Goal: Task Accomplishment & Management: Use online tool/utility

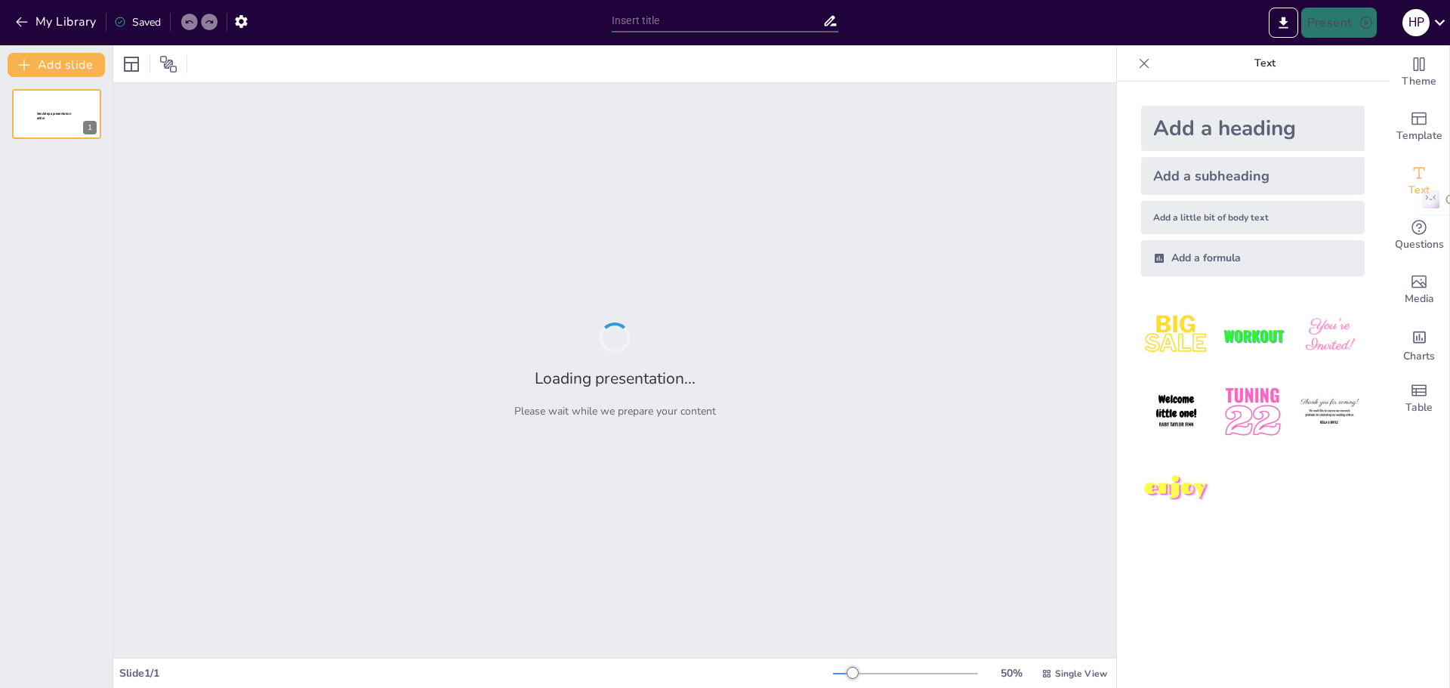
type input "The Great Employee Showdown: Who’s the Funniest Know-It-All?"
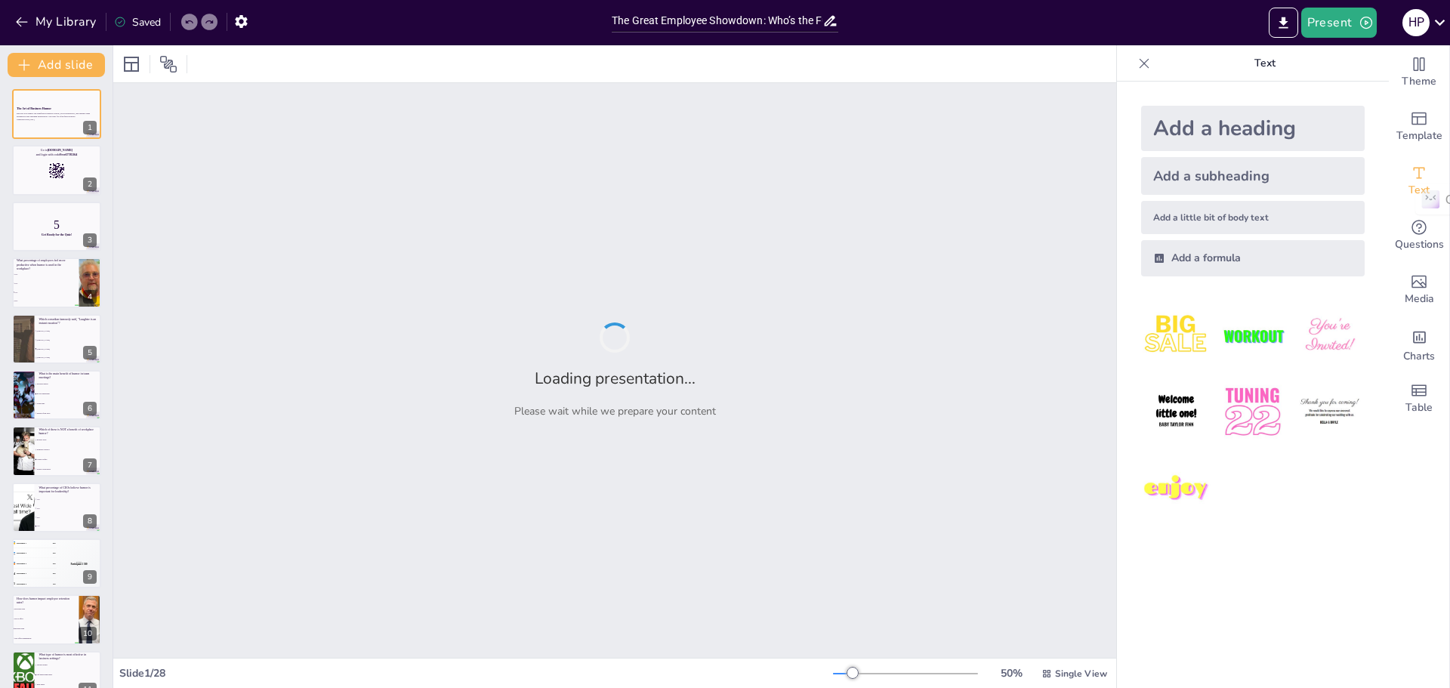
checkbox input "true"
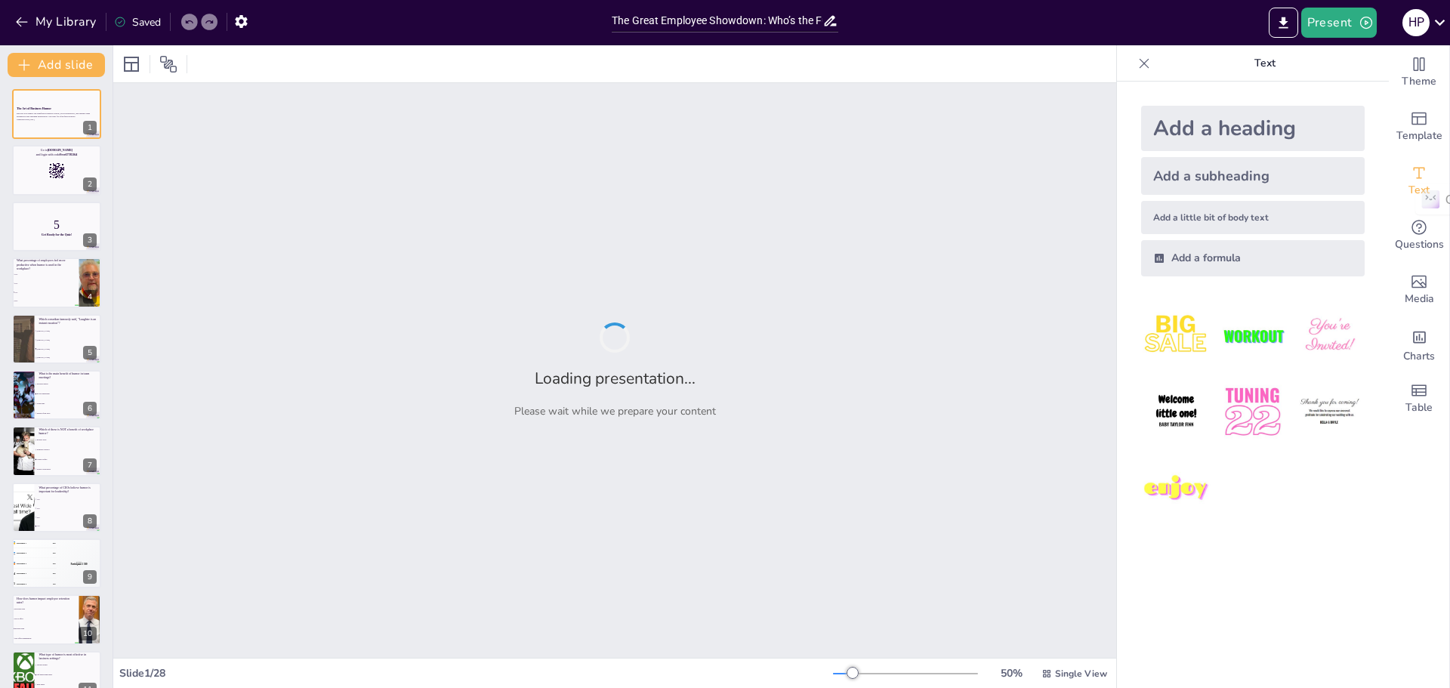
checkbox input "true"
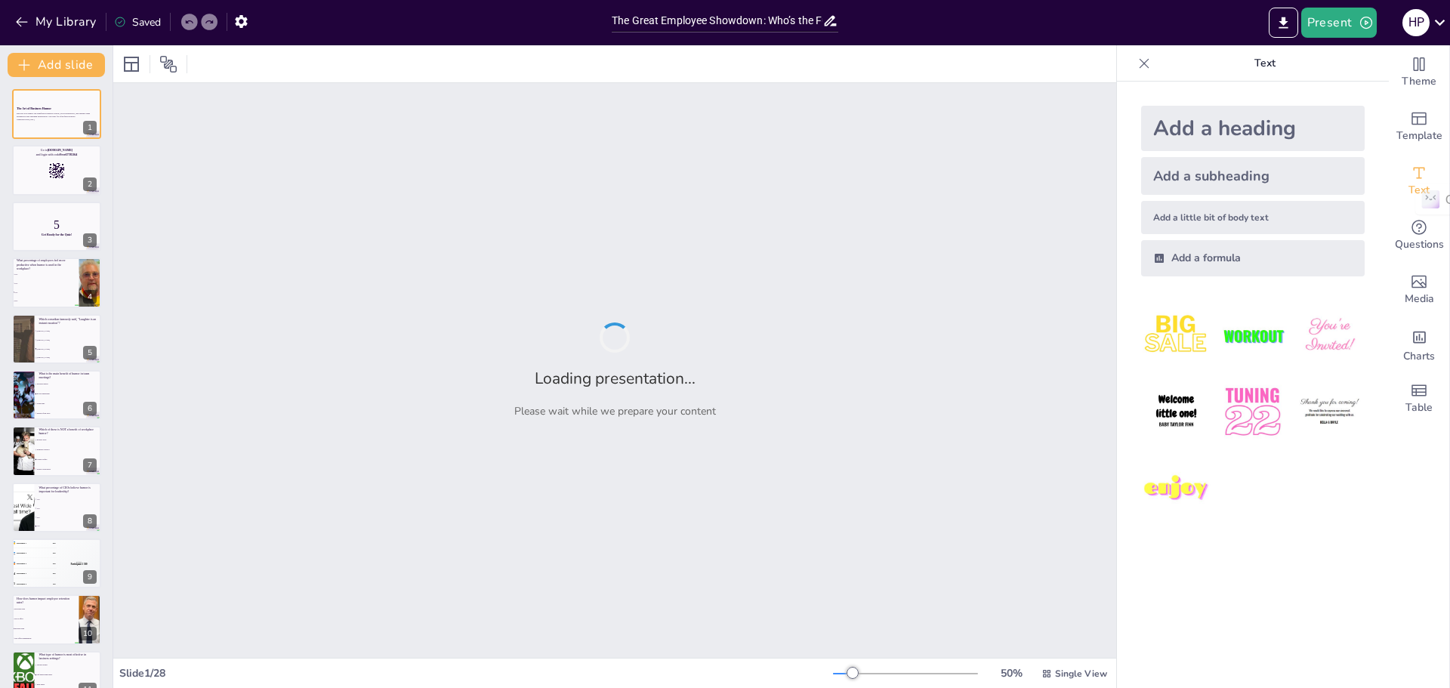
checkbox input "true"
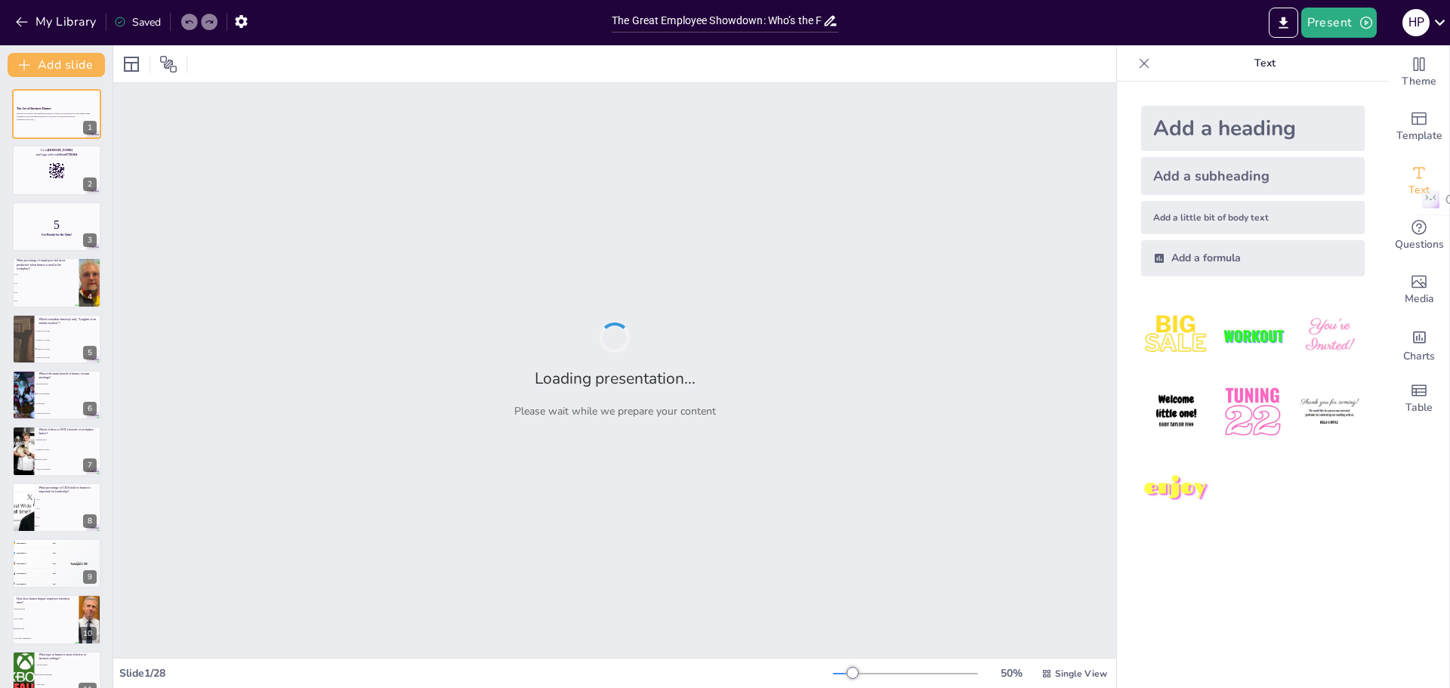
checkbox input "true"
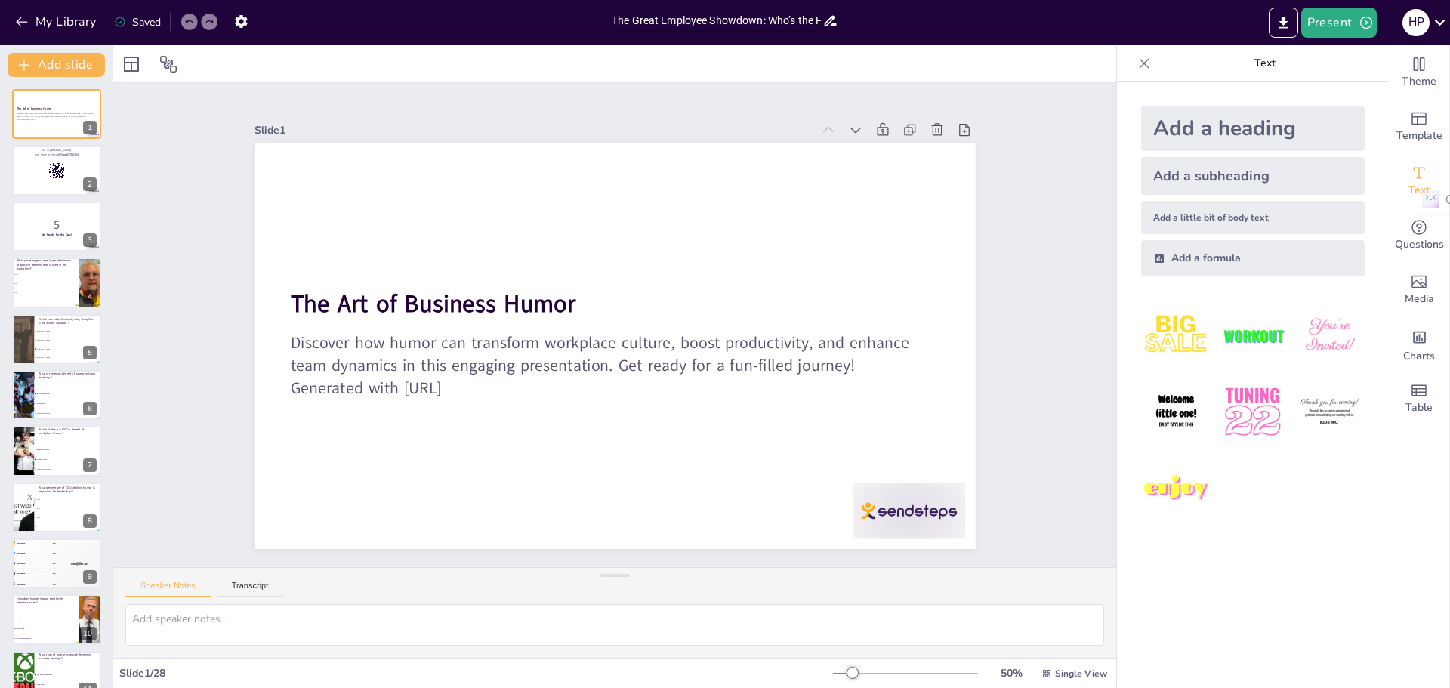
checkbox input "true"
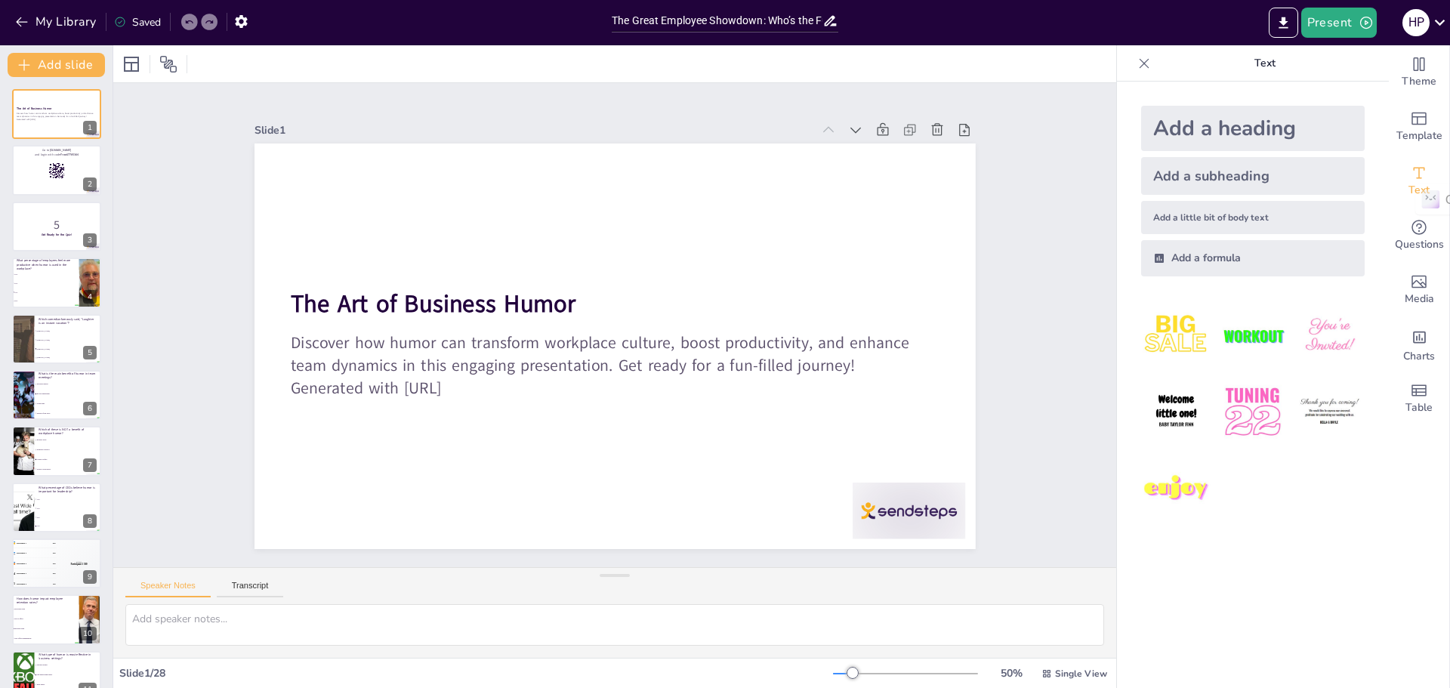
checkbox input "true"
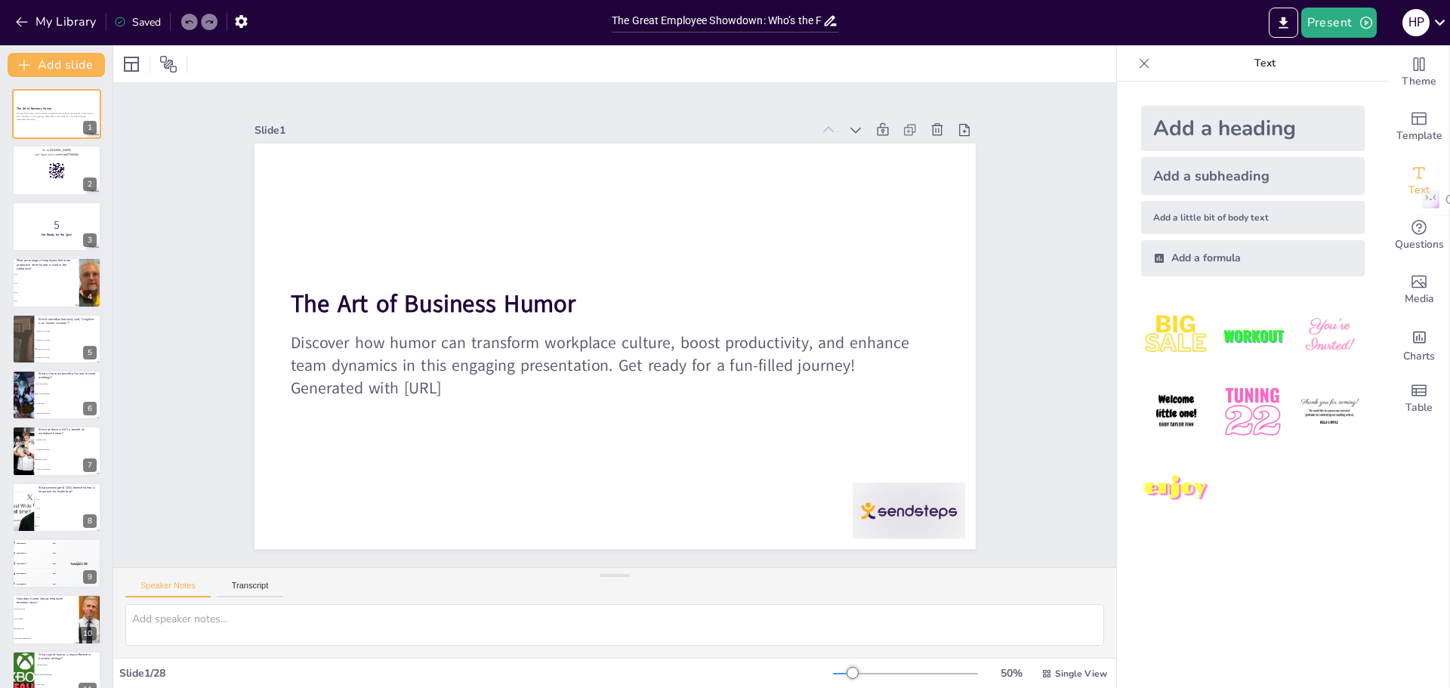
checkbox input "true"
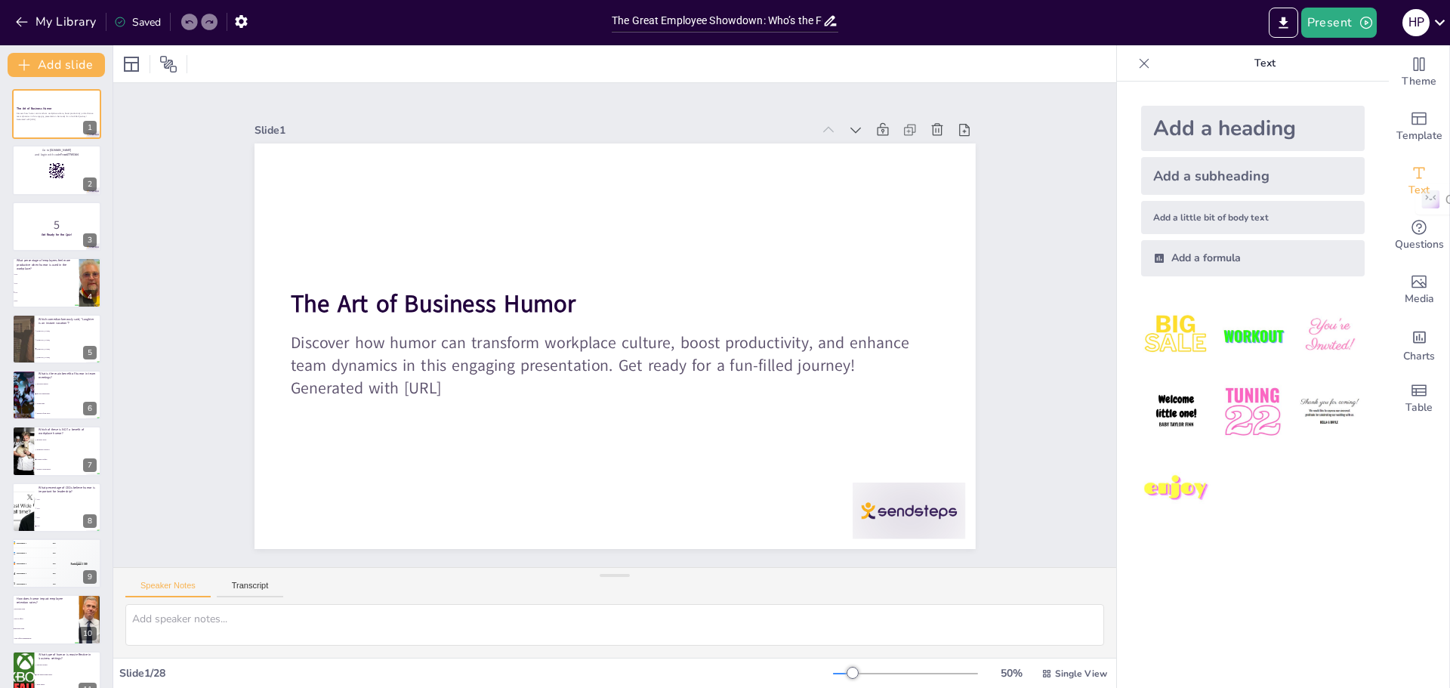
checkbox input "true"
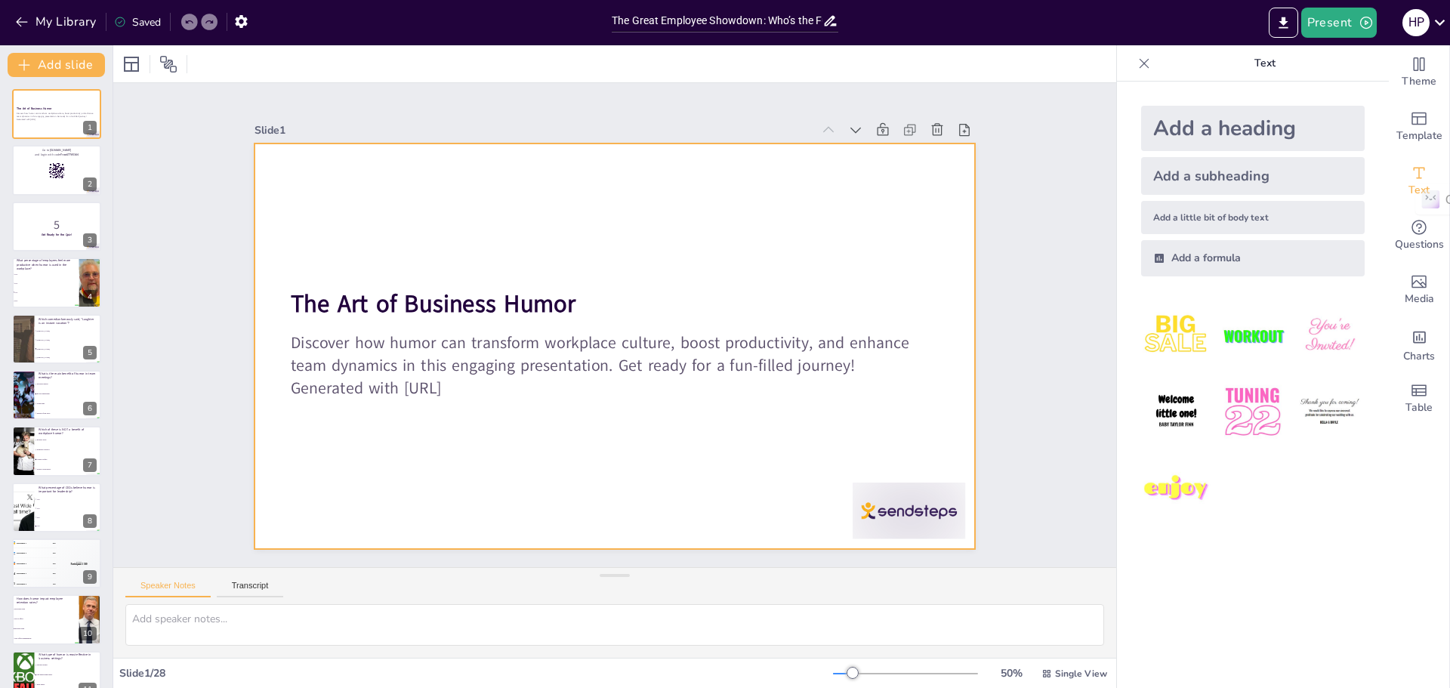
checkbox input "true"
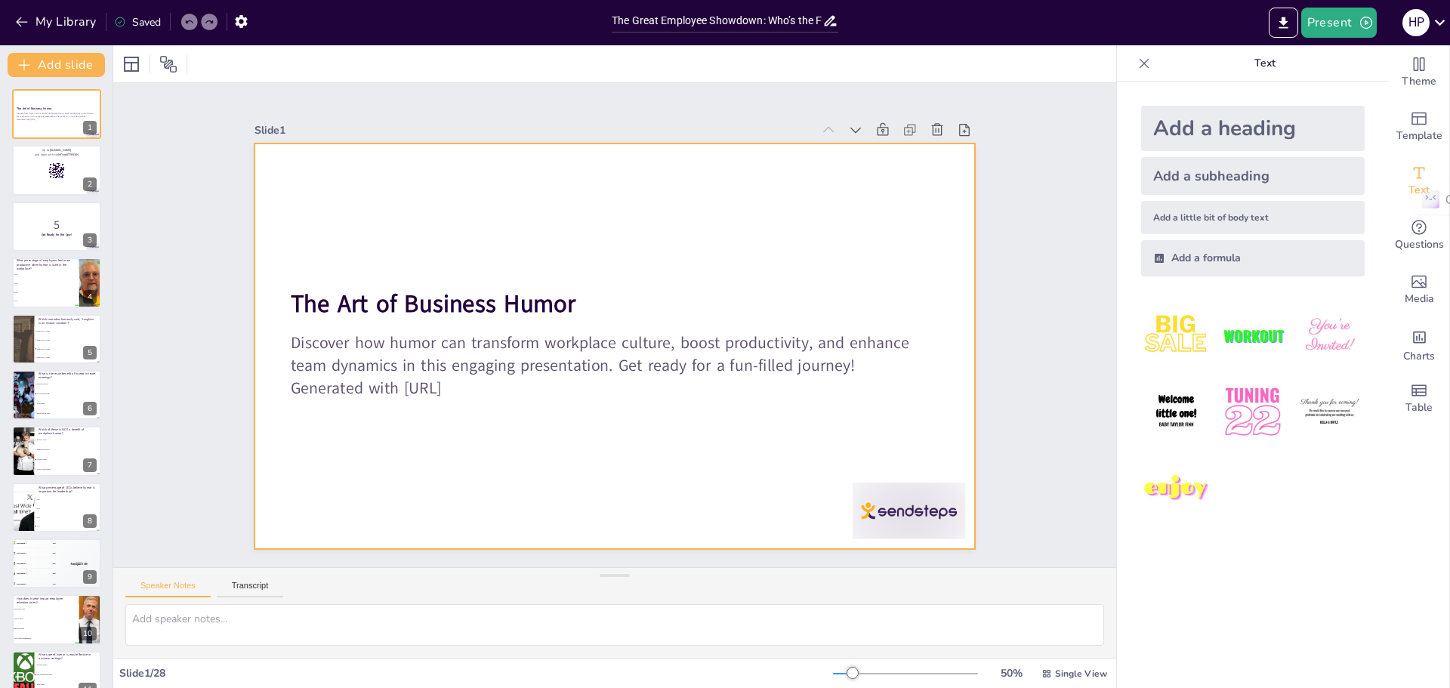
checkbox input "true"
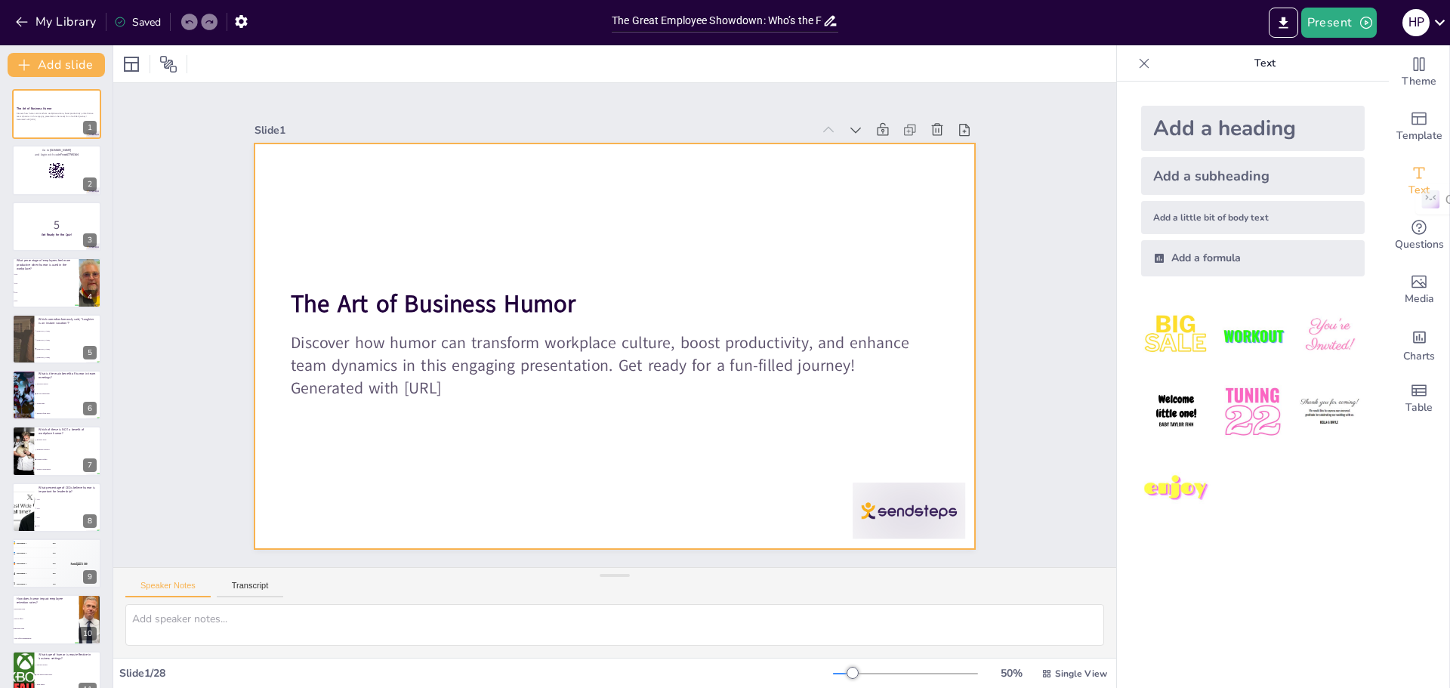
checkbox input "true"
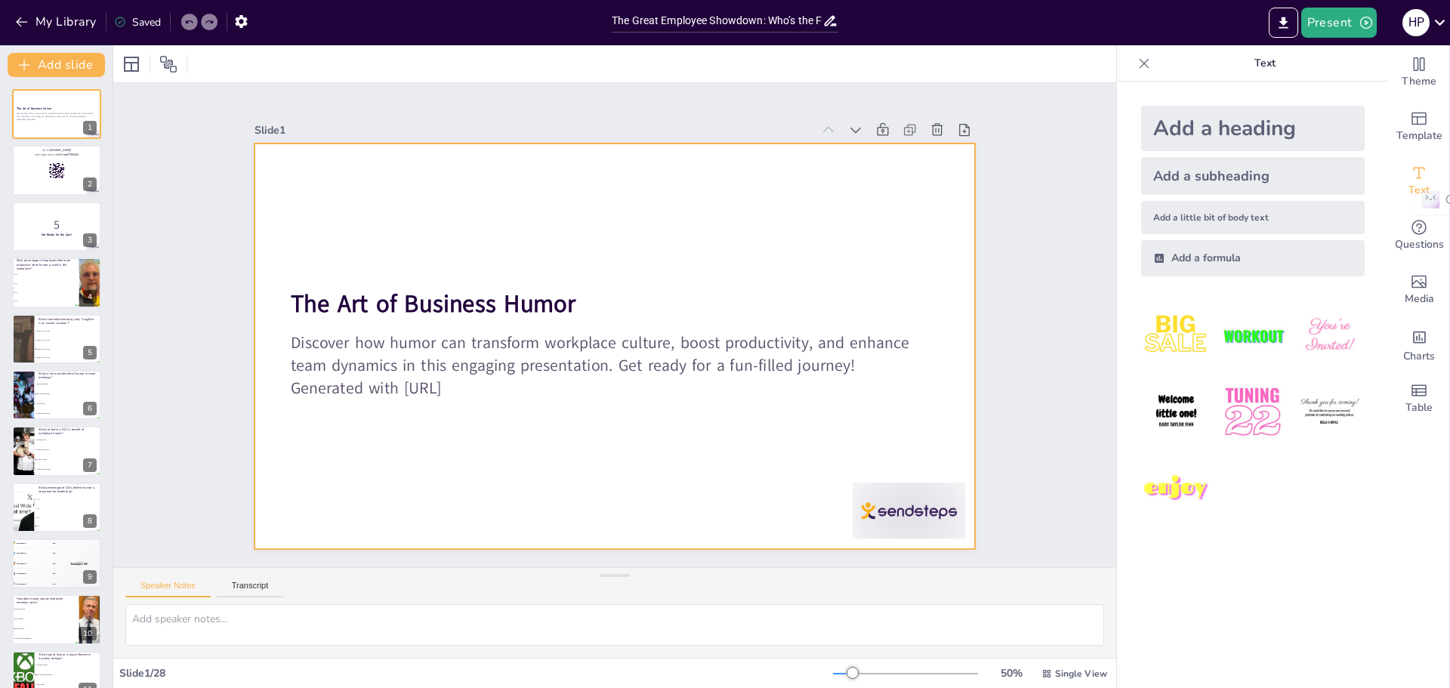
checkbox input "true"
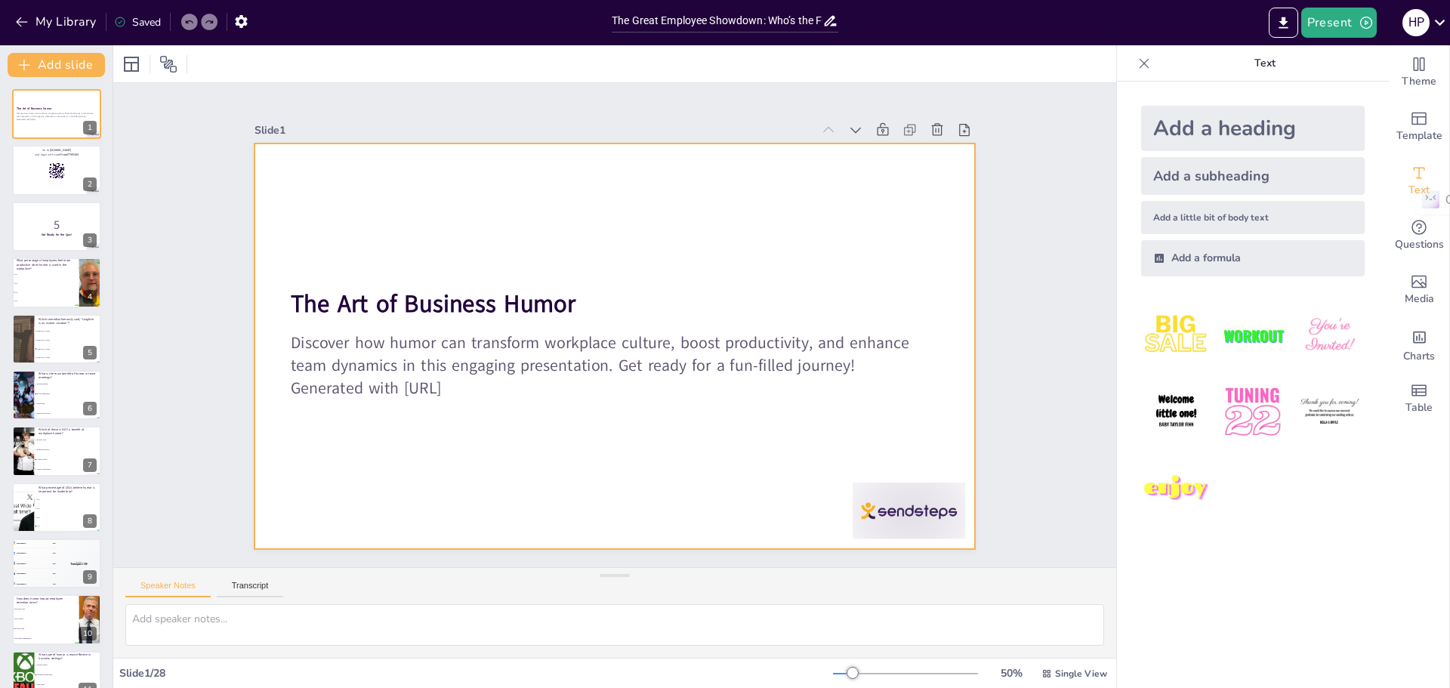
checkbox input "true"
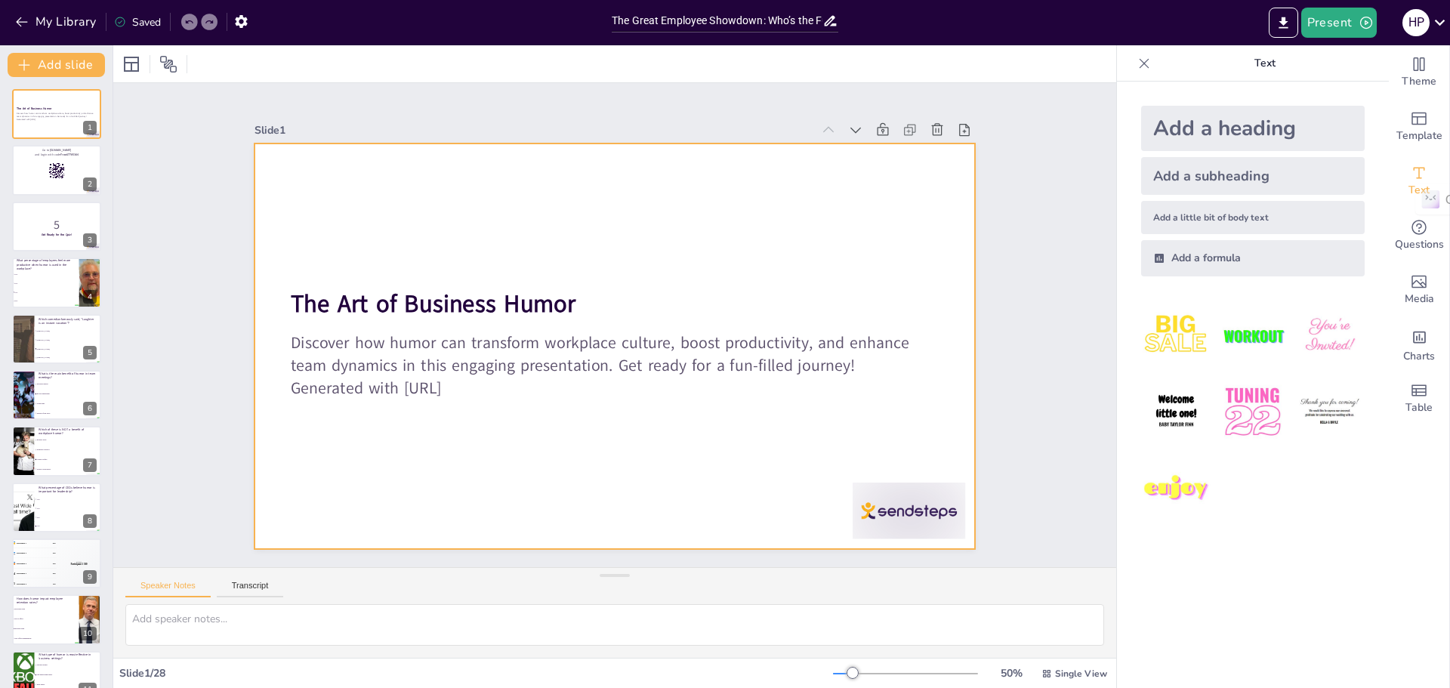
checkbox input "true"
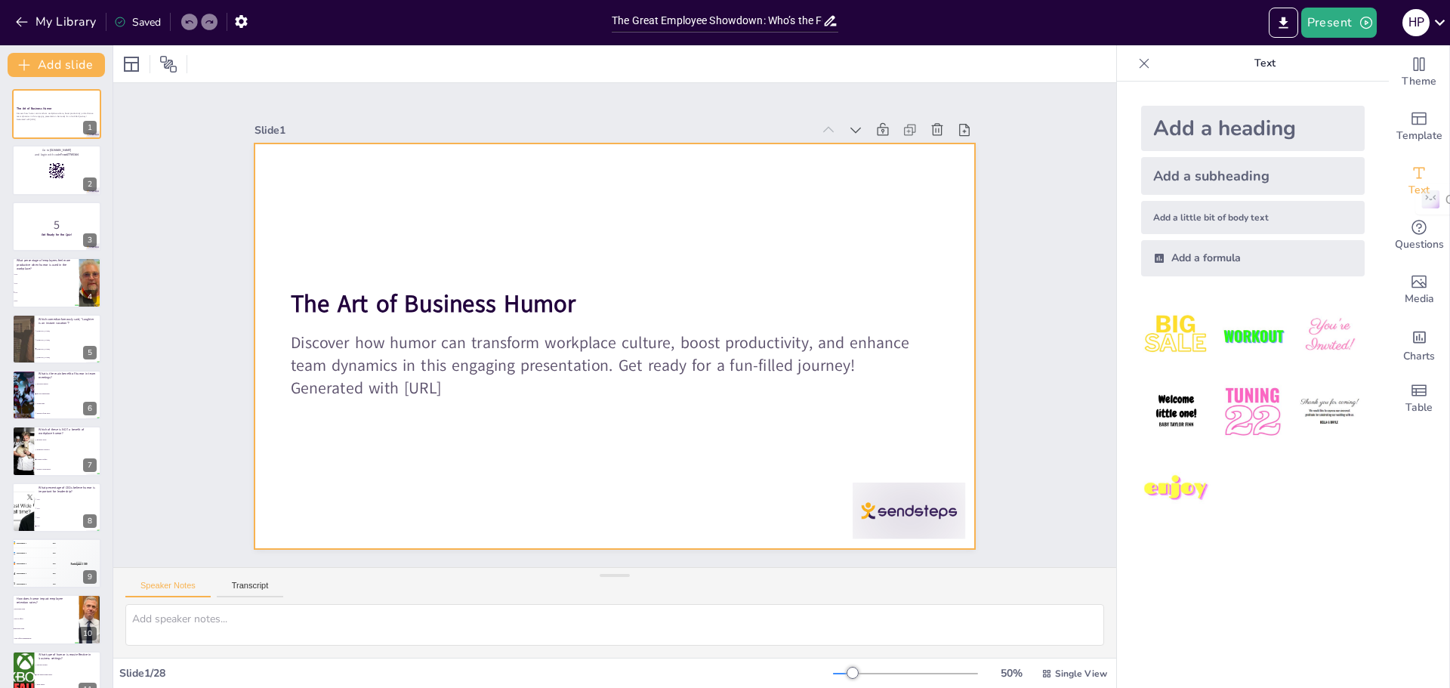
checkbox input "true"
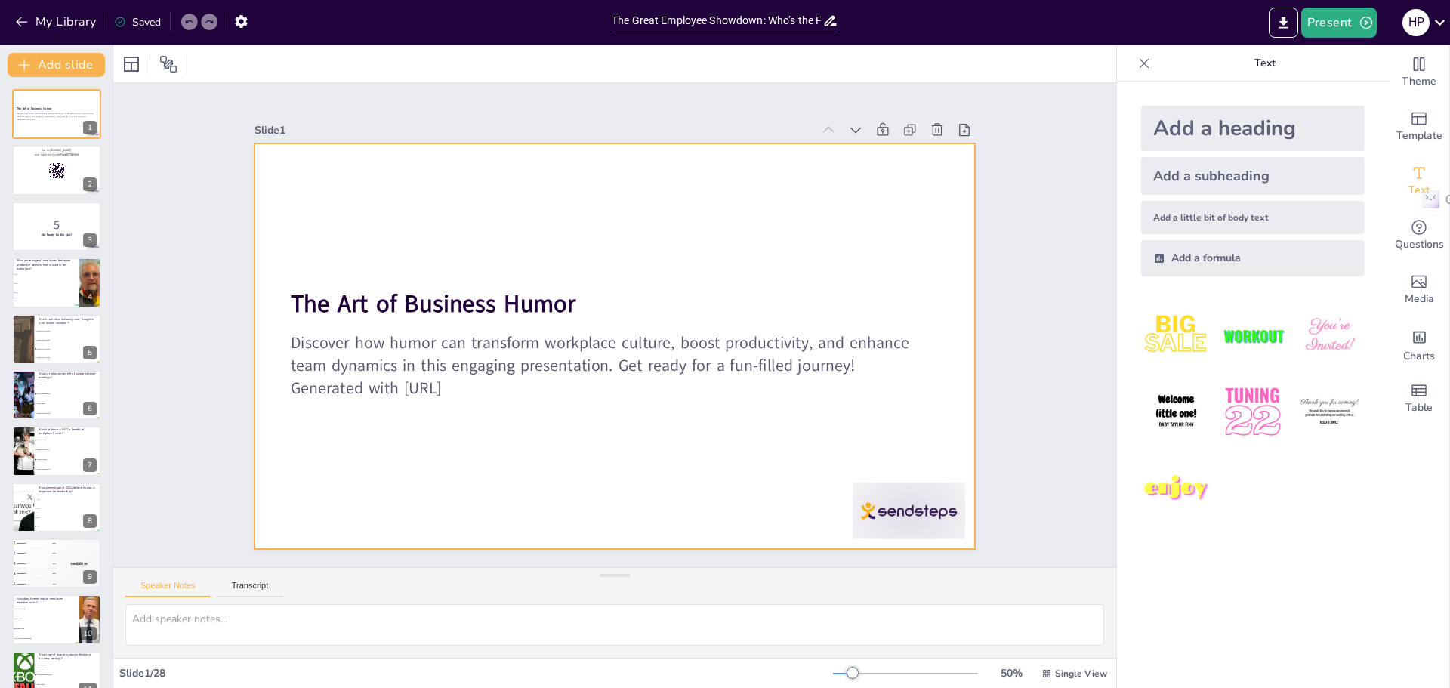
checkbox input "true"
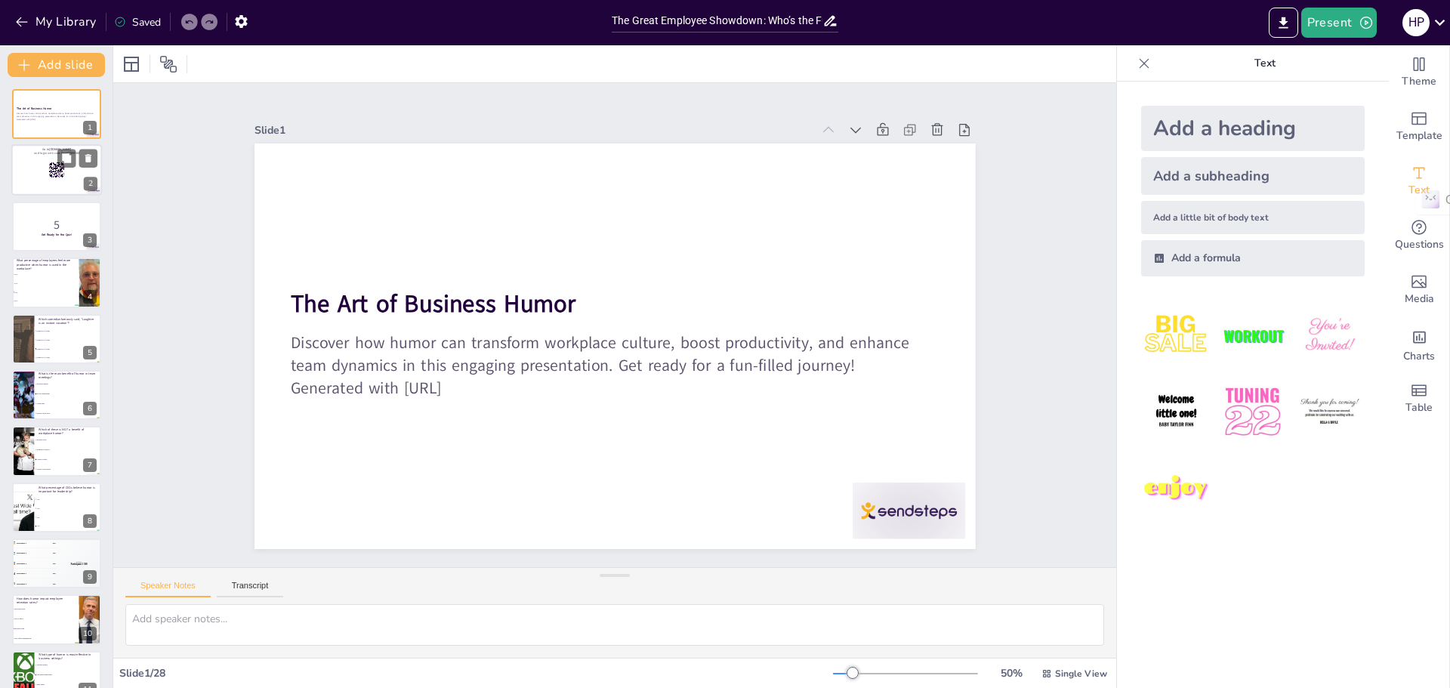
checkbox input "true"
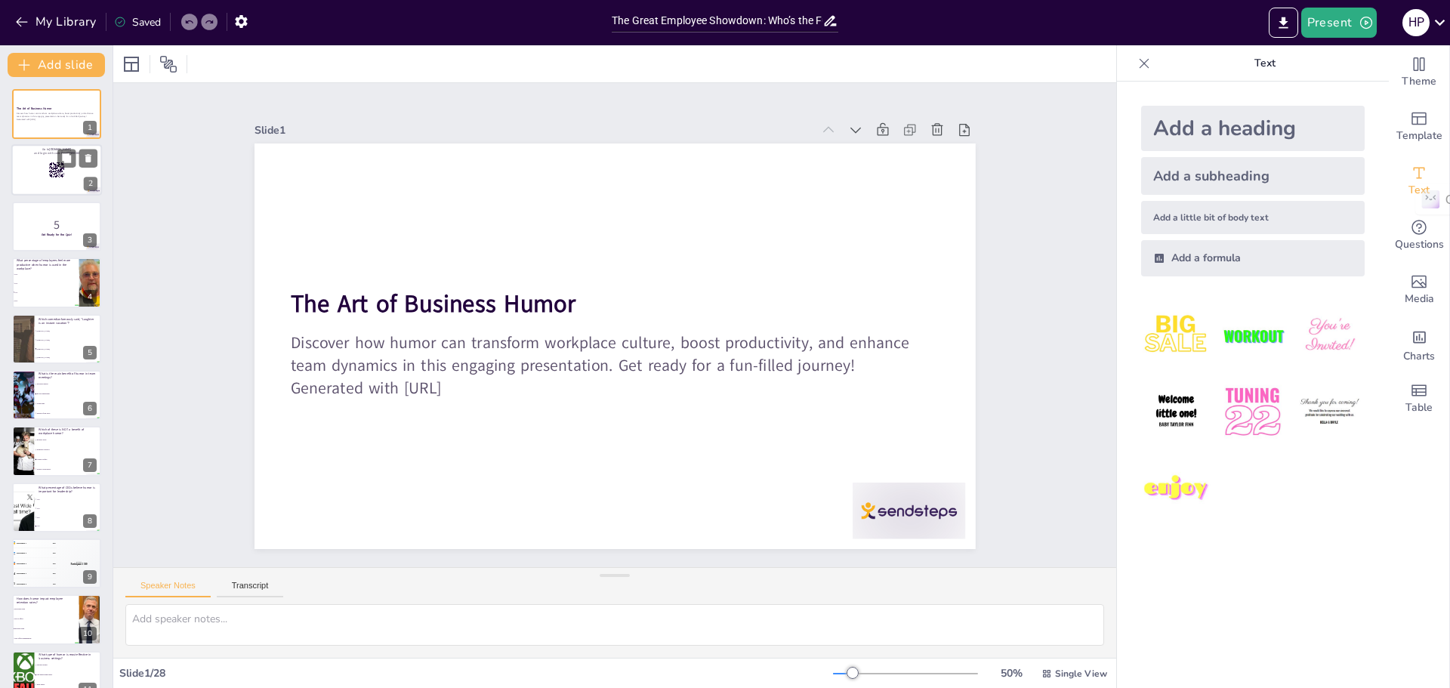
checkbox input "true"
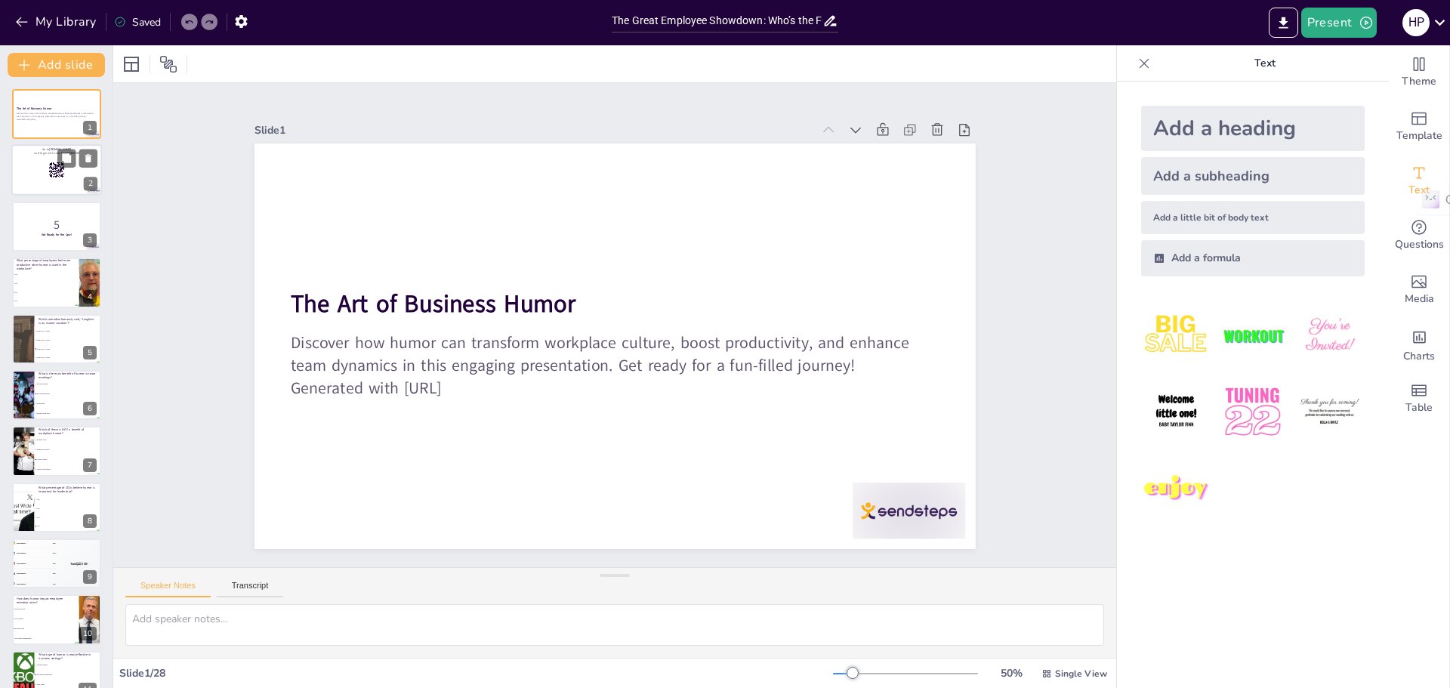
checkbox input "true"
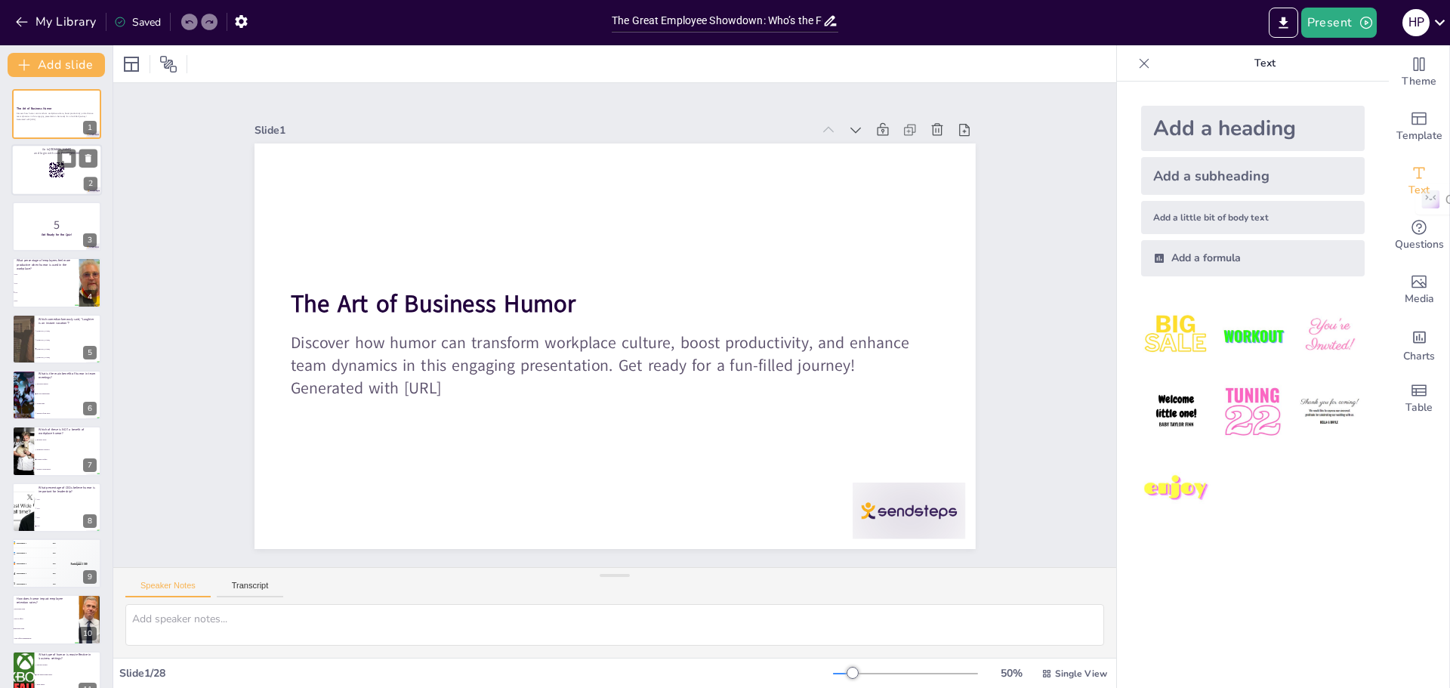
checkbox input "true"
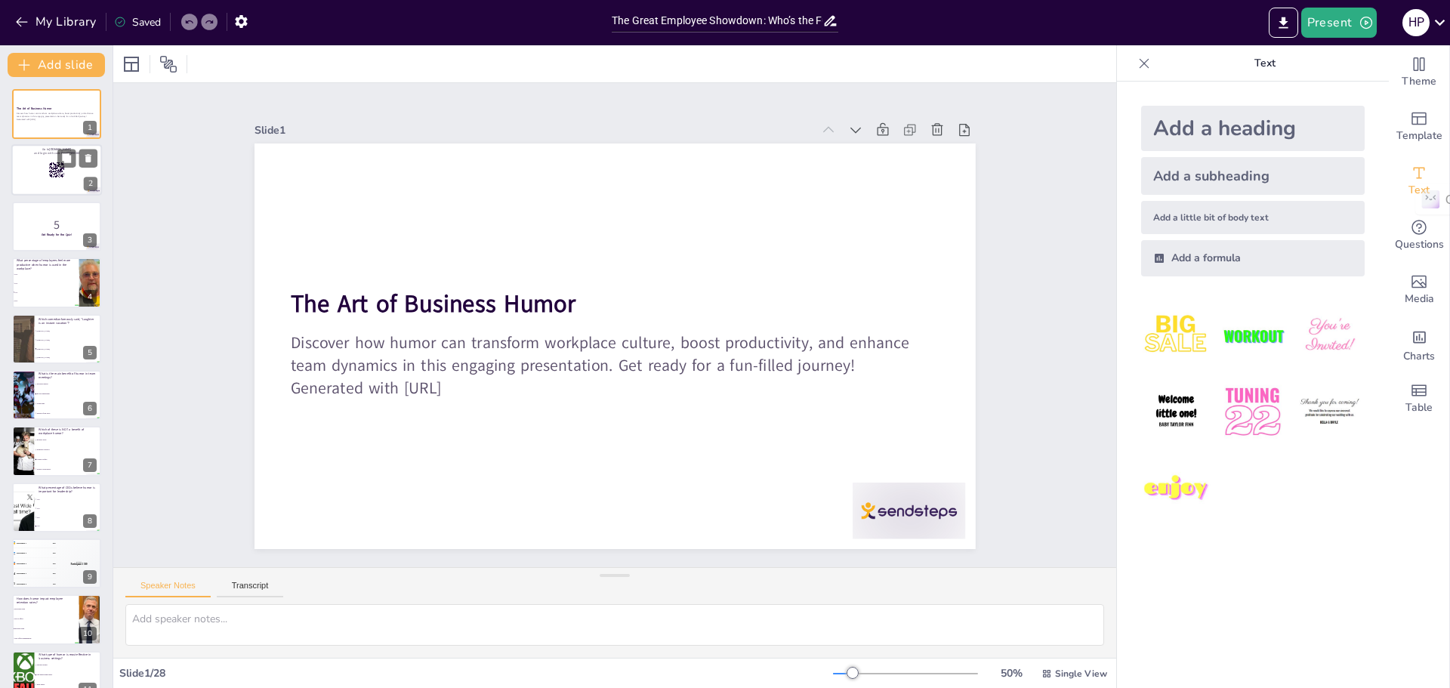
click at [48, 169] on div at bounding box center [56, 170] width 91 height 51
checkbox input "true"
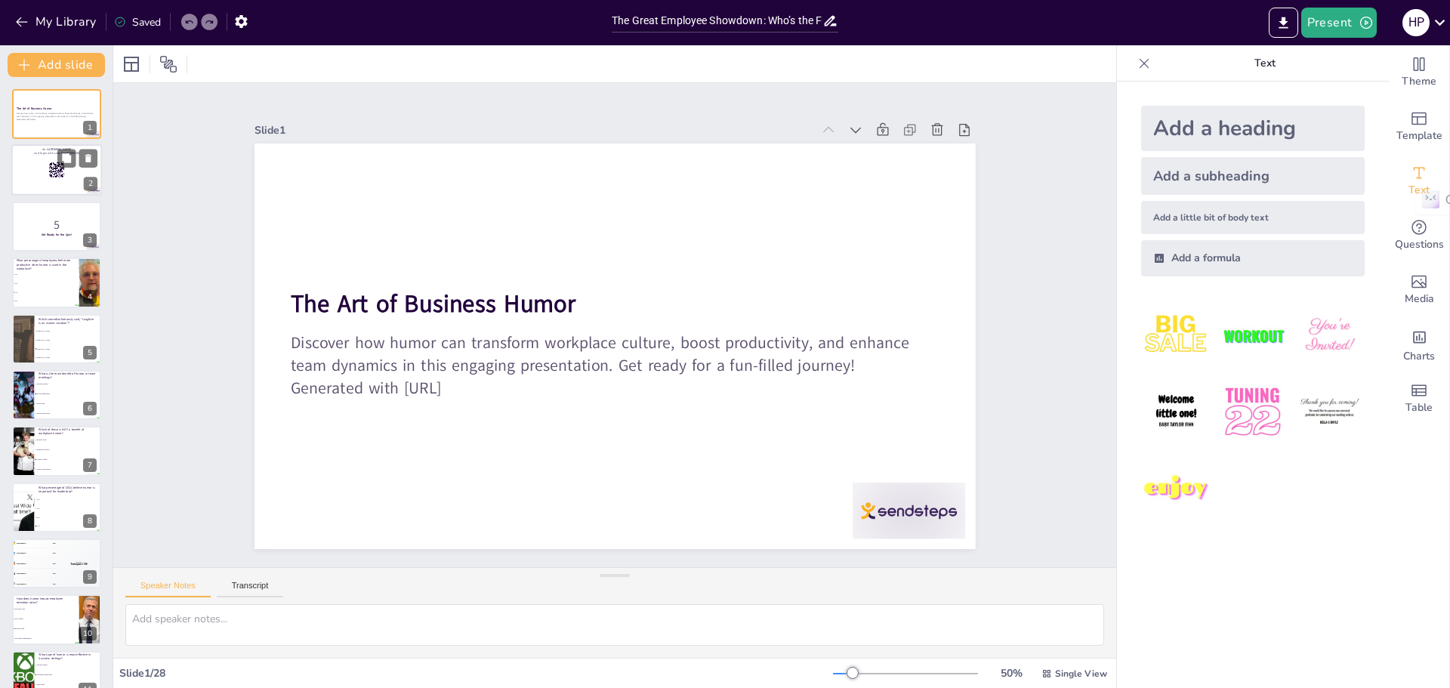
checkbox input "true"
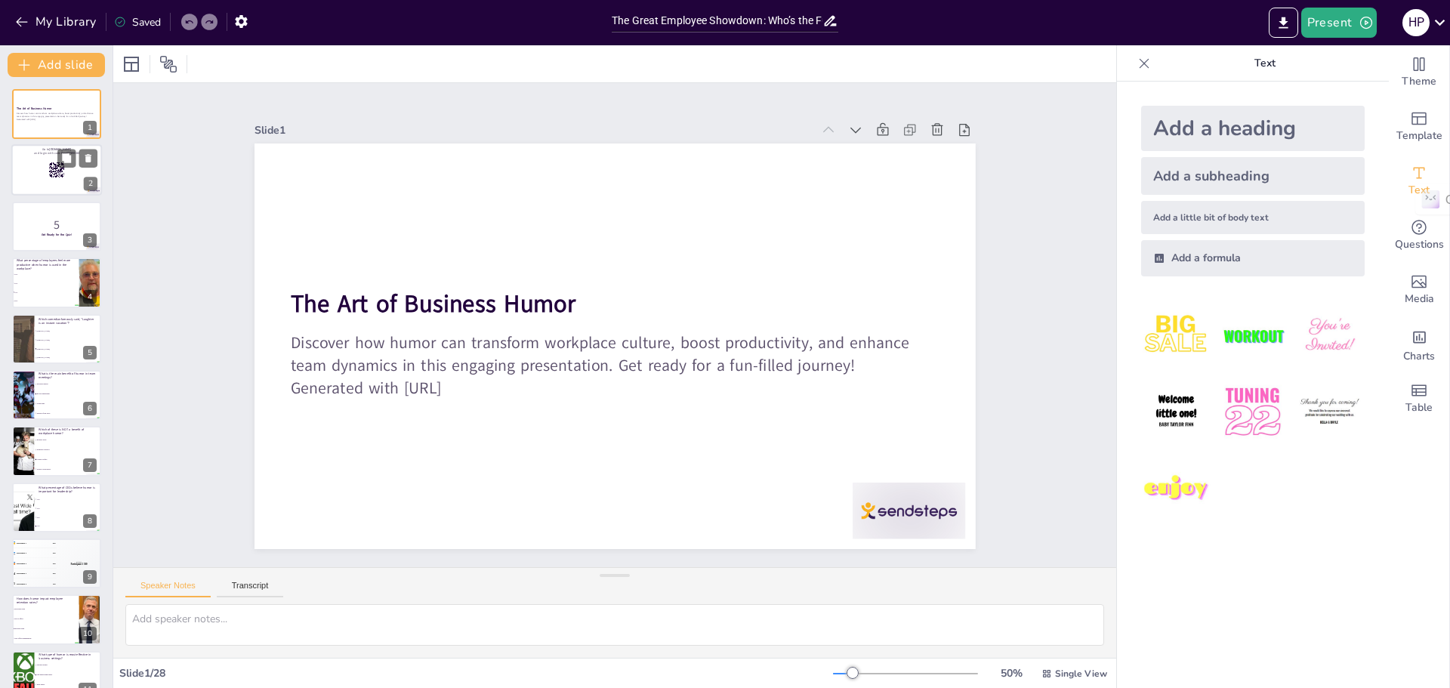
checkbox input "true"
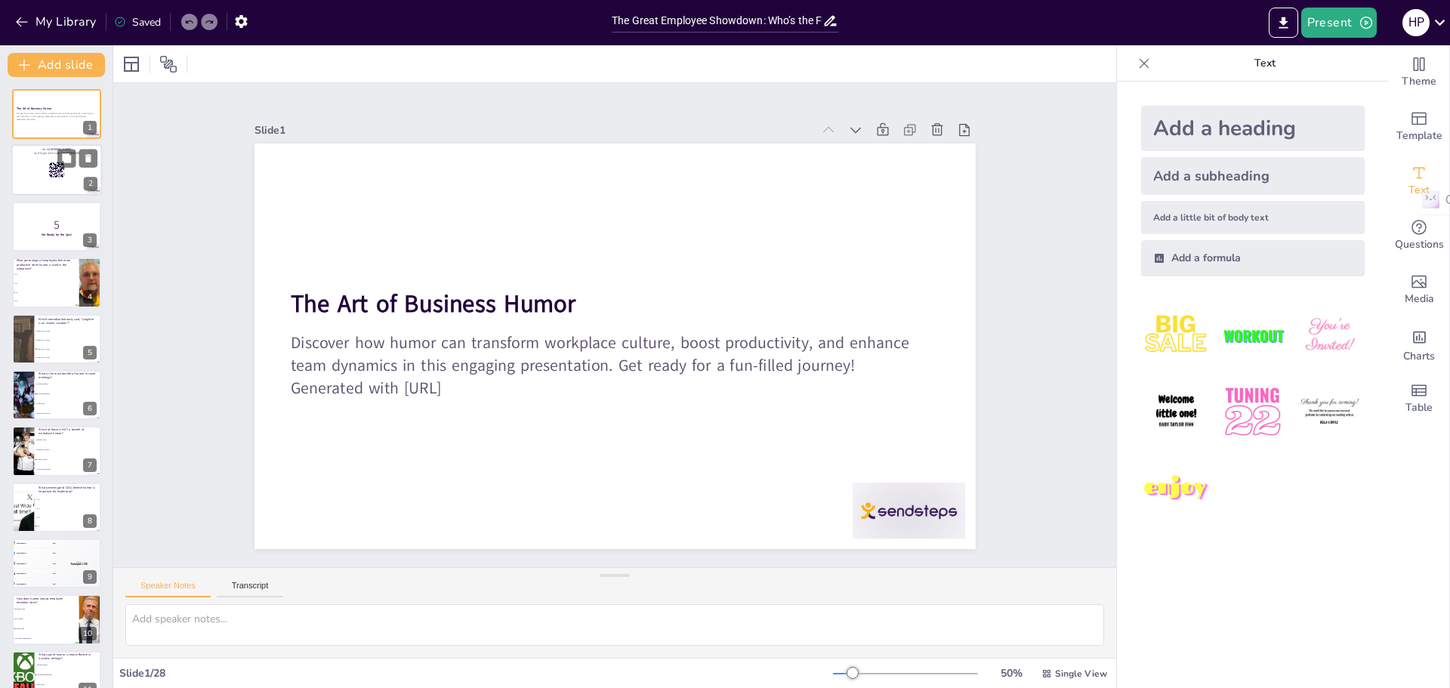
checkbox input "true"
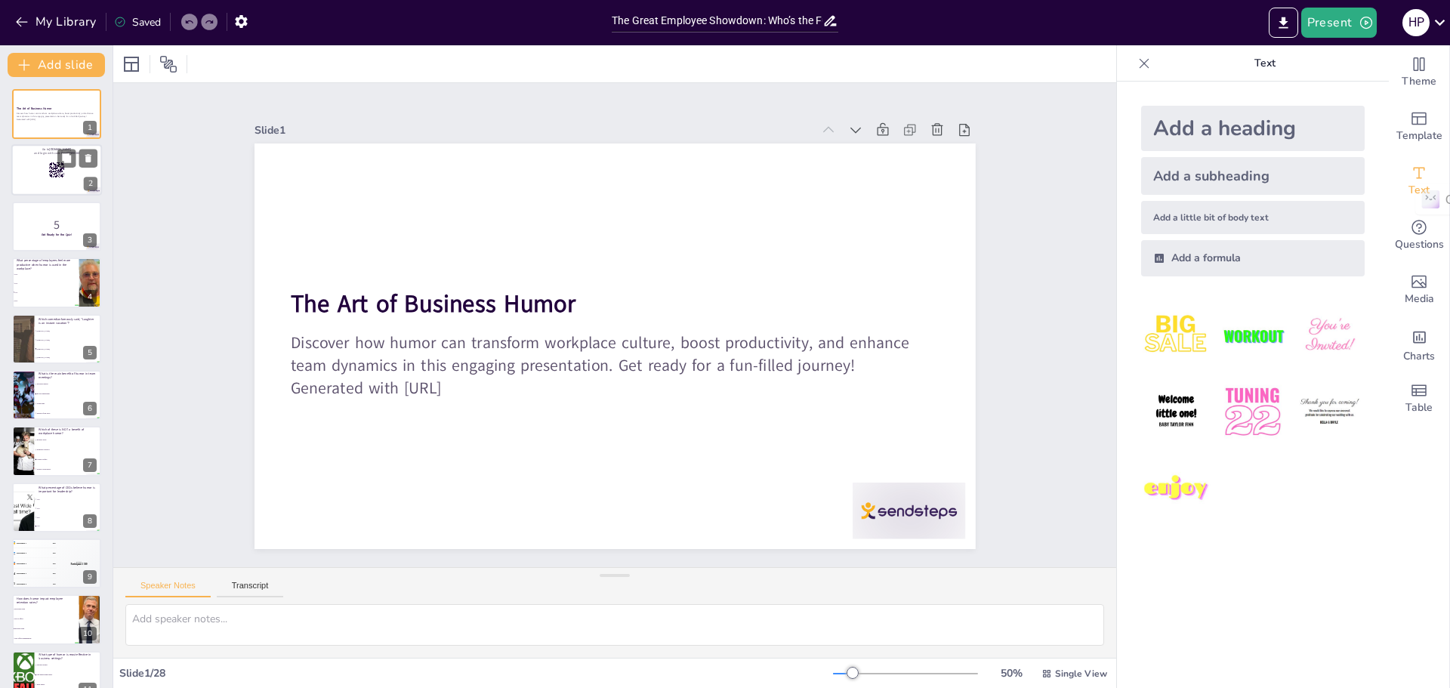
checkbox input "true"
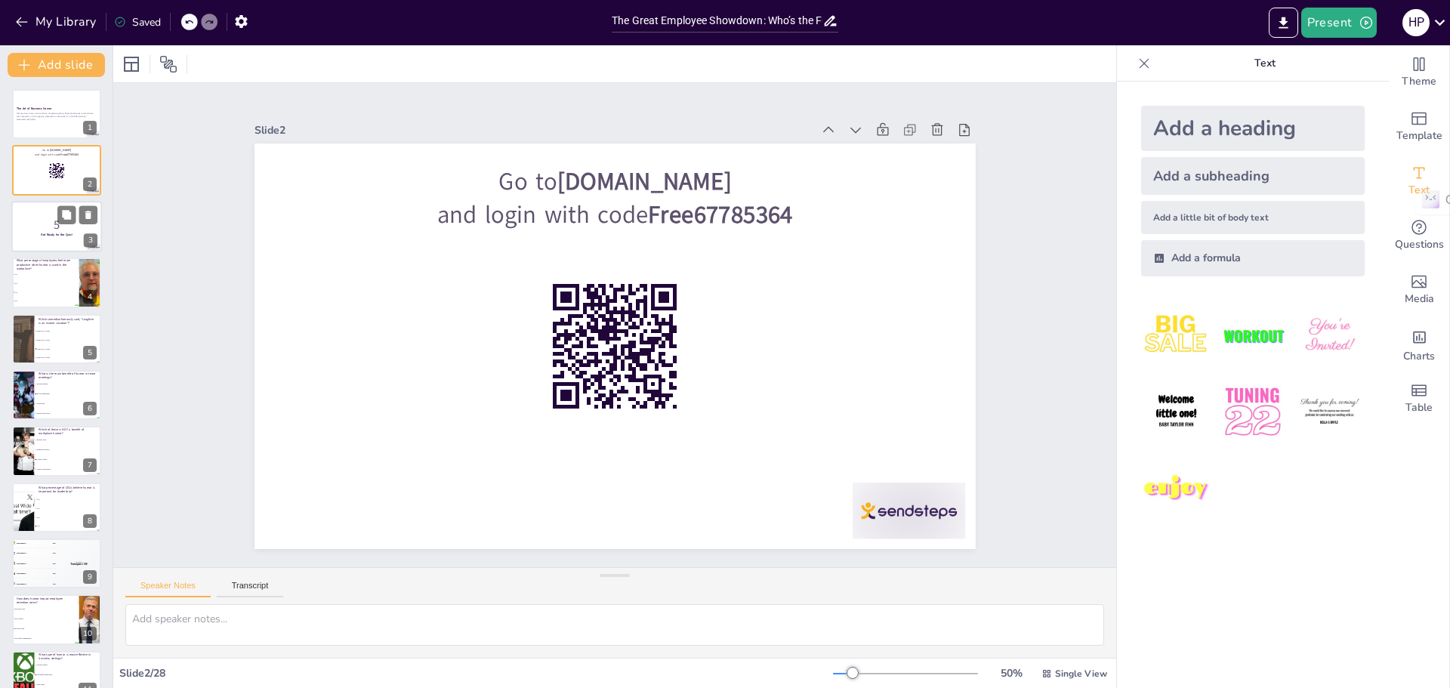
checkbox input "true"
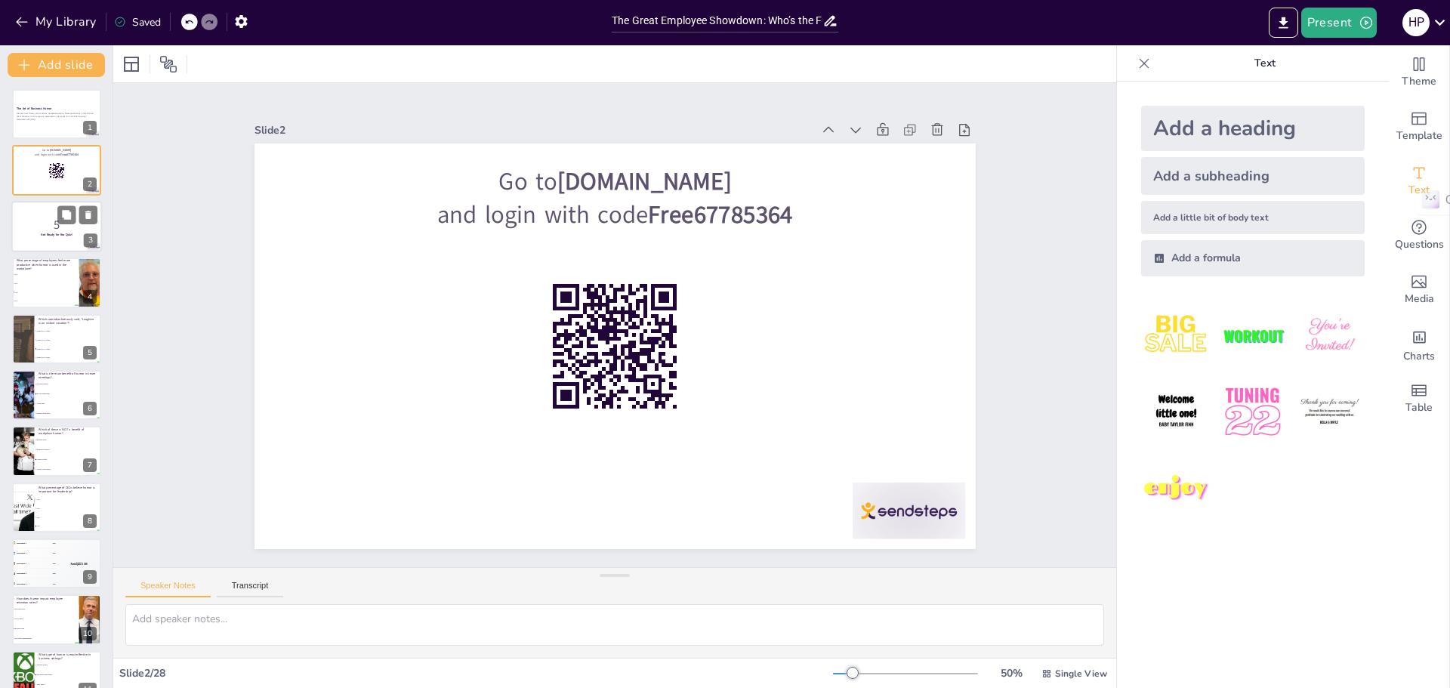
checkbox input "true"
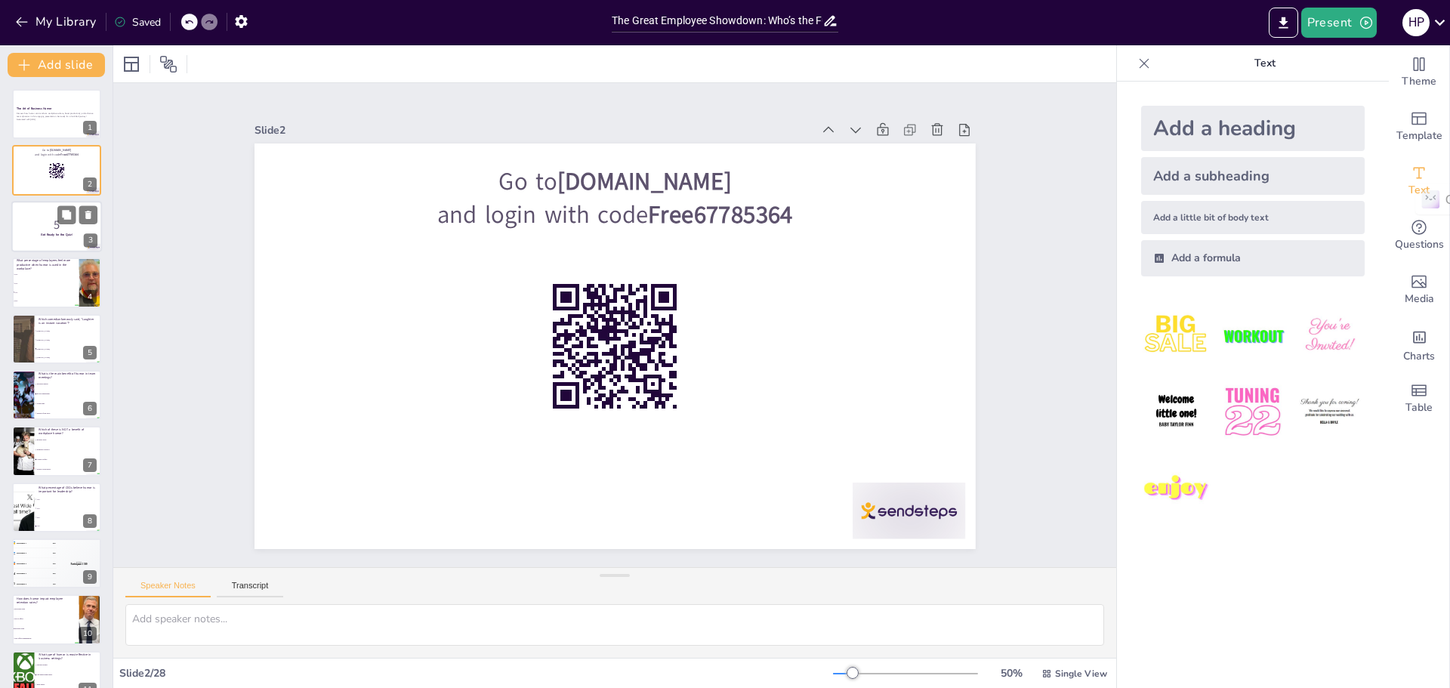
checkbox input "true"
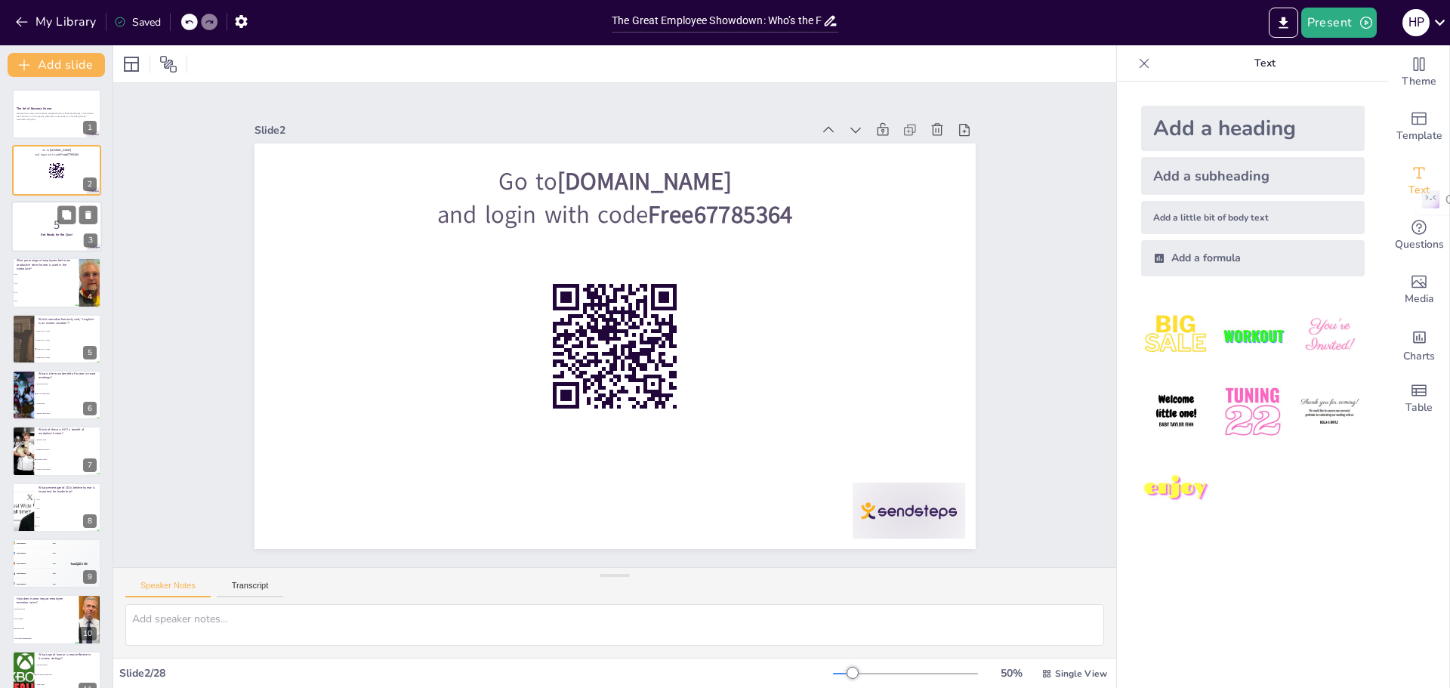
checkbox input "true"
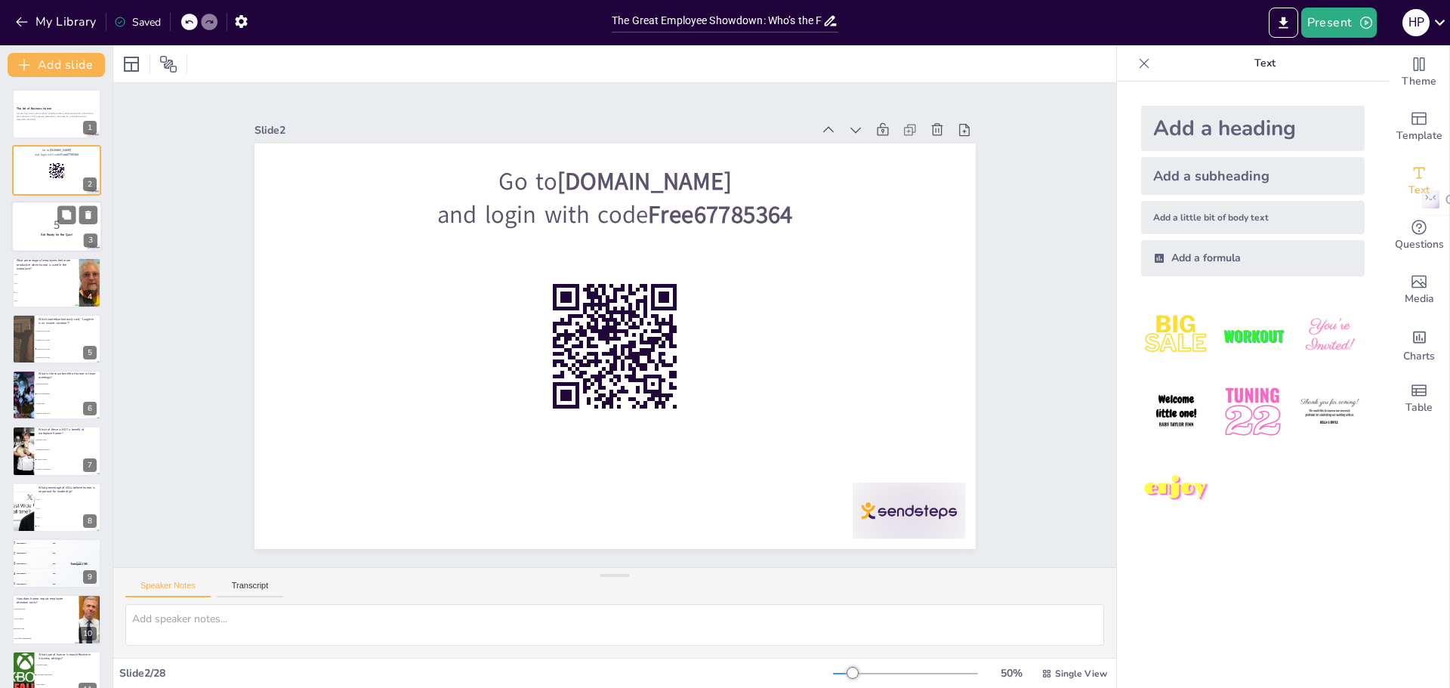
checkbox input "true"
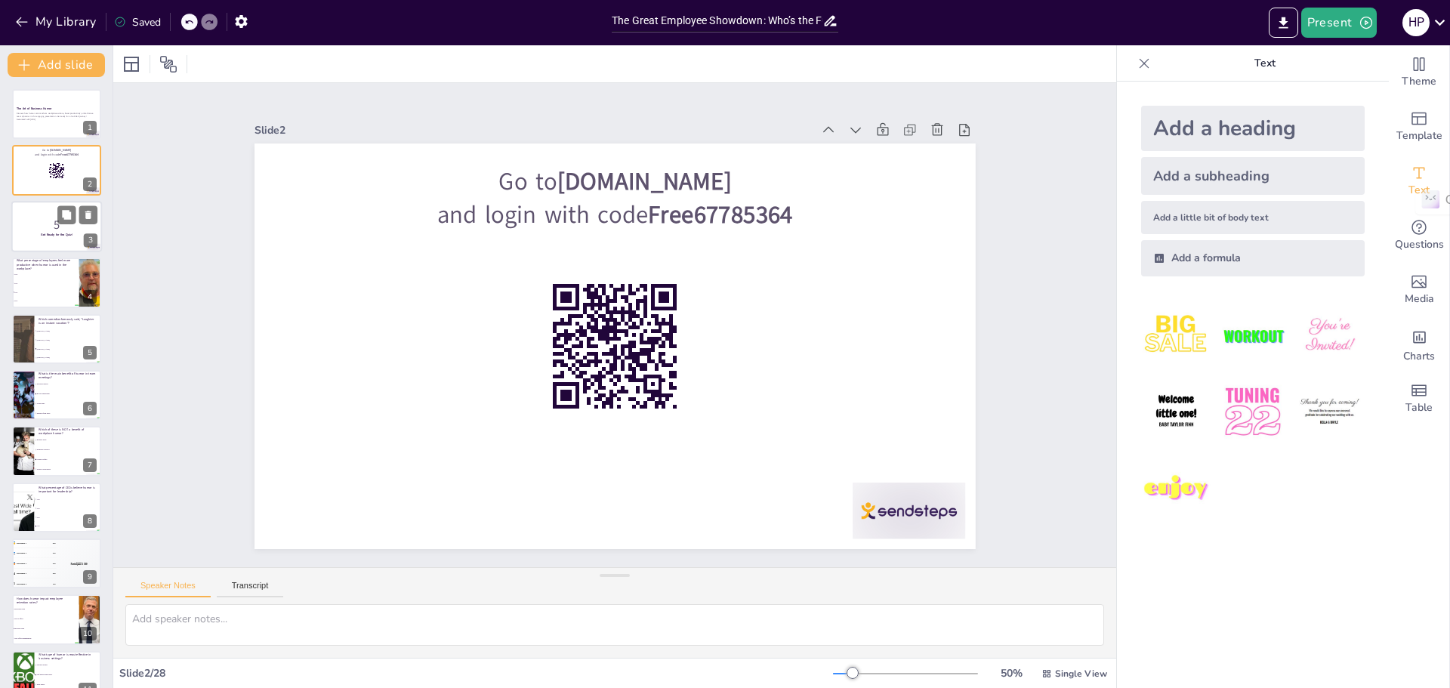
checkbox input "true"
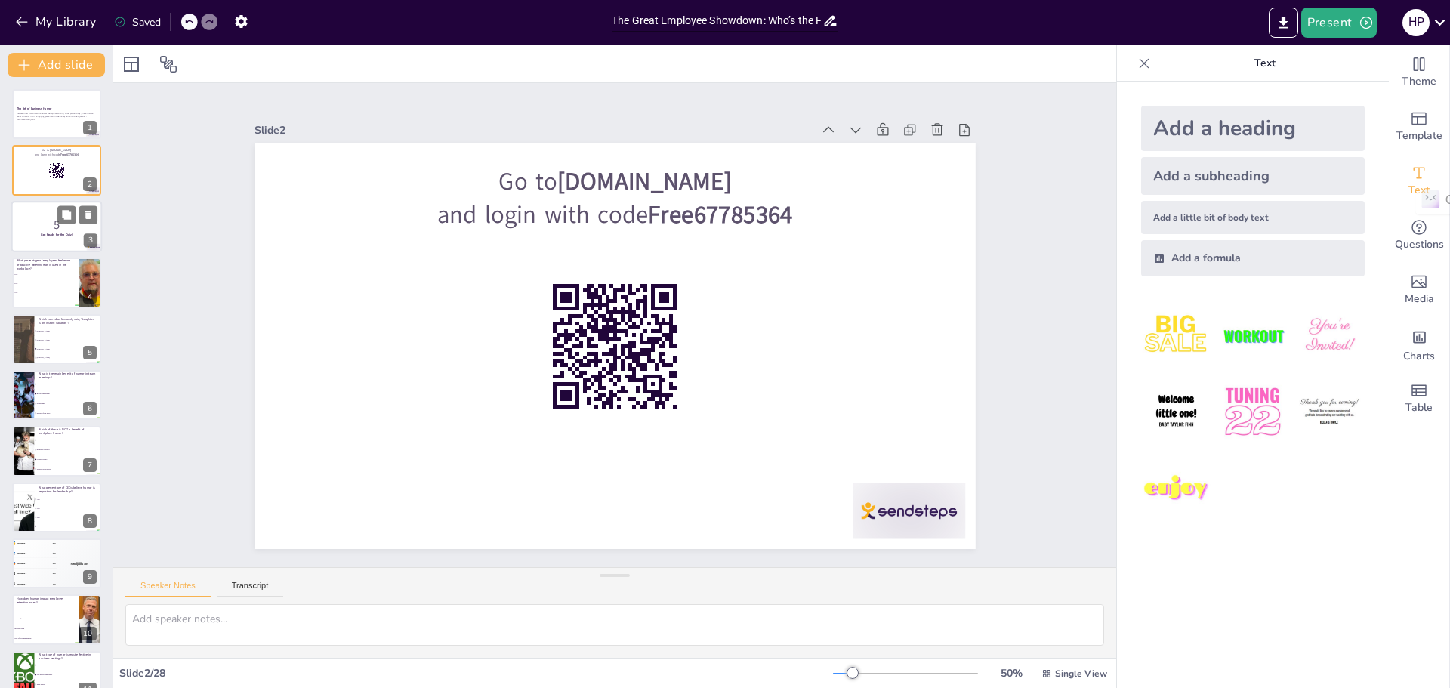
checkbox input "true"
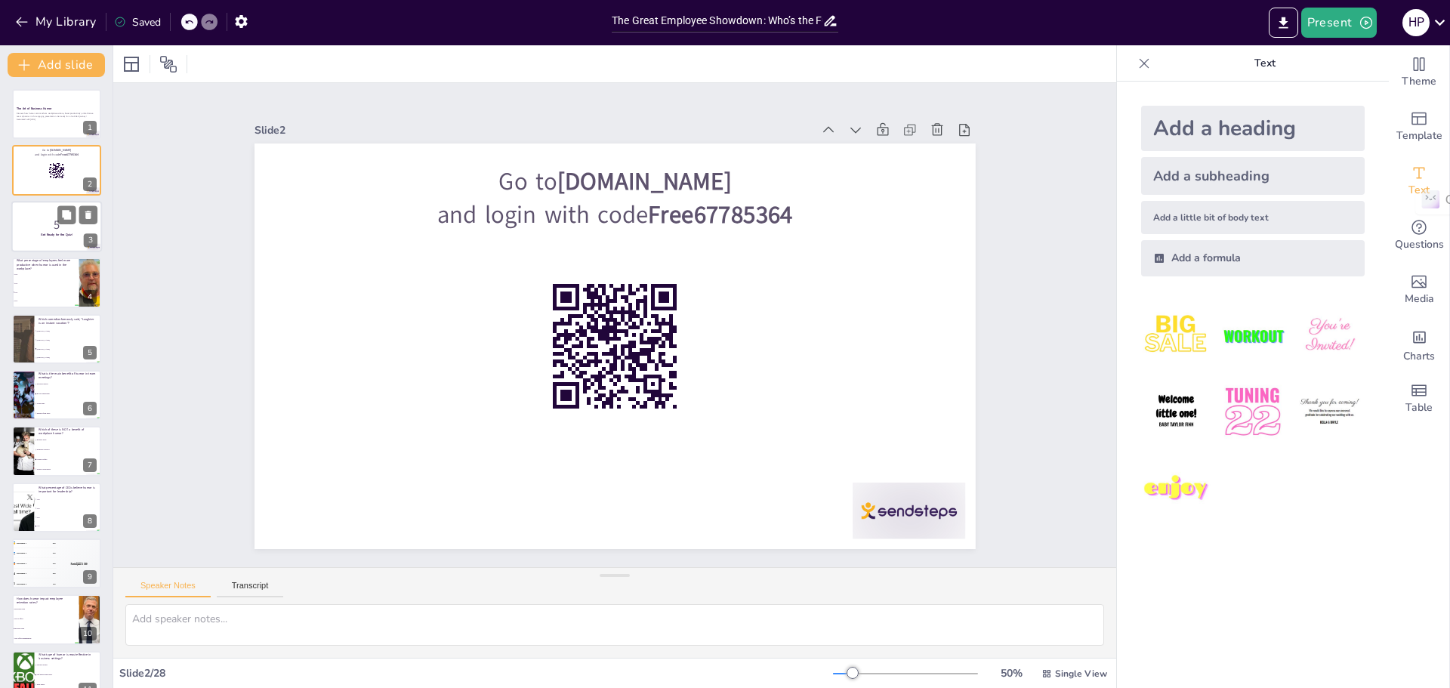
checkbox input "true"
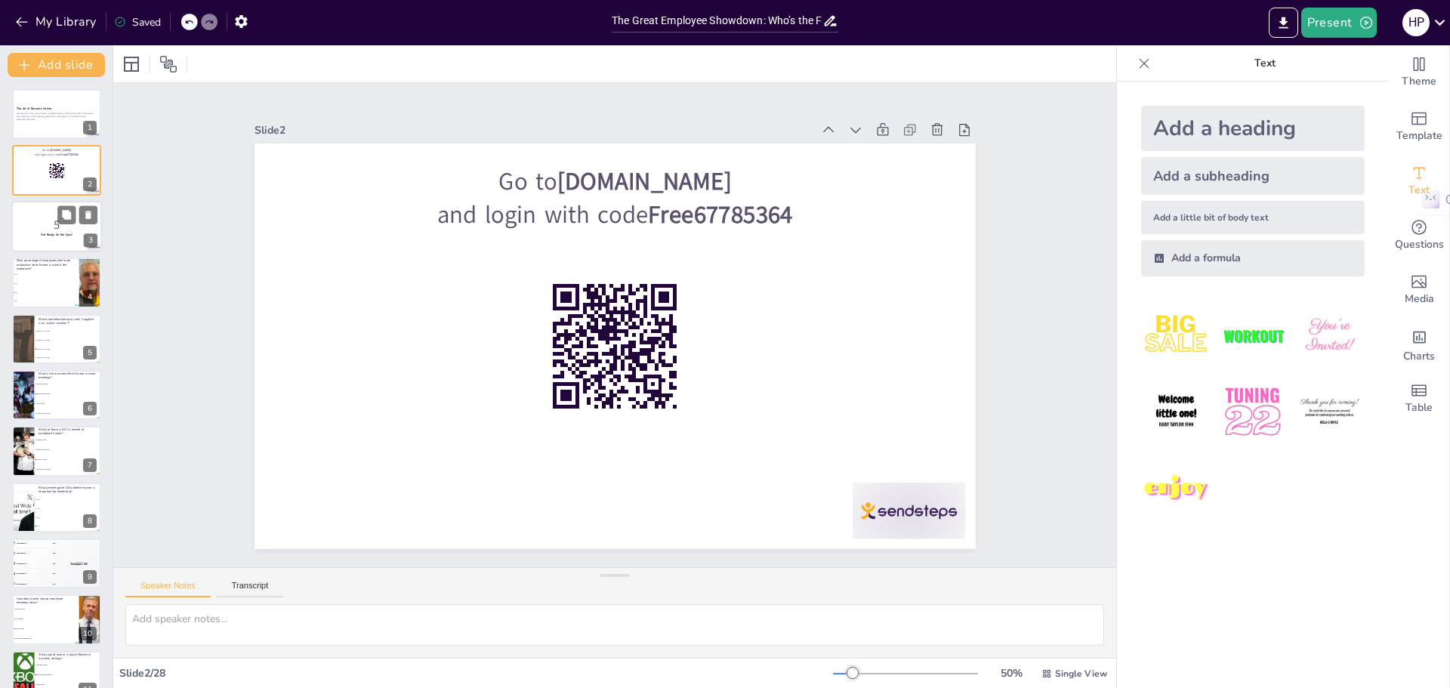
checkbox input "true"
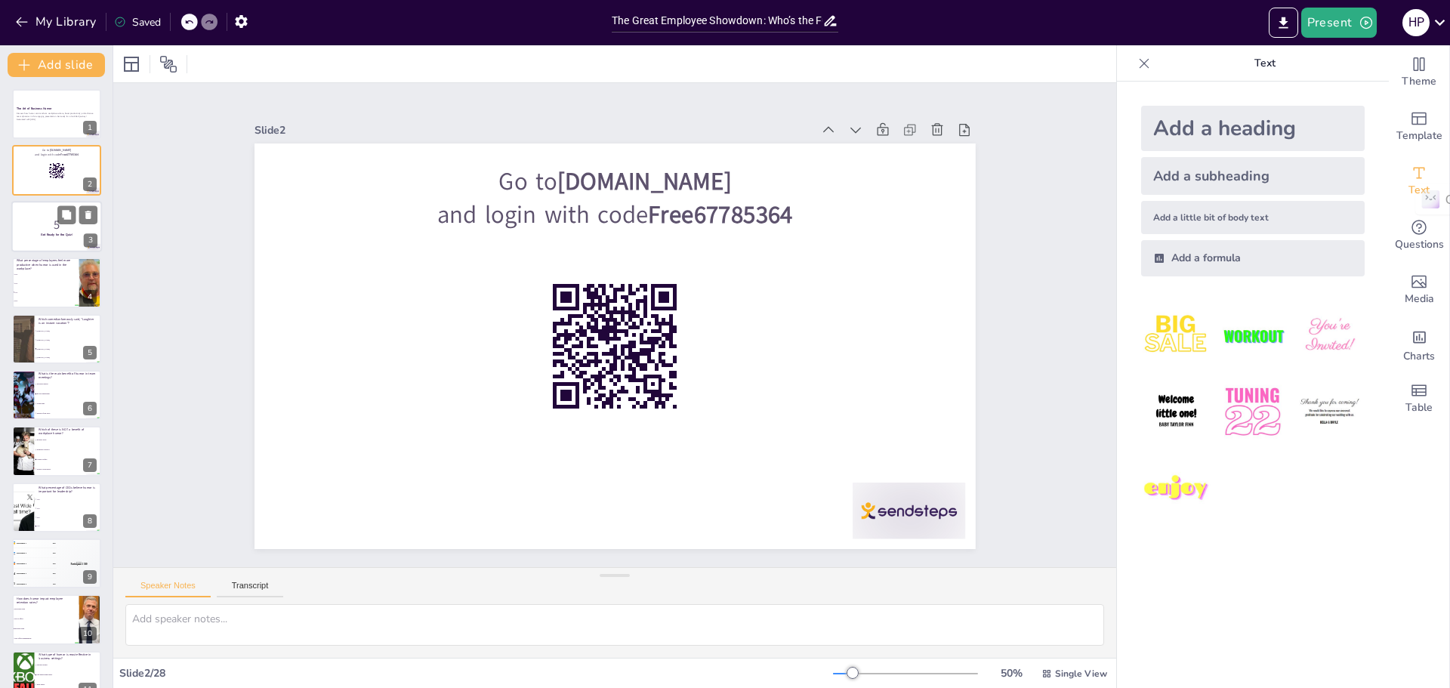
checkbox input "true"
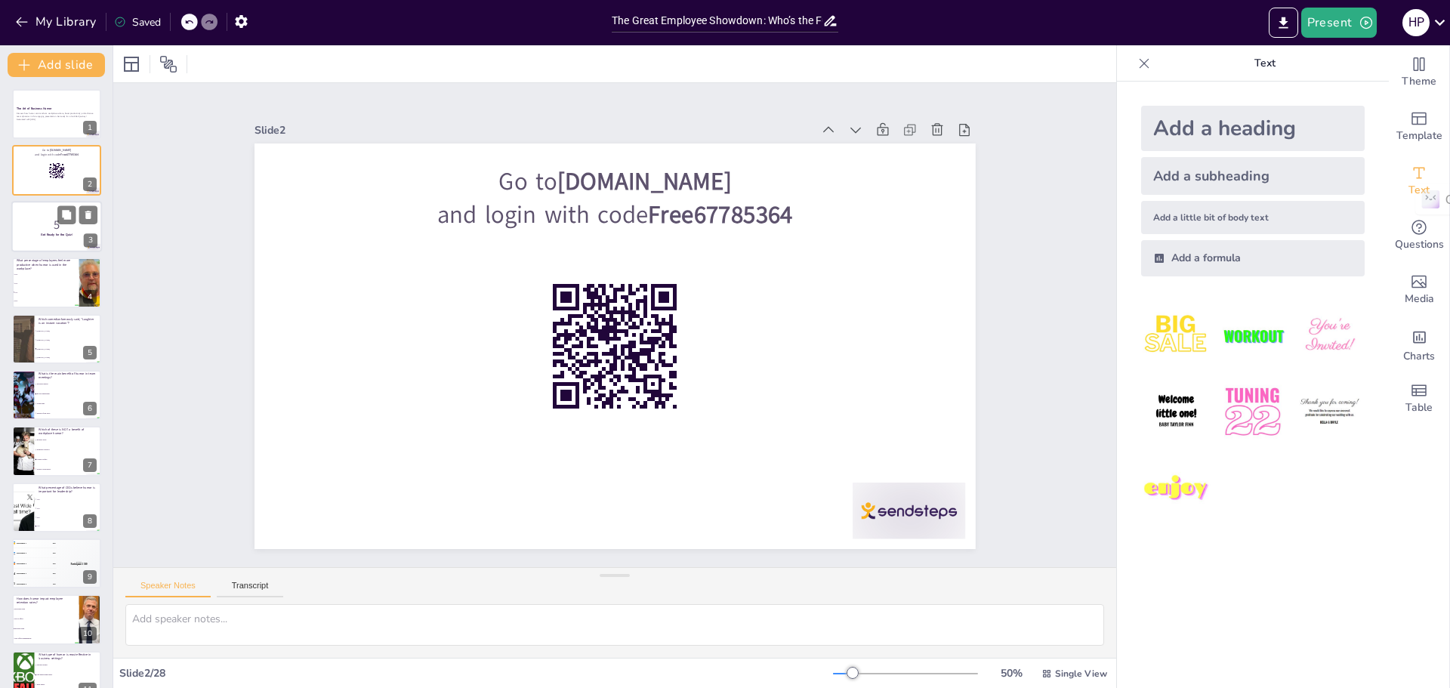
checkbox input "true"
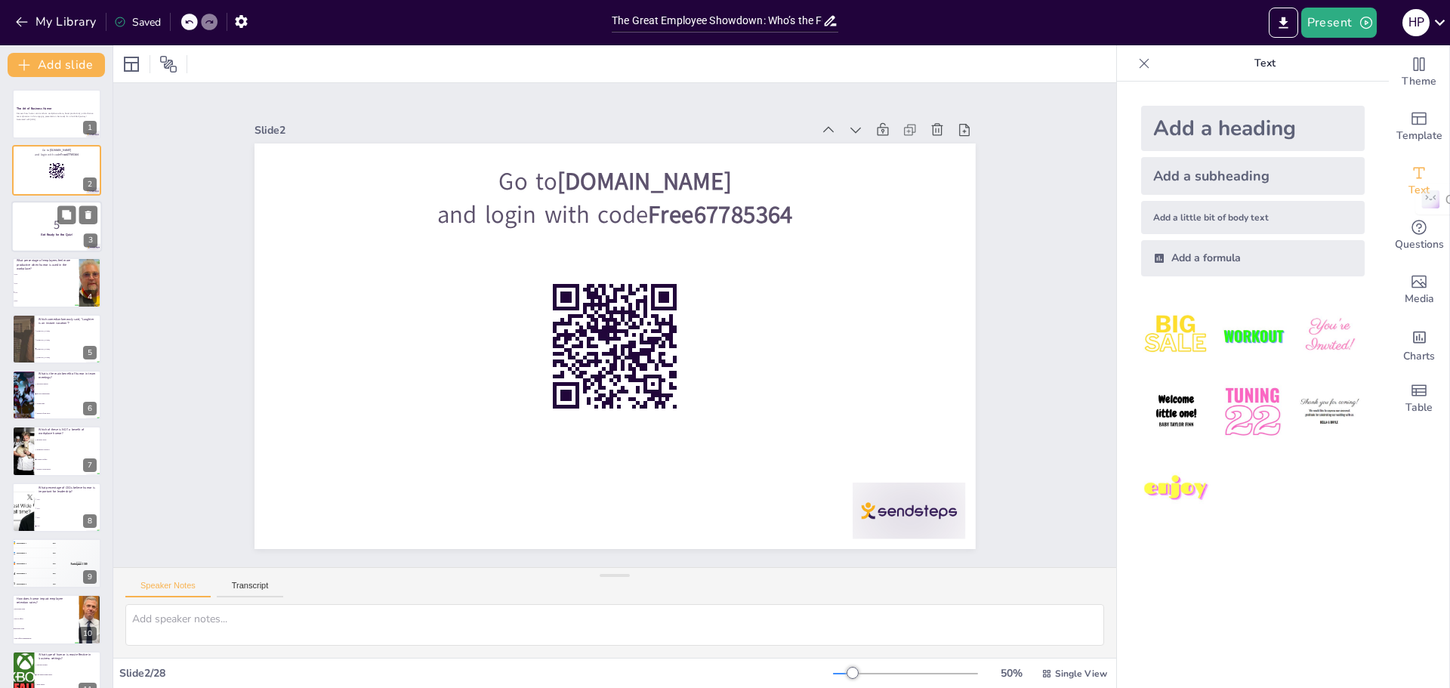
checkbox input "true"
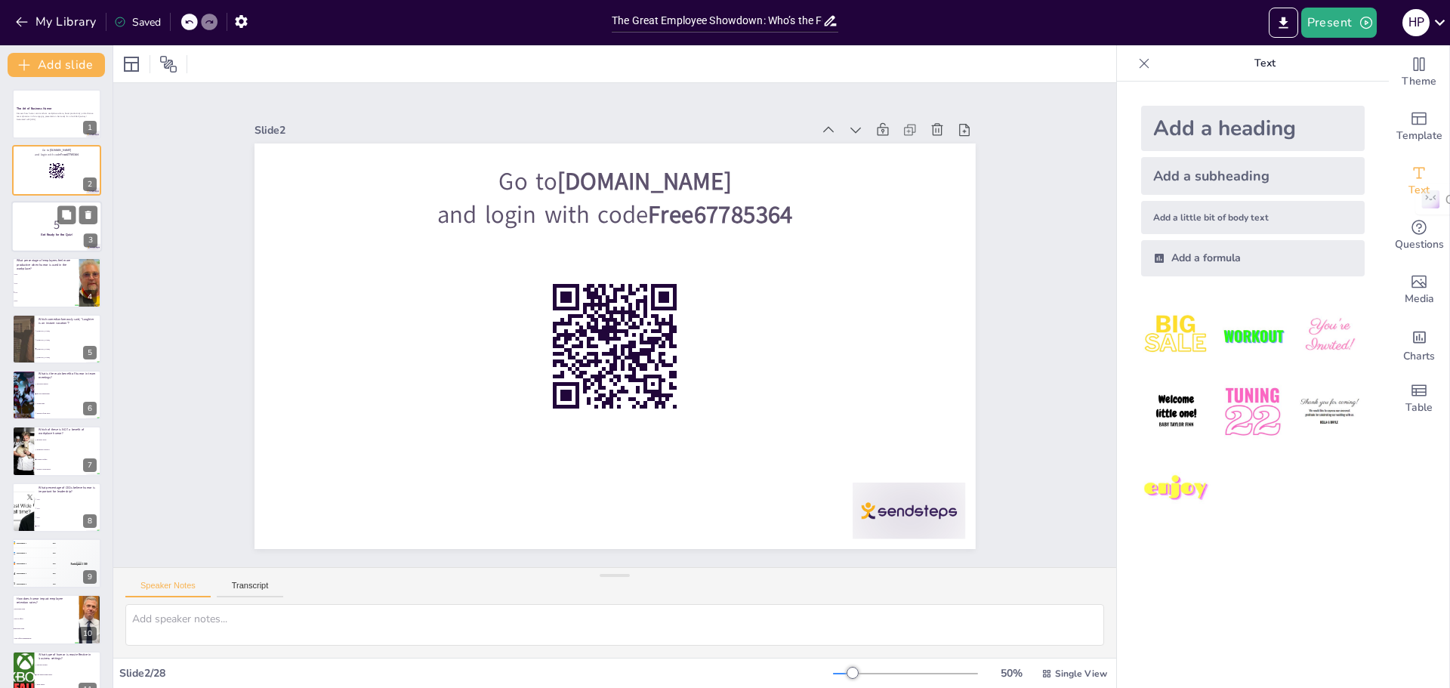
click at [40, 224] on p "5" at bounding box center [57, 224] width 82 height 17
checkbox input "true"
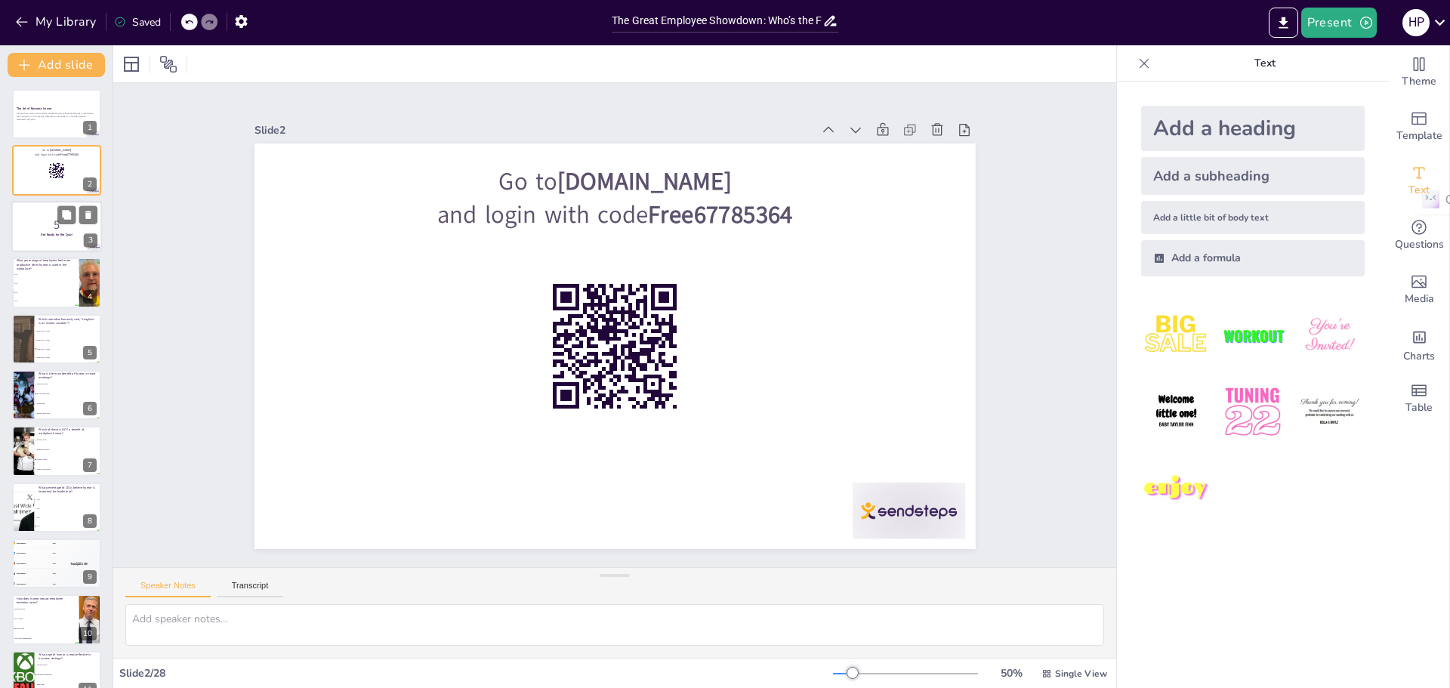
checkbox input "true"
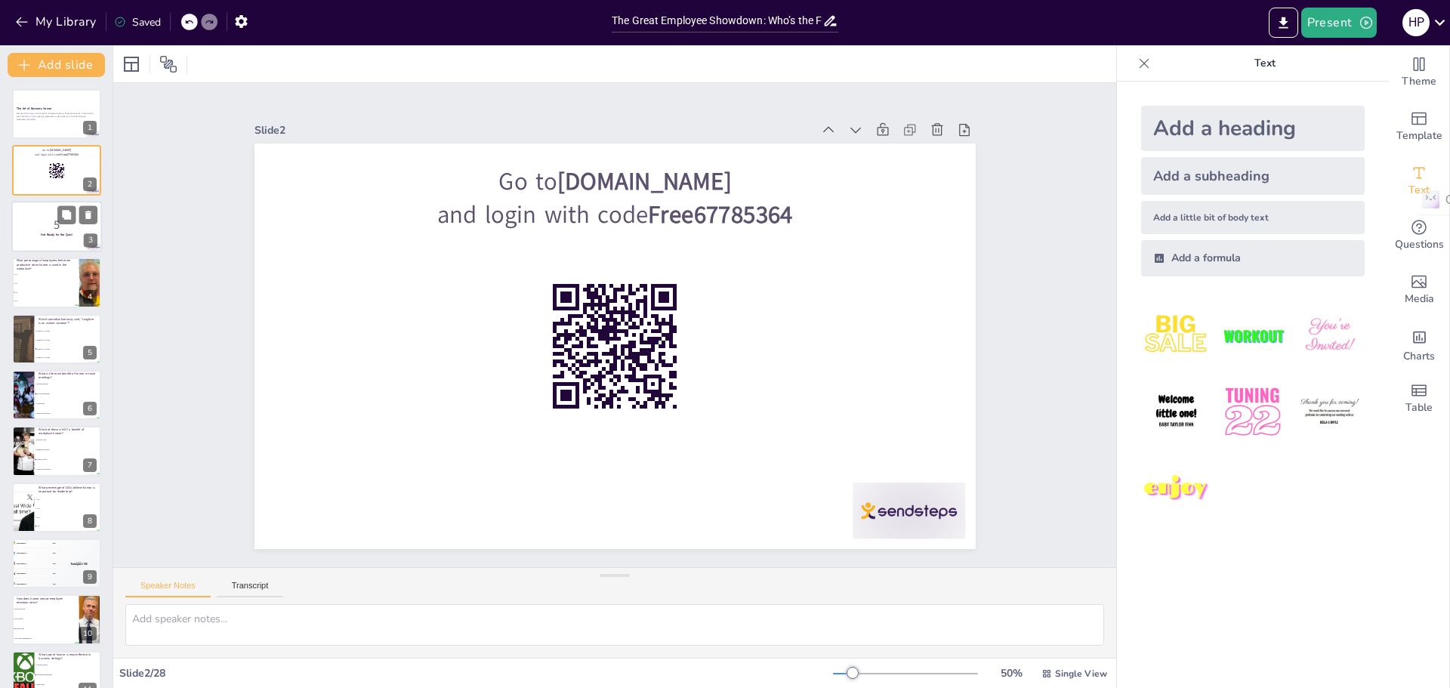
checkbox input "true"
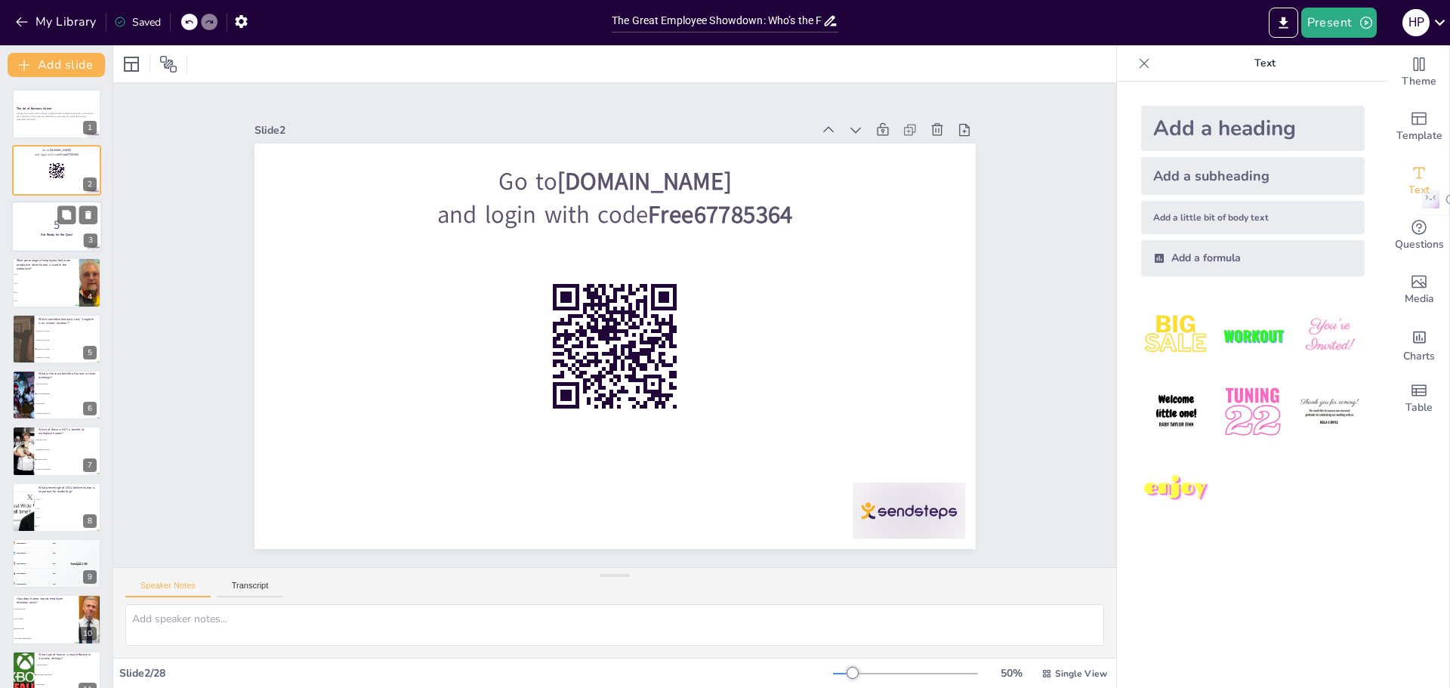
checkbox input "true"
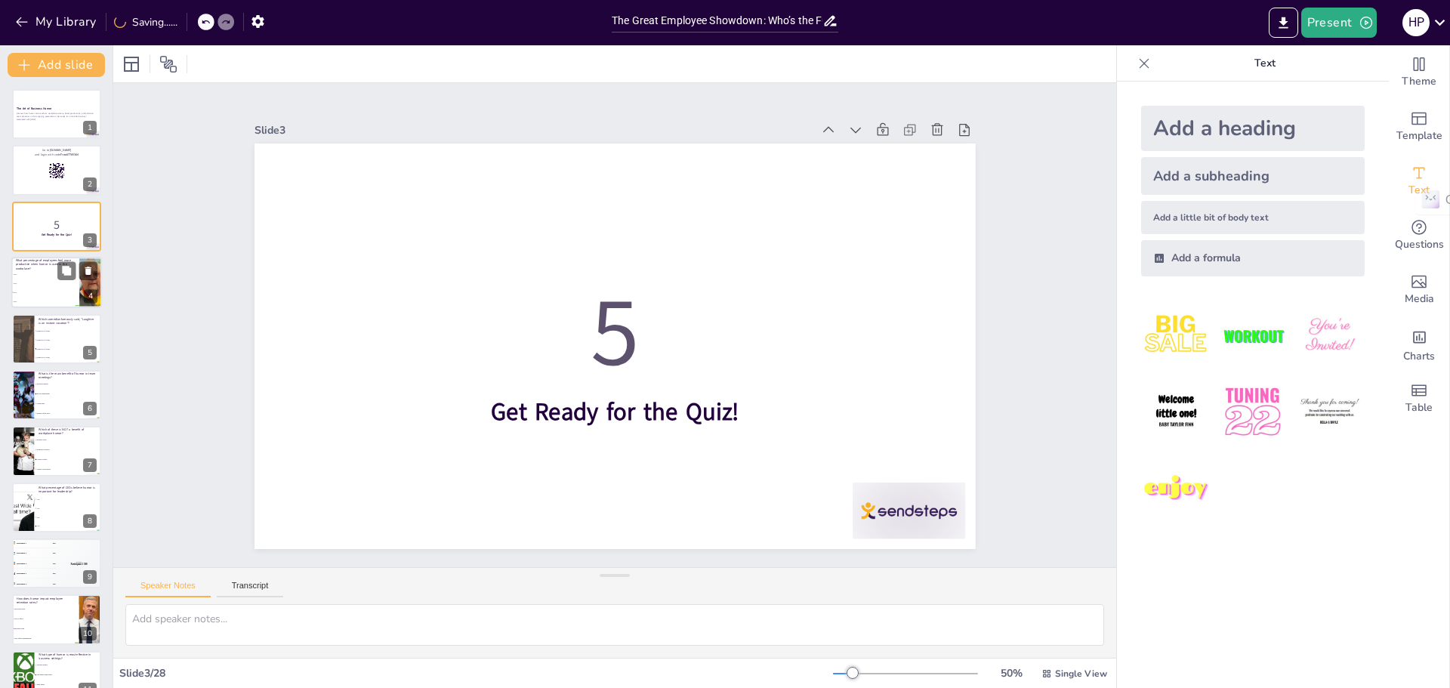
click at [42, 273] on span "25%" at bounding box center [46, 274] width 65 height 2
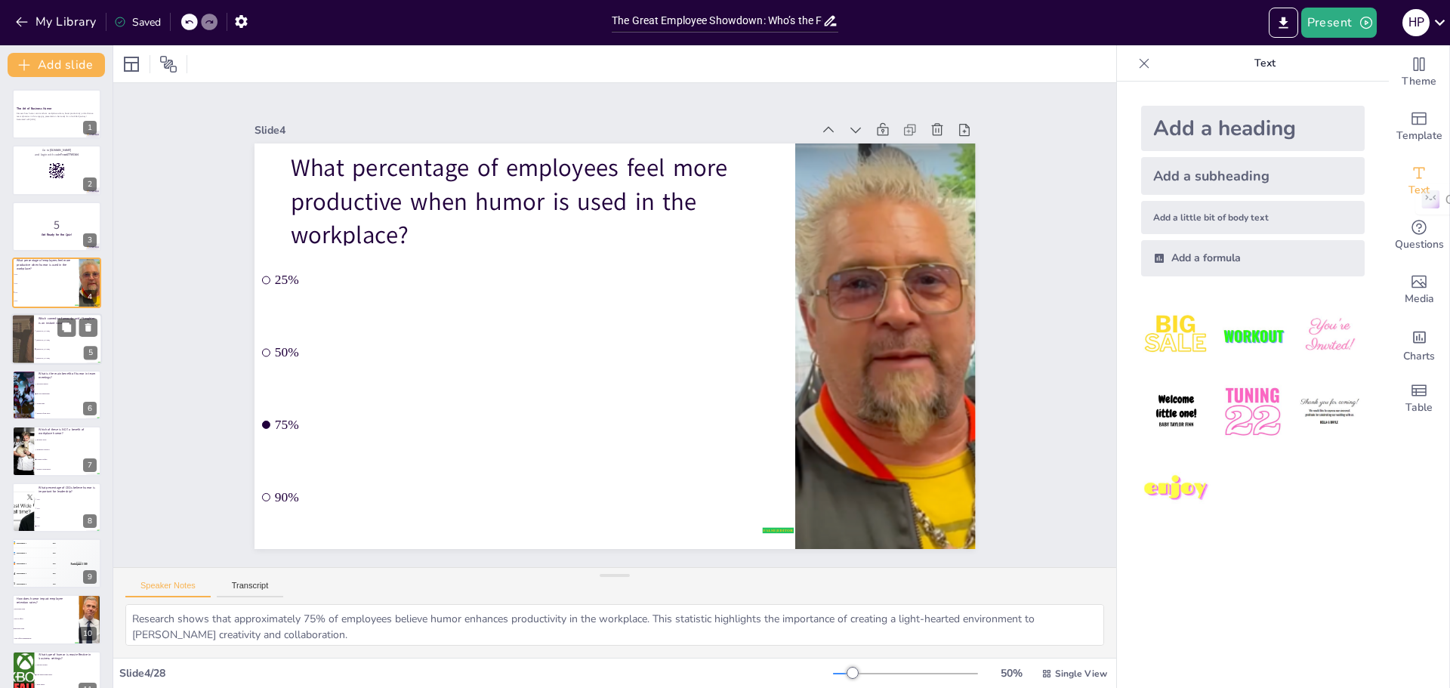
click at [49, 345] on li "[PERSON_NAME]" at bounding box center [68, 348] width 68 height 9
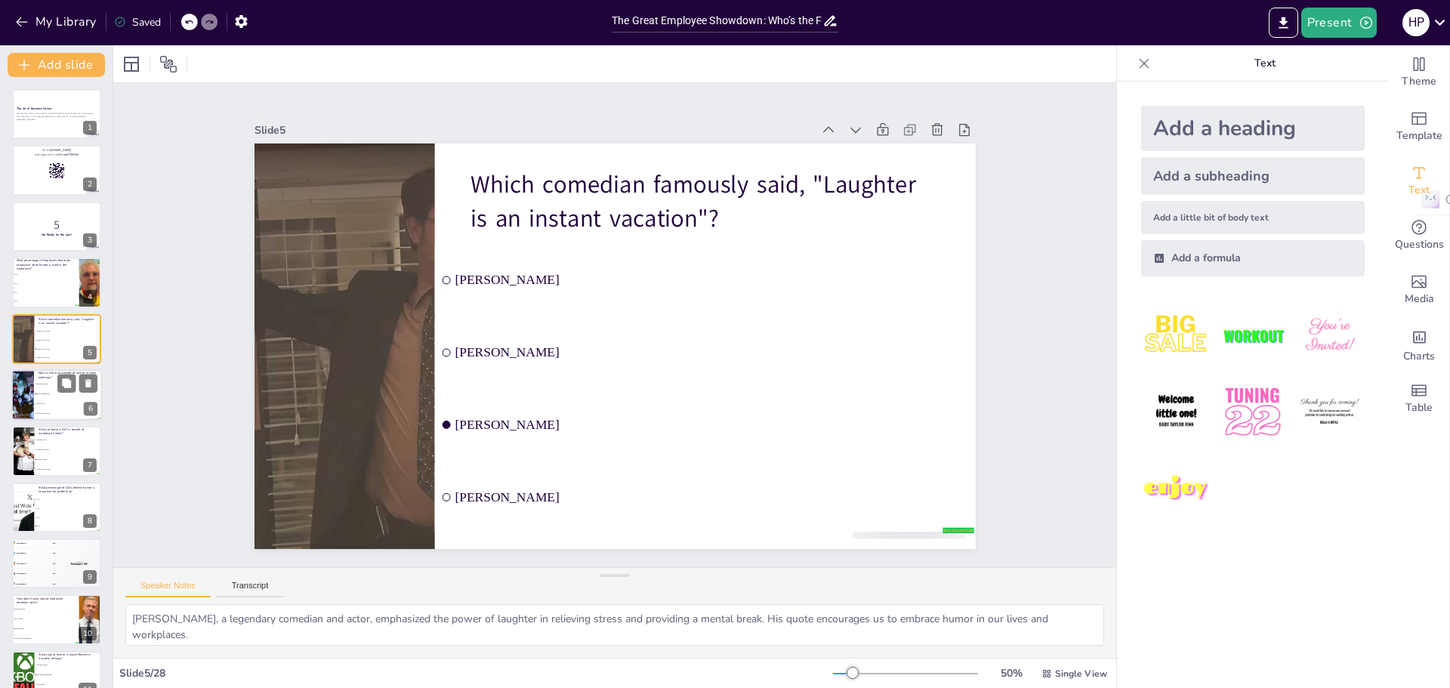
click at [64, 402] on li "Wastes time" at bounding box center [68, 404] width 68 height 10
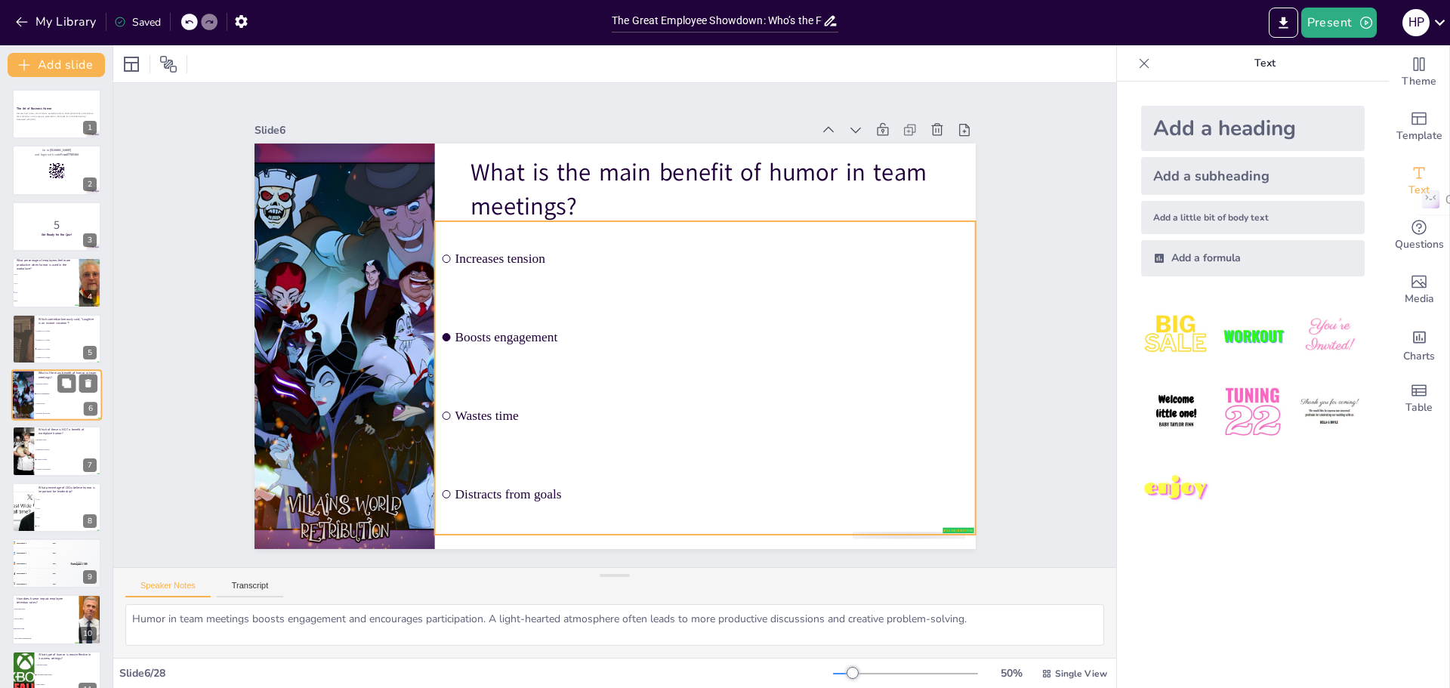
scroll to position [13, 0]
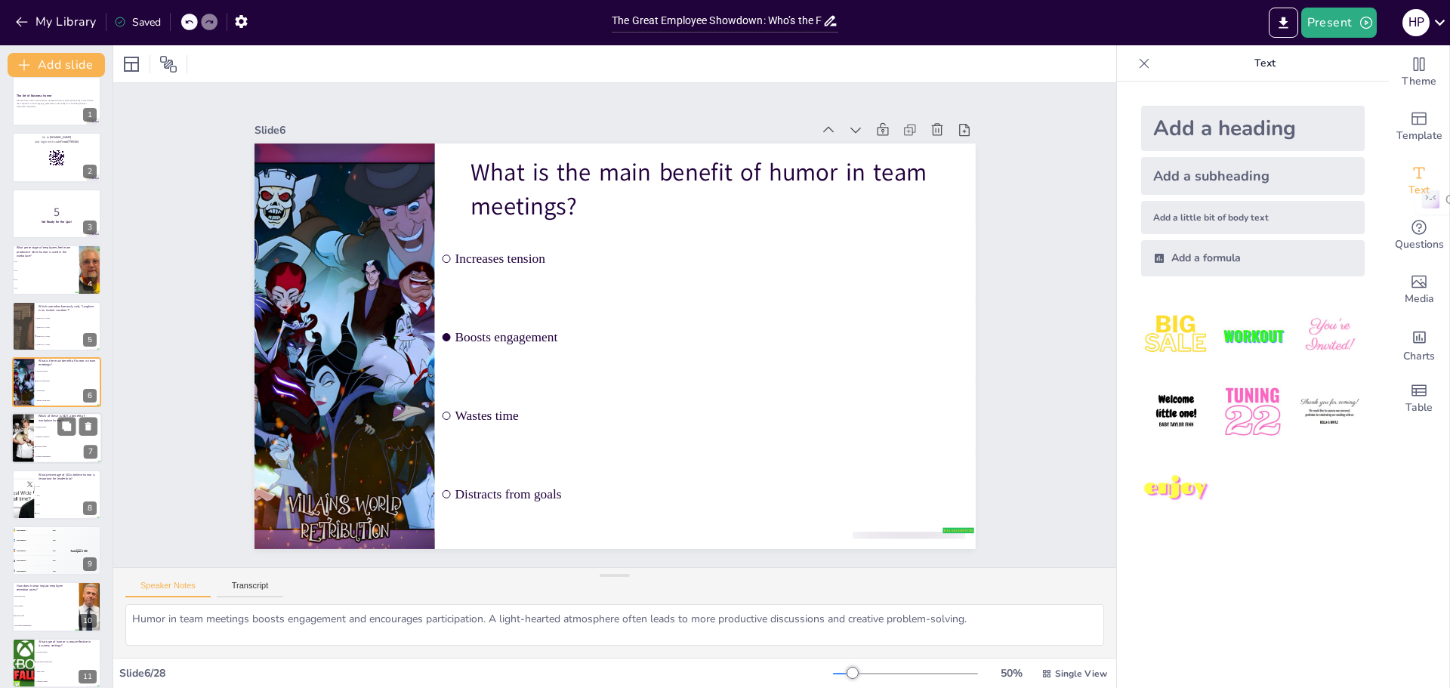
click at [66, 455] on li "Fosters collaboration" at bounding box center [68, 457] width 68 height 10
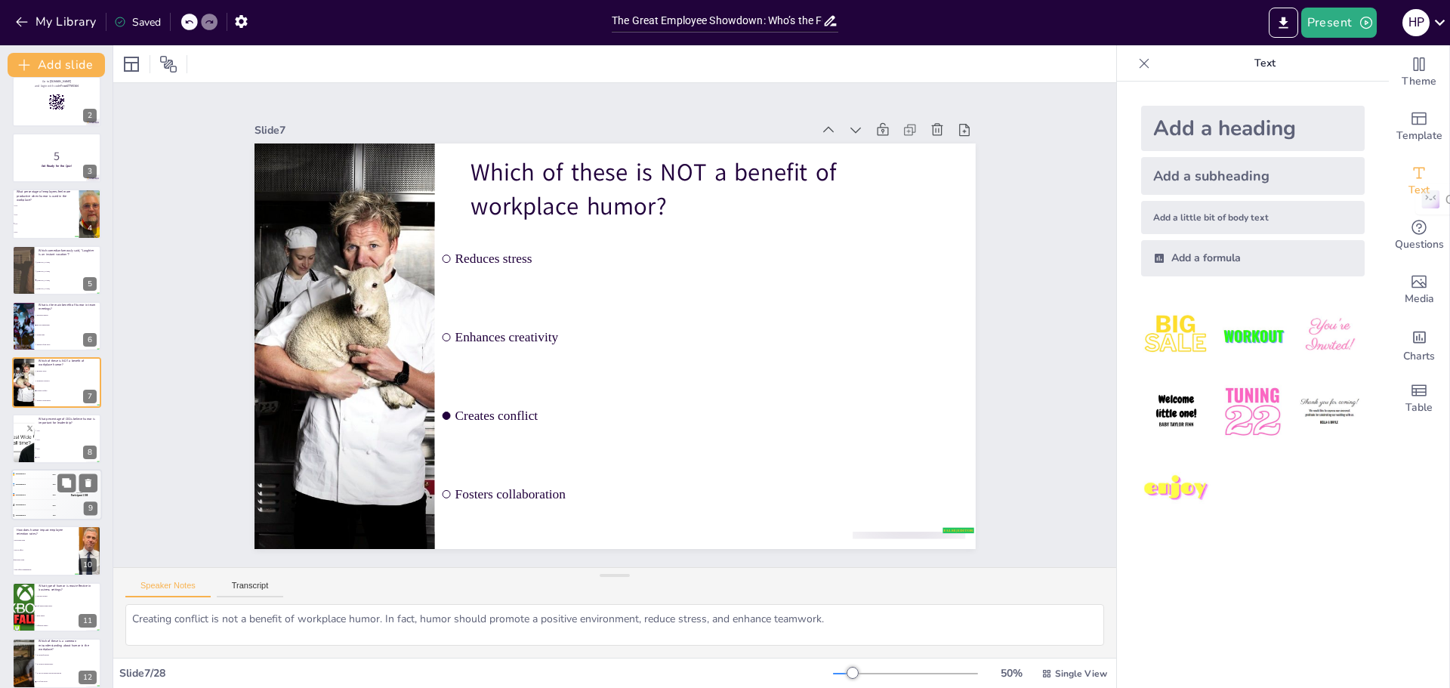
click at [63, 503] on div "Top scorer Participant 1 500" at bounding box center [79, 494] width 45 height 51
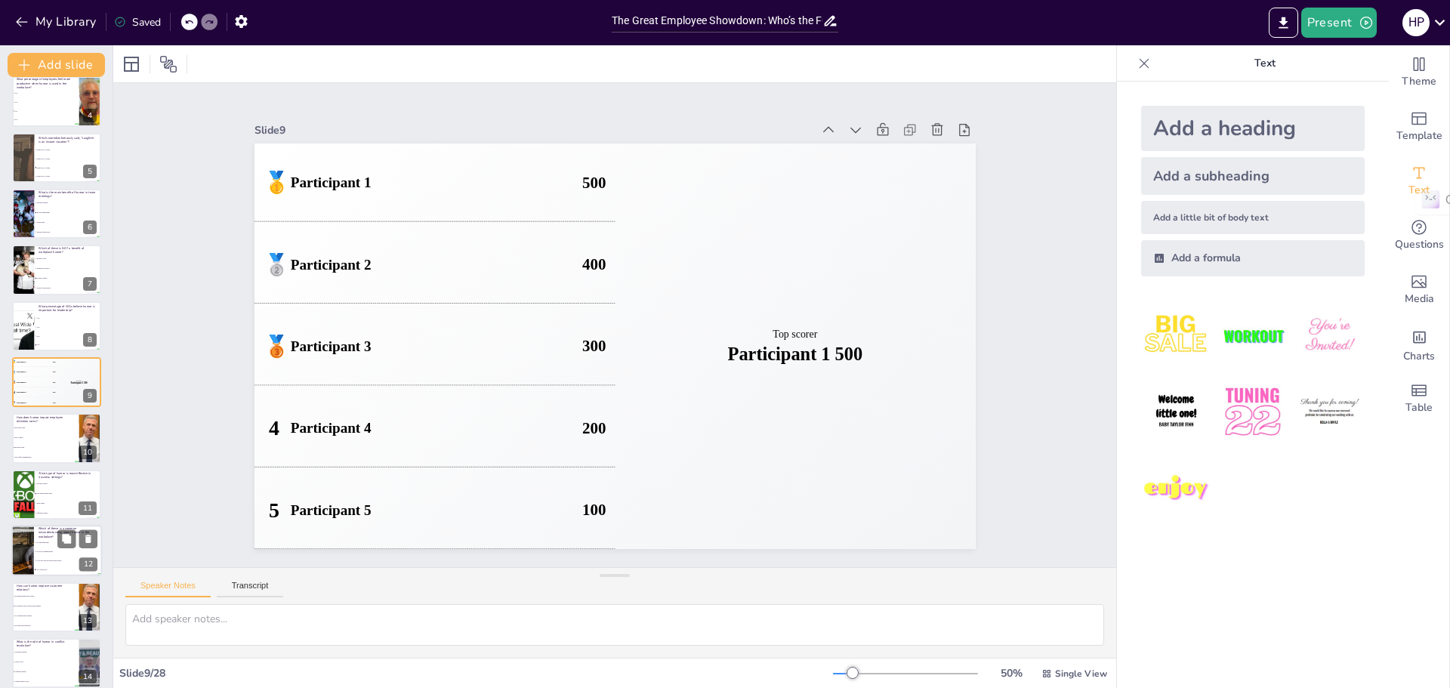
click at [45, 550] on span "It’s always inappropriate" at bounding box center [68, 551] width 65 height 2
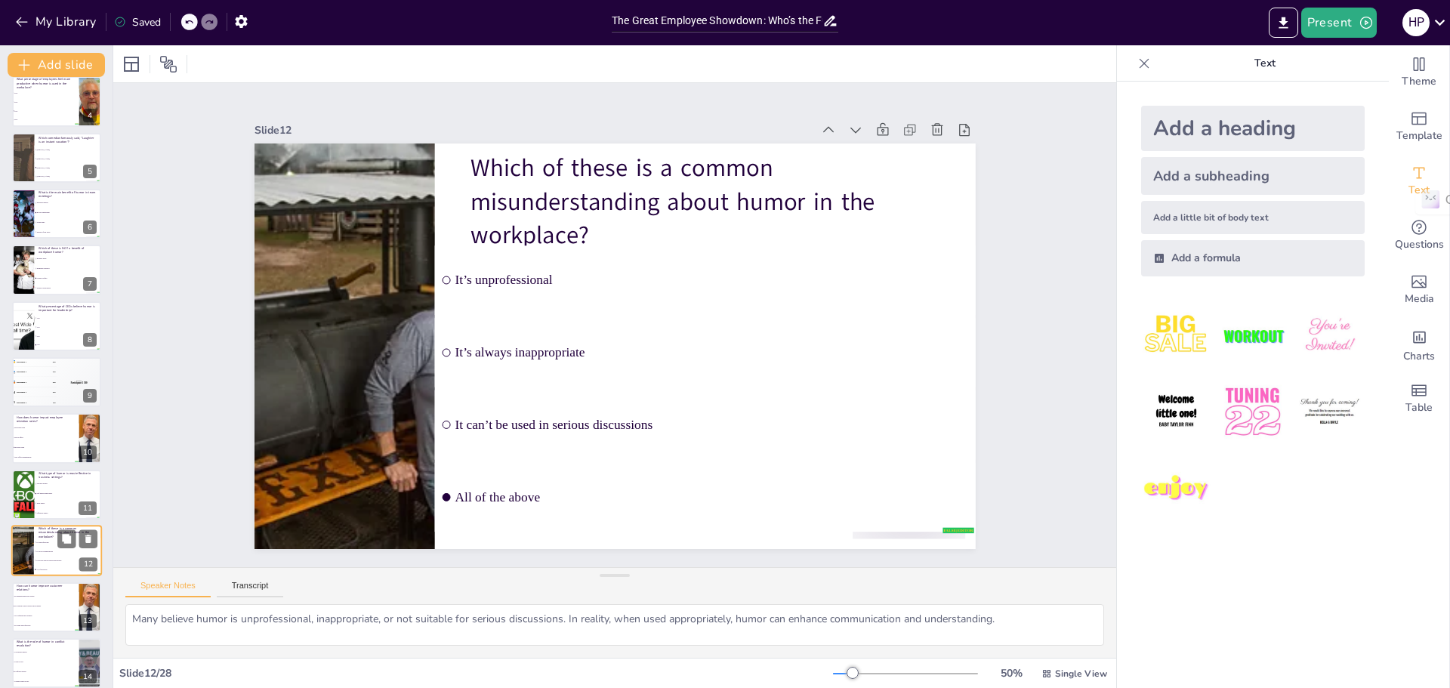
scroll to position [350, 0]
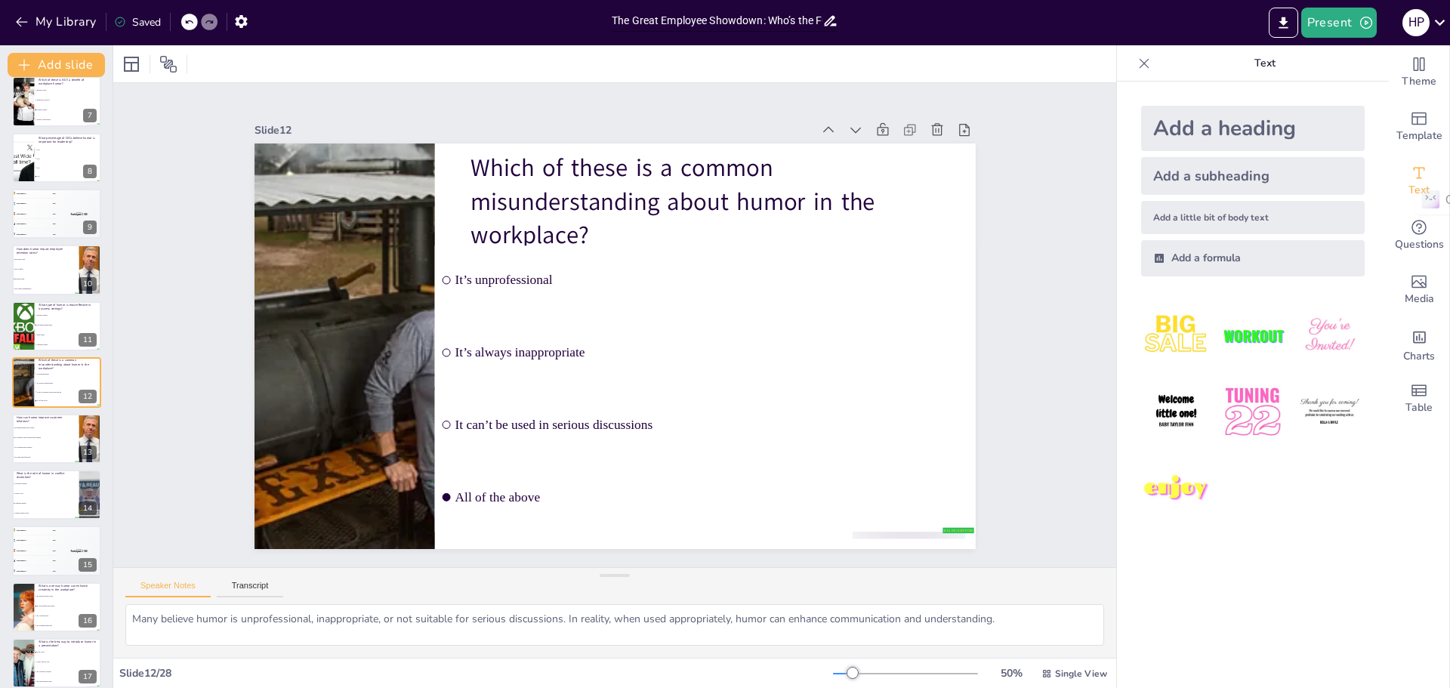
click at [803, 22] on input "The Great Employee Showdown: Who’s the Funniest Know-It-All?" at bounding box center [717, 21] width 211 height 22
click at [904, 3] on div "Present H P" at bounding box center [1148, 22] width 604 height 45
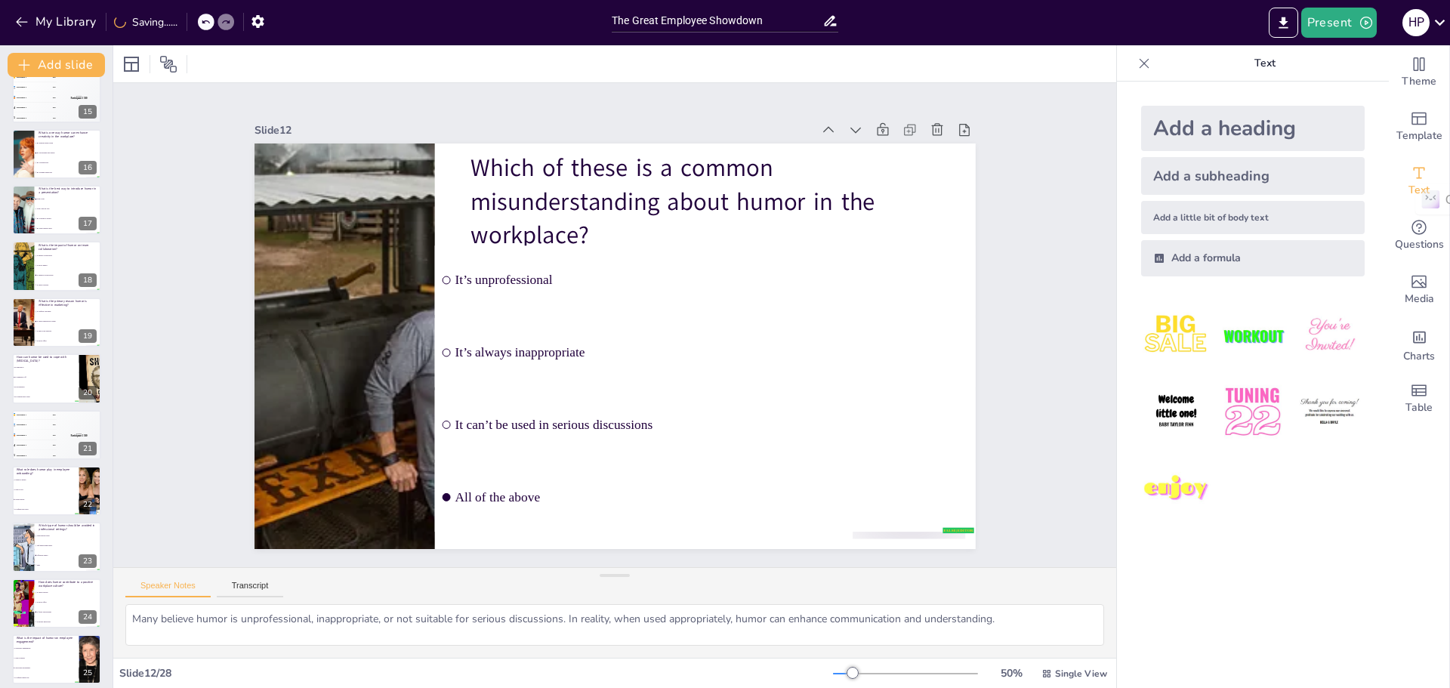
scroll to position [980, 0]
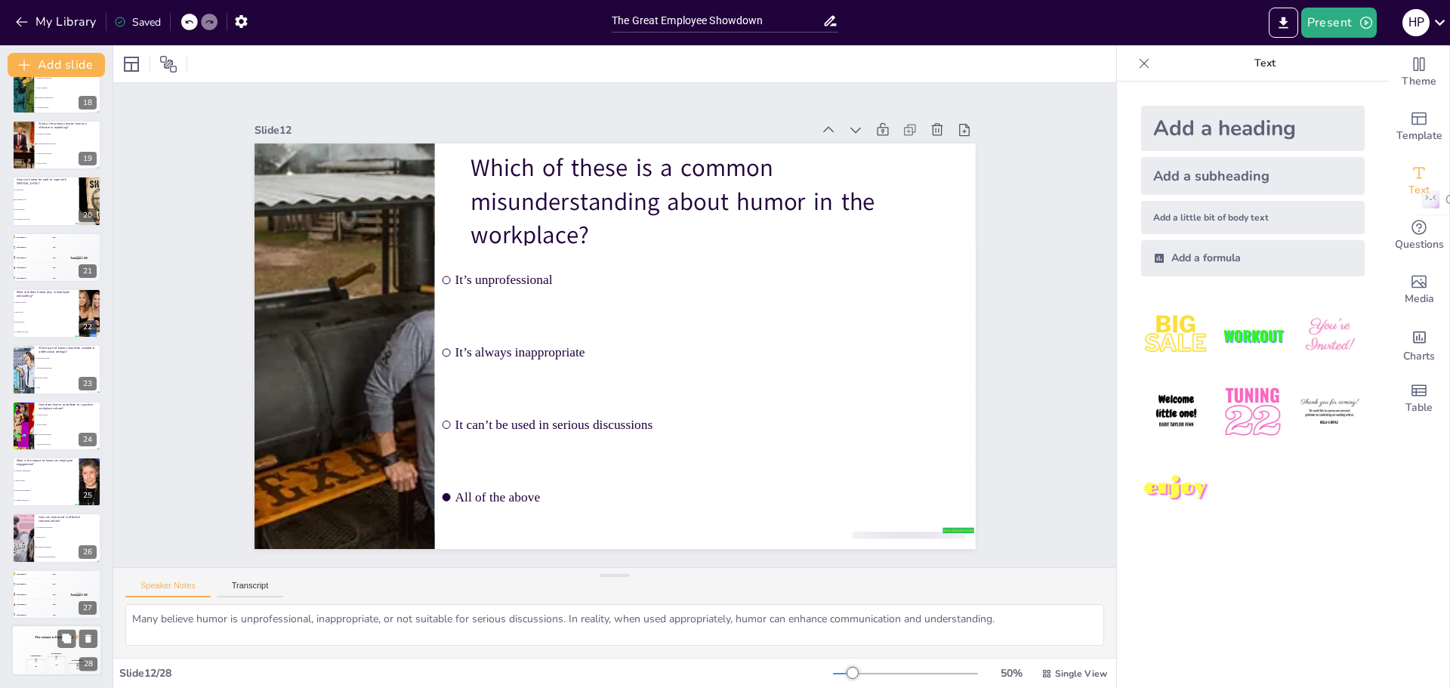
click at [38, 651] on div "Participant 2 🥈 400 Participant 1 🥇 500 Participant 3 🥉 300" at bounding box center [56, 664] width 91 height 26
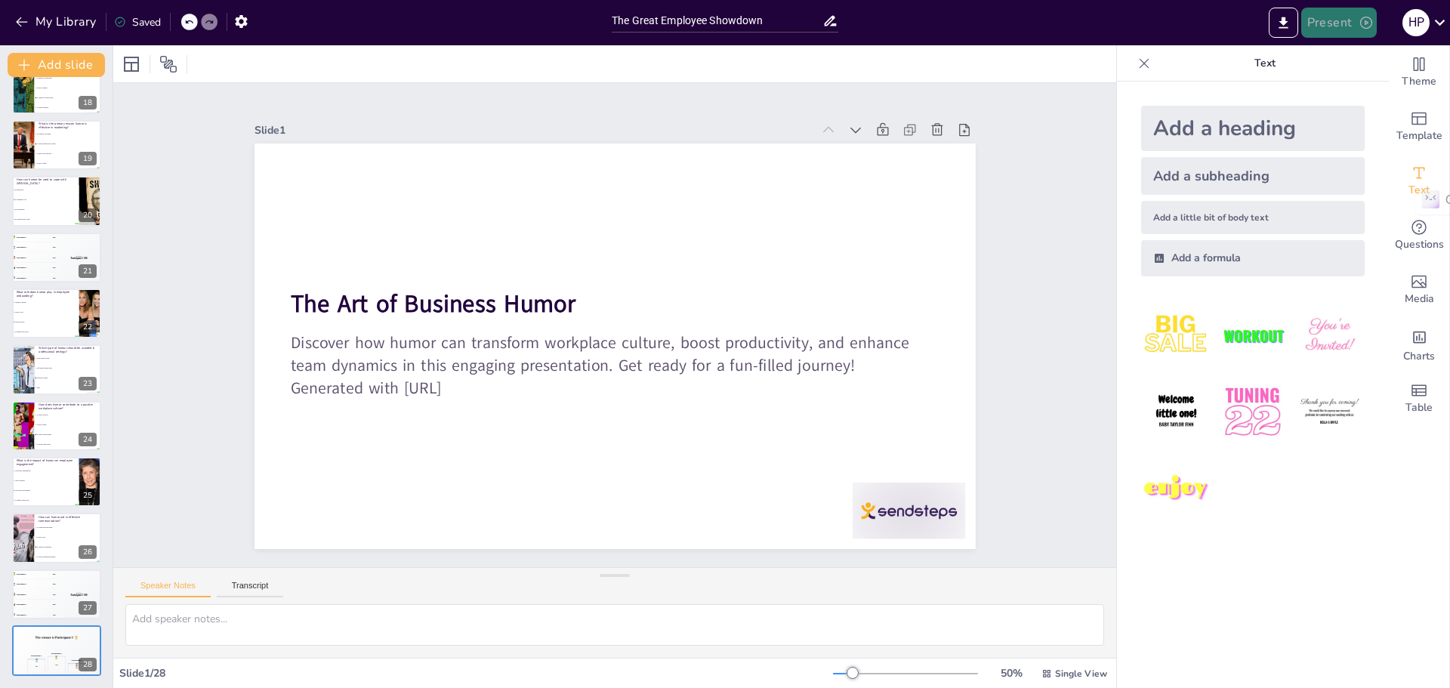
click at [1305, 23] on button "Present" at bounding box center [1339, 23] width 76 height 30
click at [1354, 55] on li "Preview presentation" at bounding box center [1361, 56] width 119 height 24
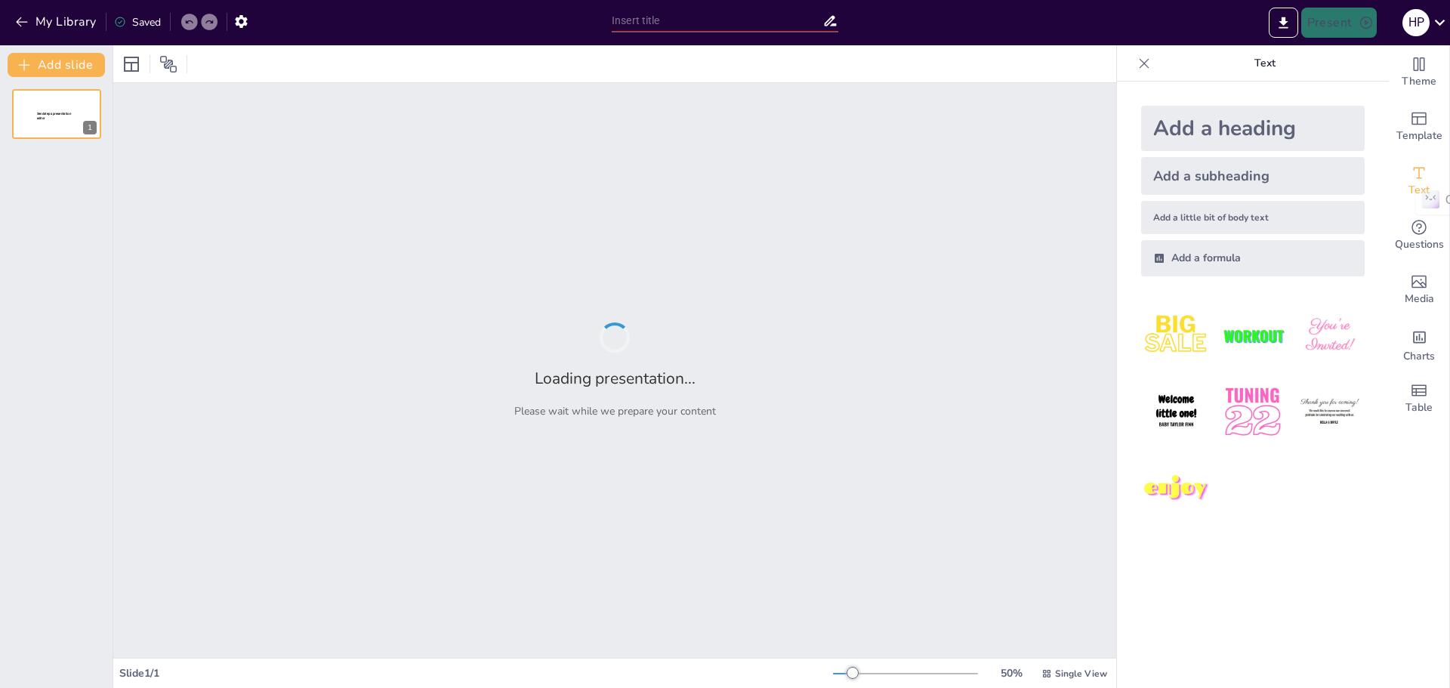
type input "The Great Employee Showdown"
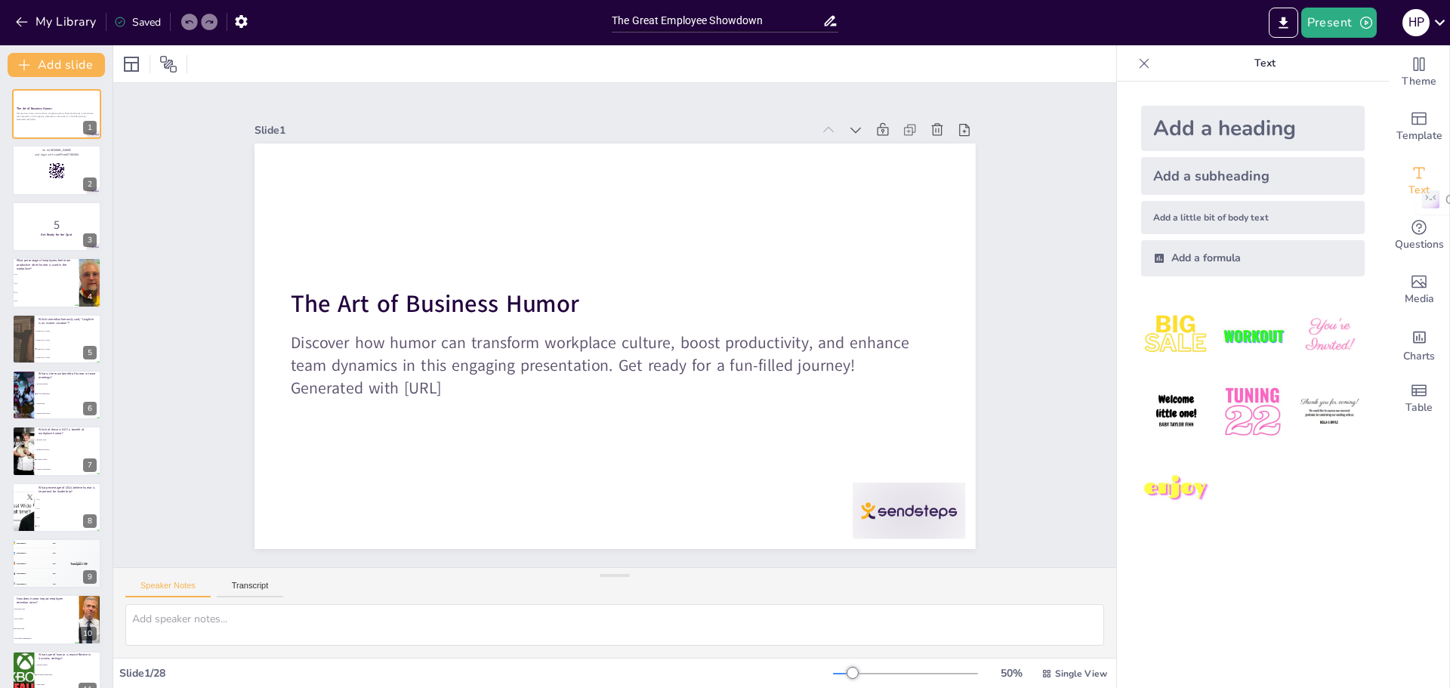
checkbox input "true"
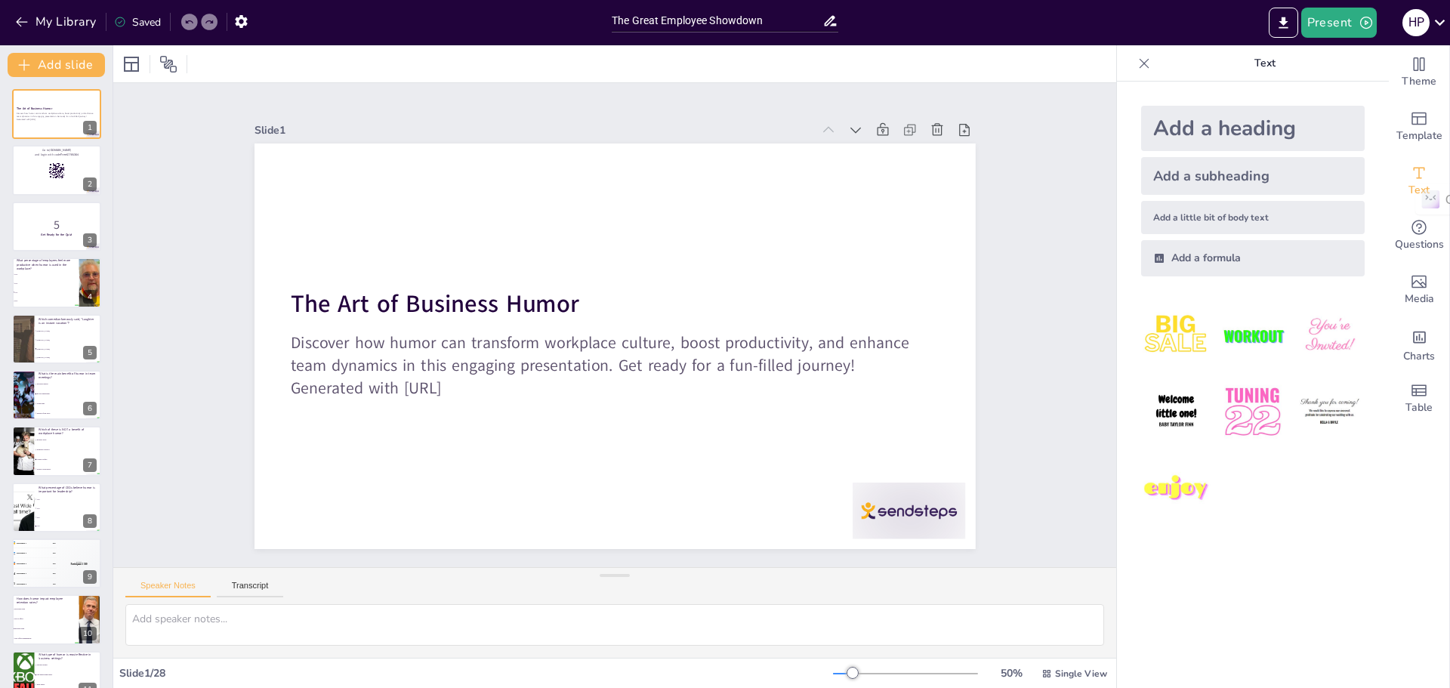
checkbox input "true"
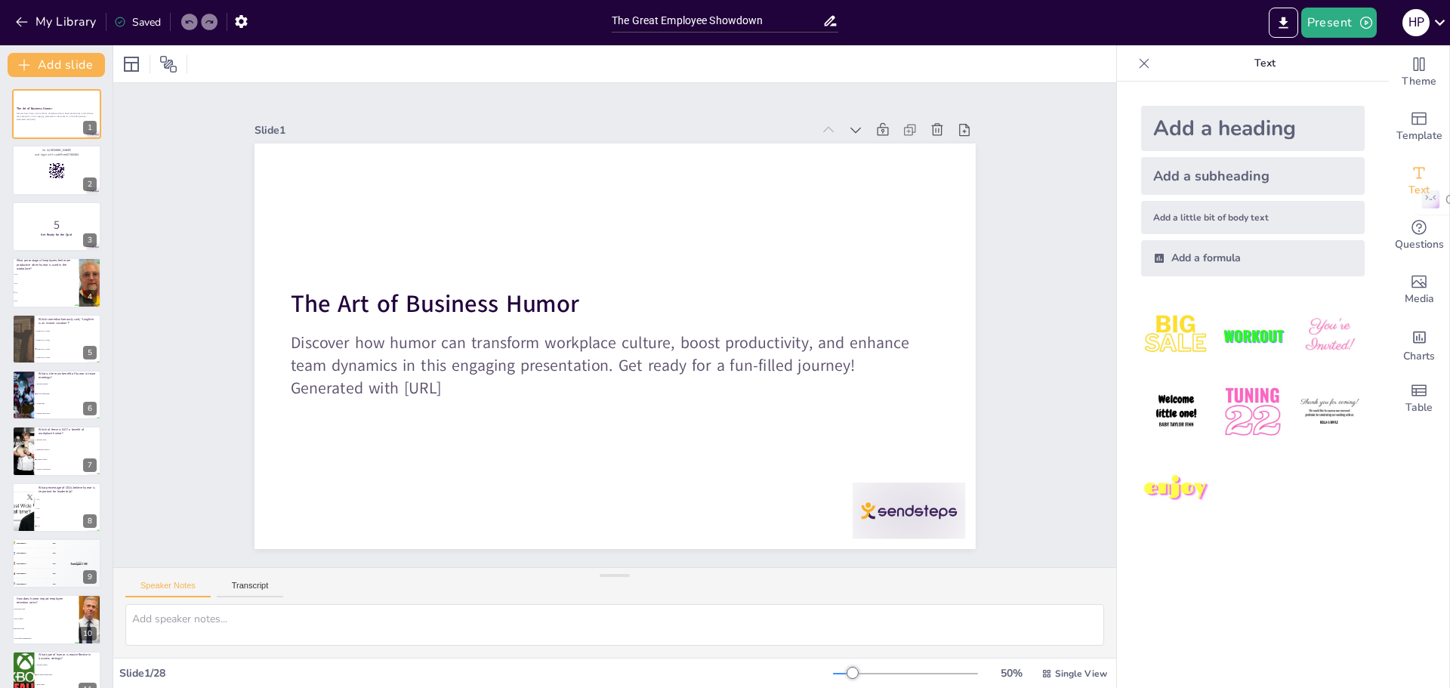
checkbox input "true"
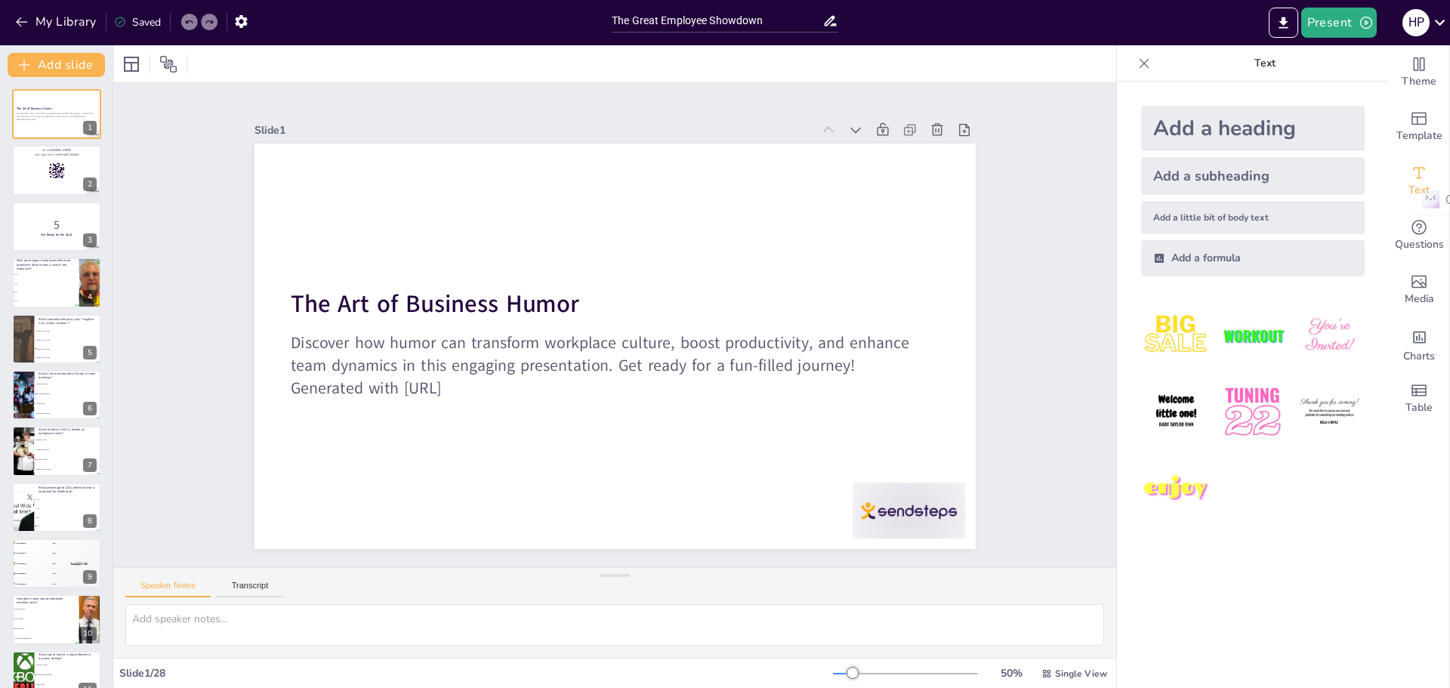
checkbox input "true"
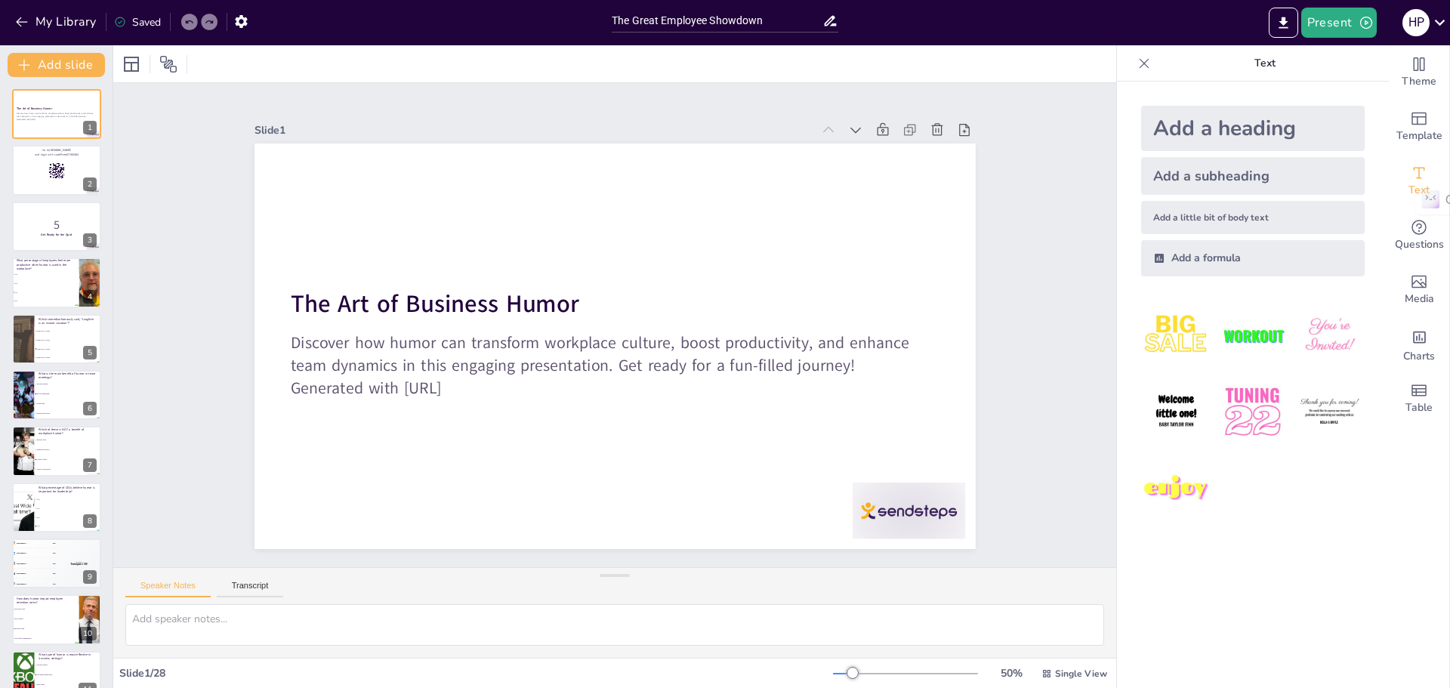
checkbox input "true"
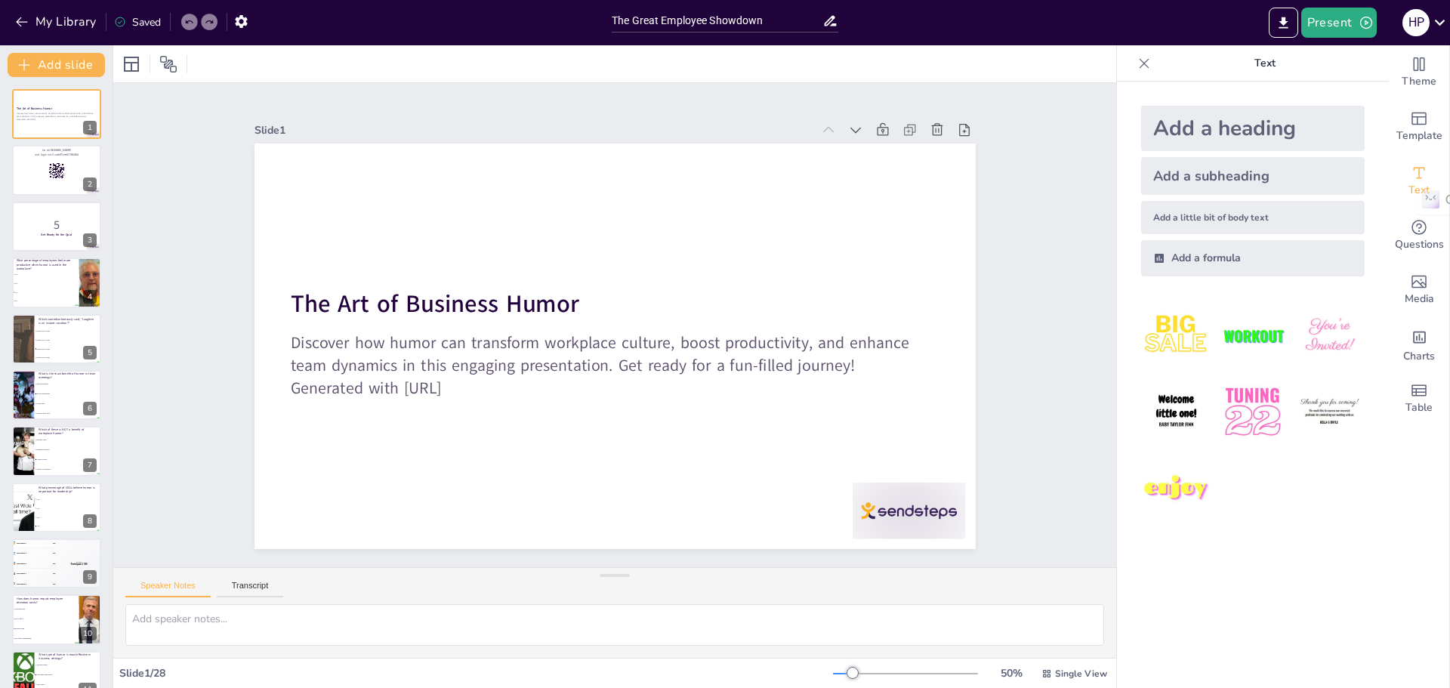
checkbox input "true"
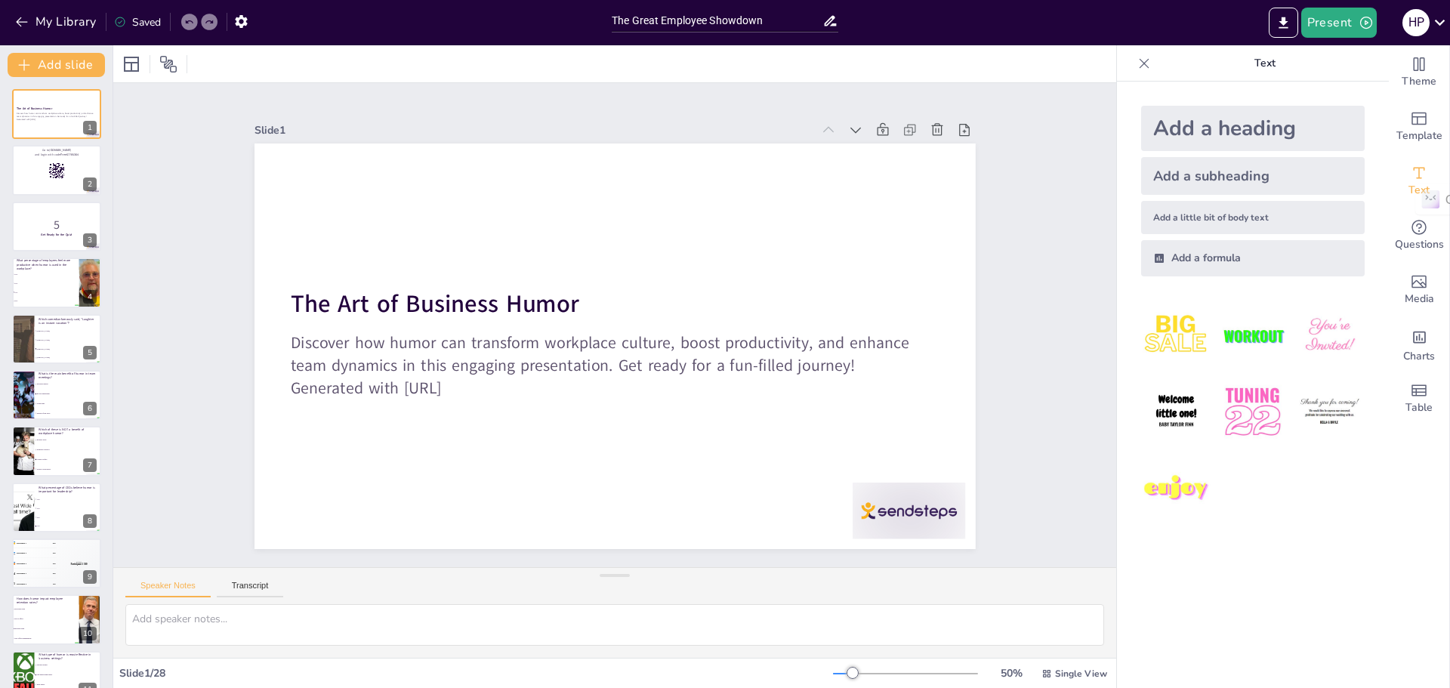
checkbox input "true"
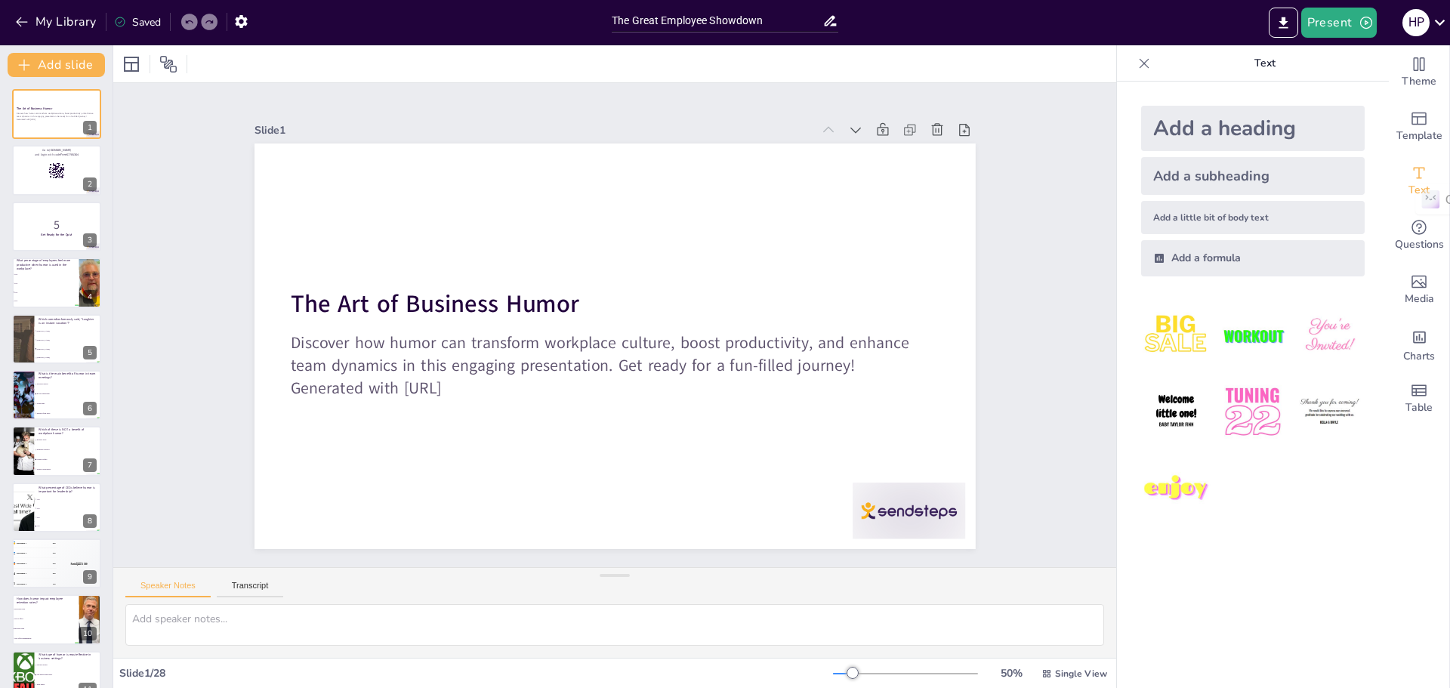
checkbox input "true"
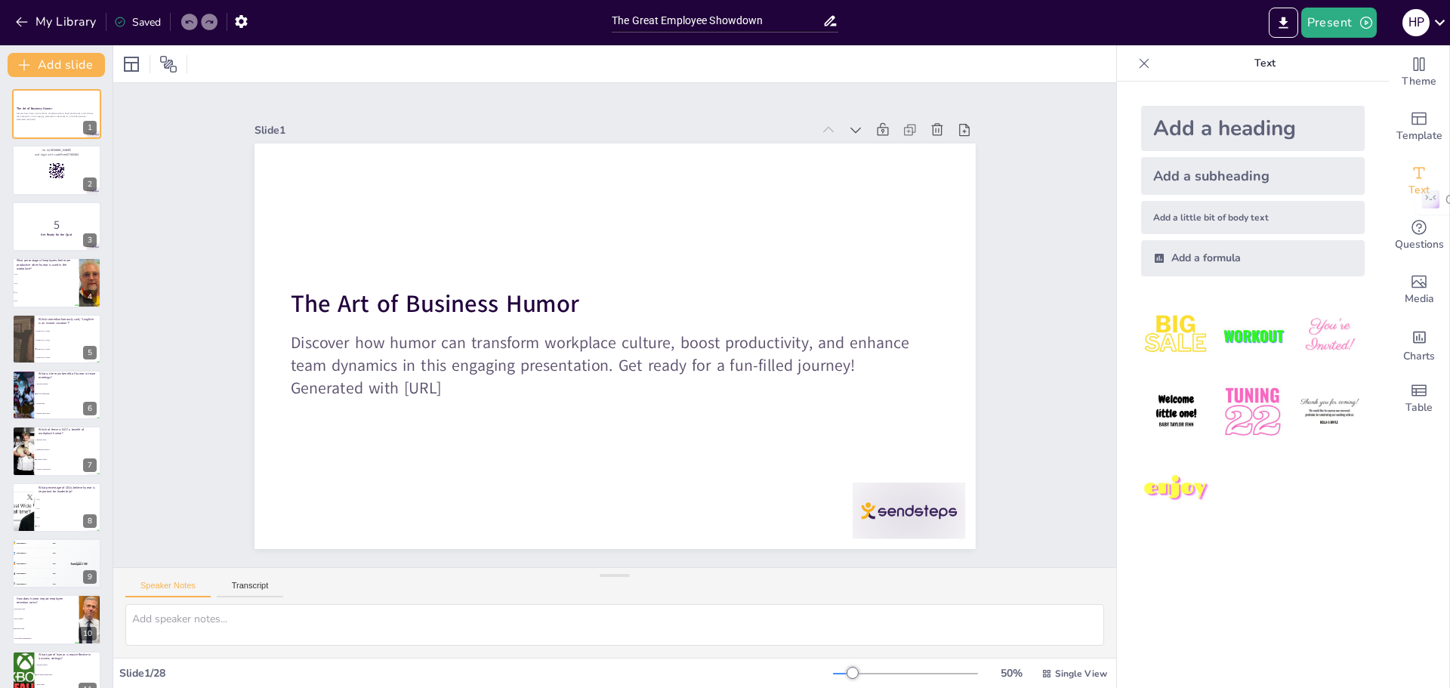
checkbox input "true"
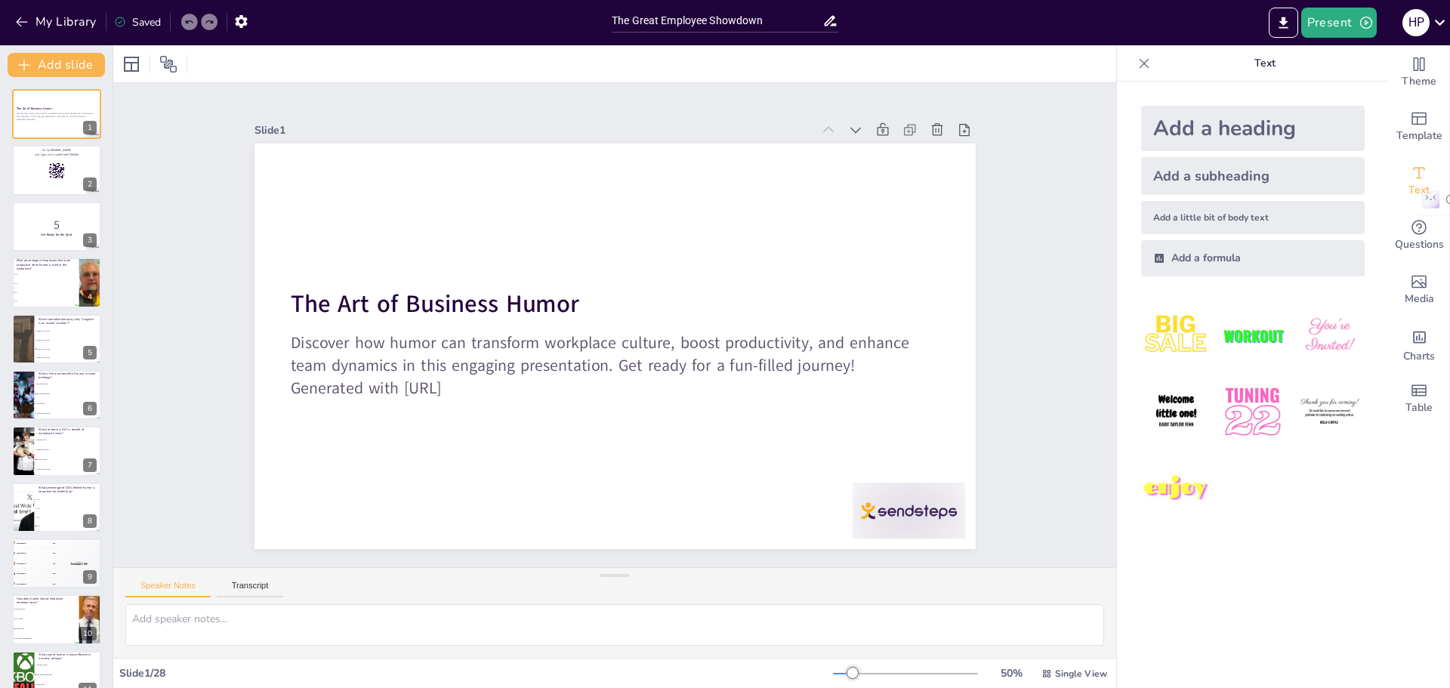
checkbox input "true"
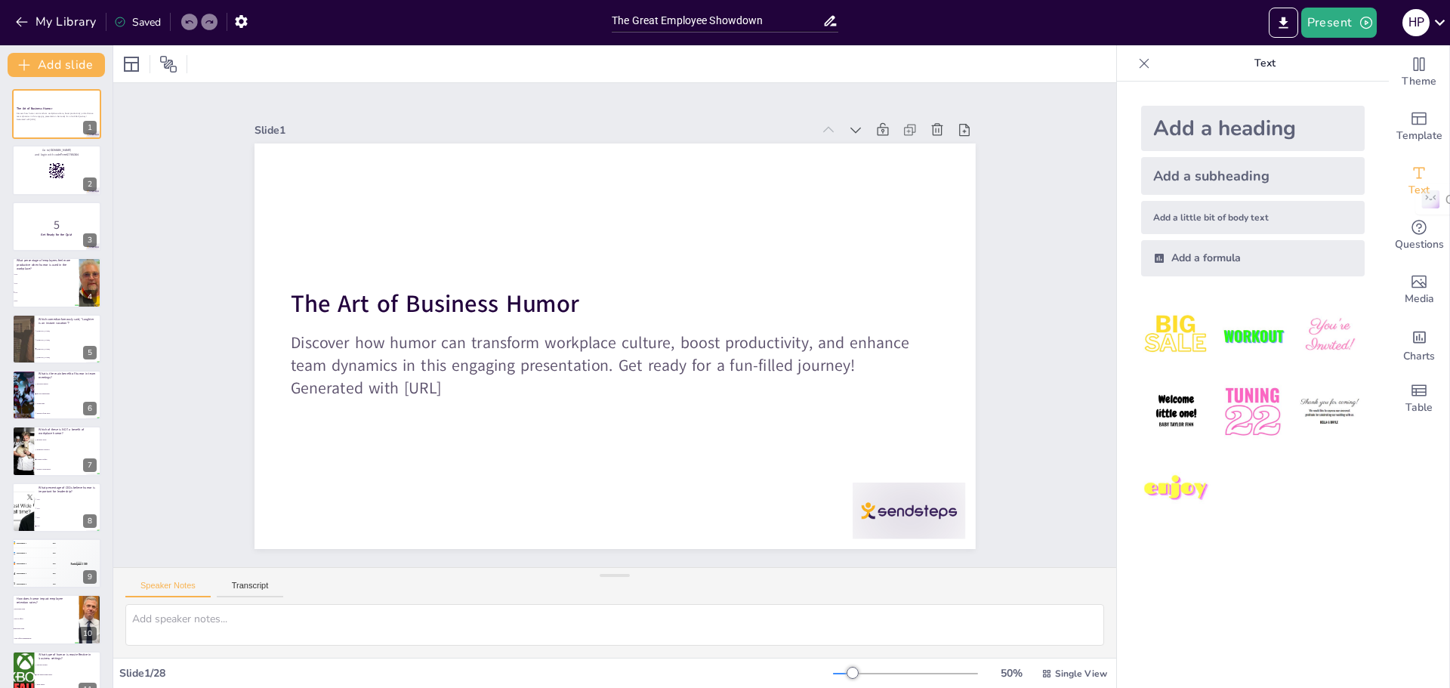
checkbox input "true"
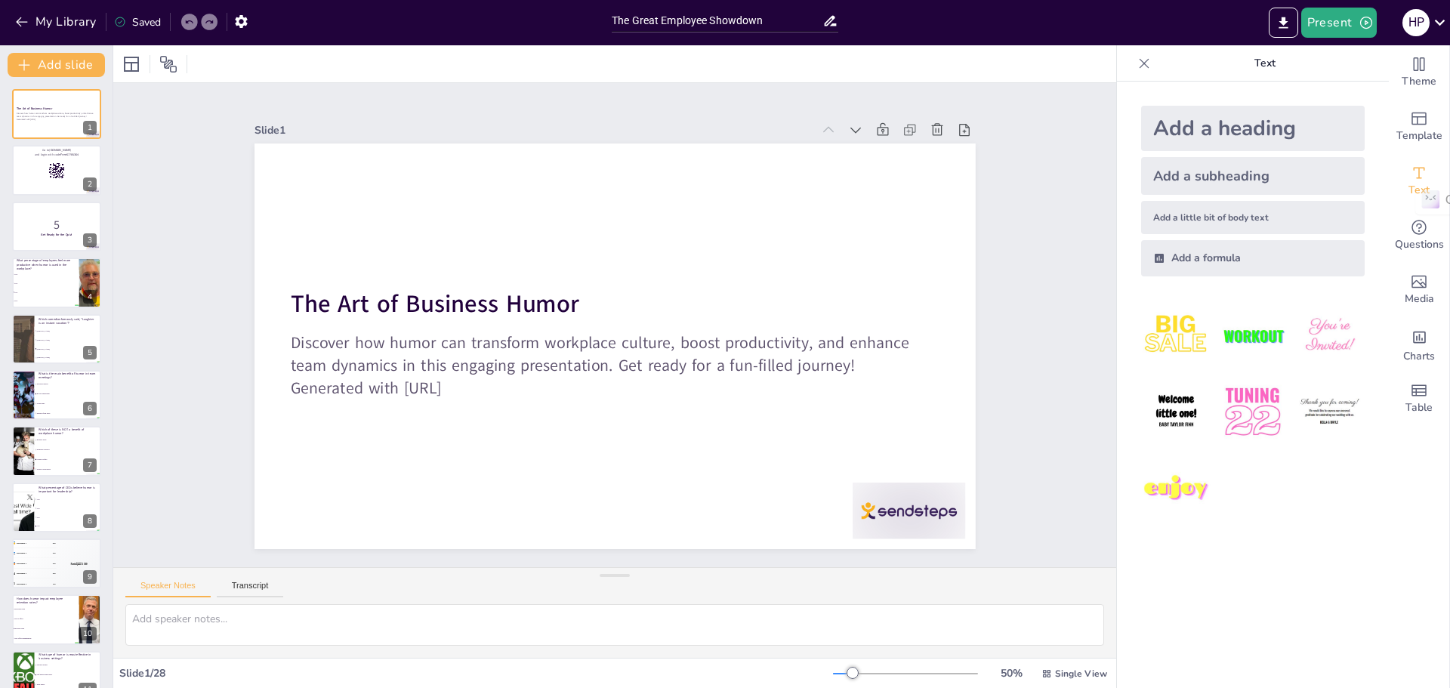
checkbox input "true"
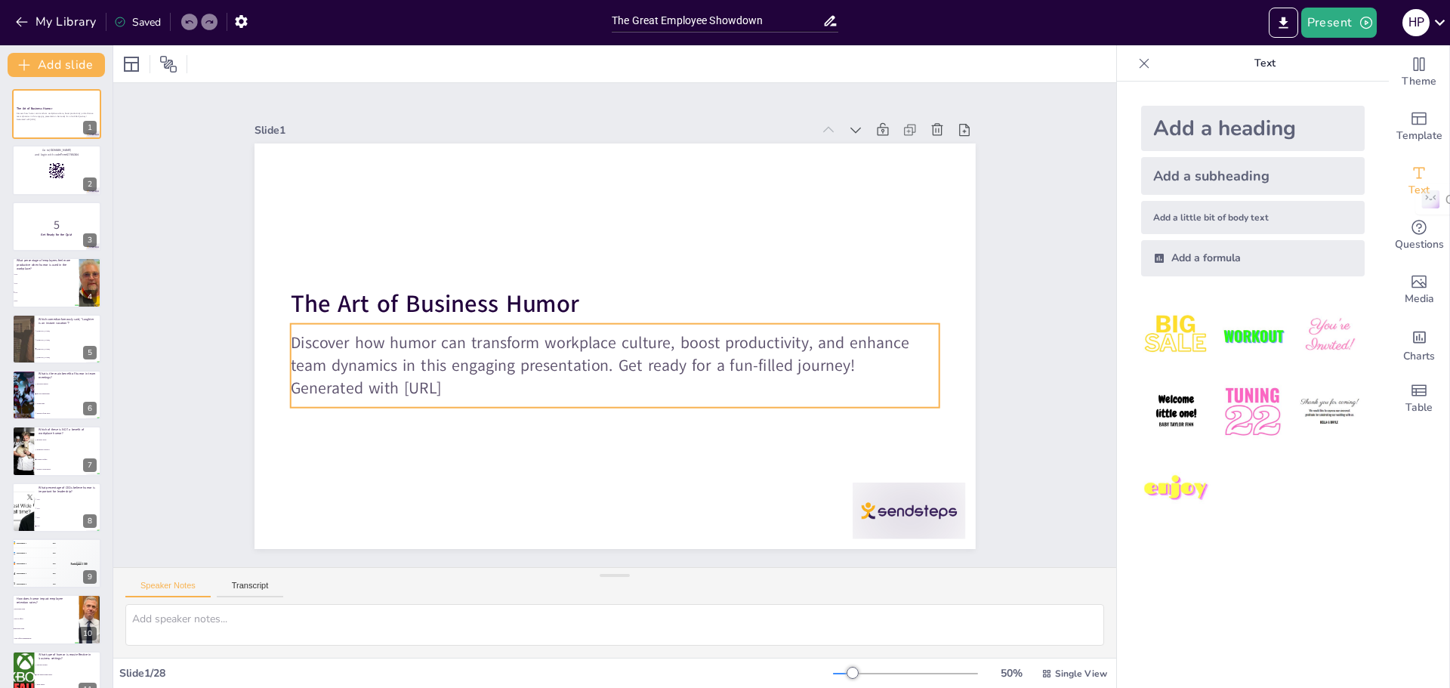
checkbox input "true"
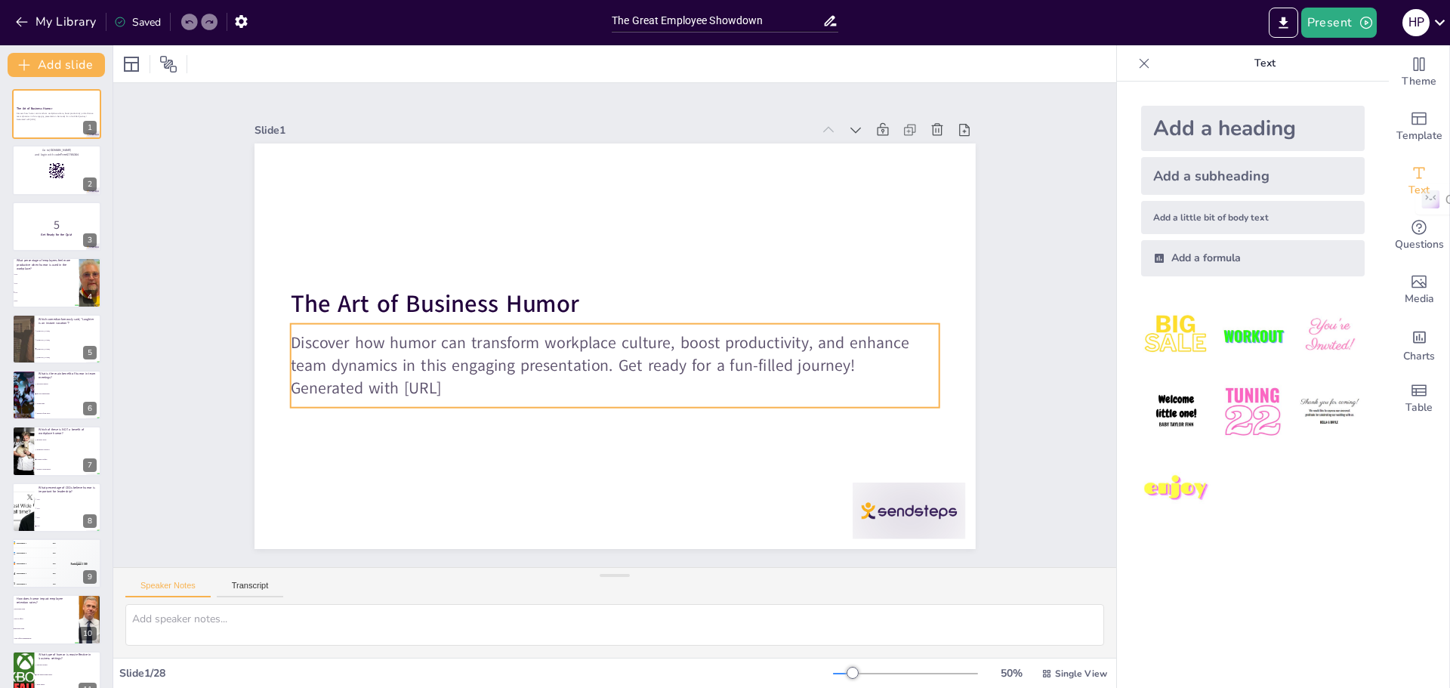
checkbox input "true"
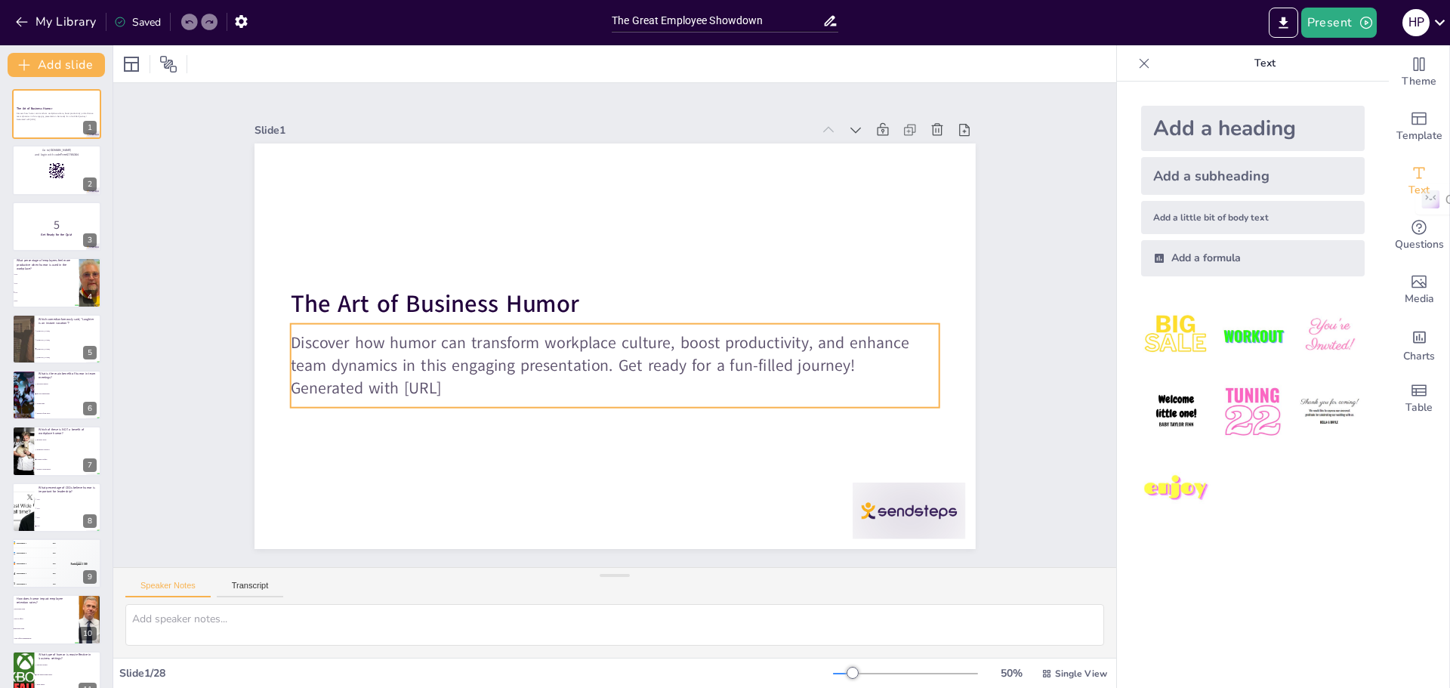
checkbox input "true"
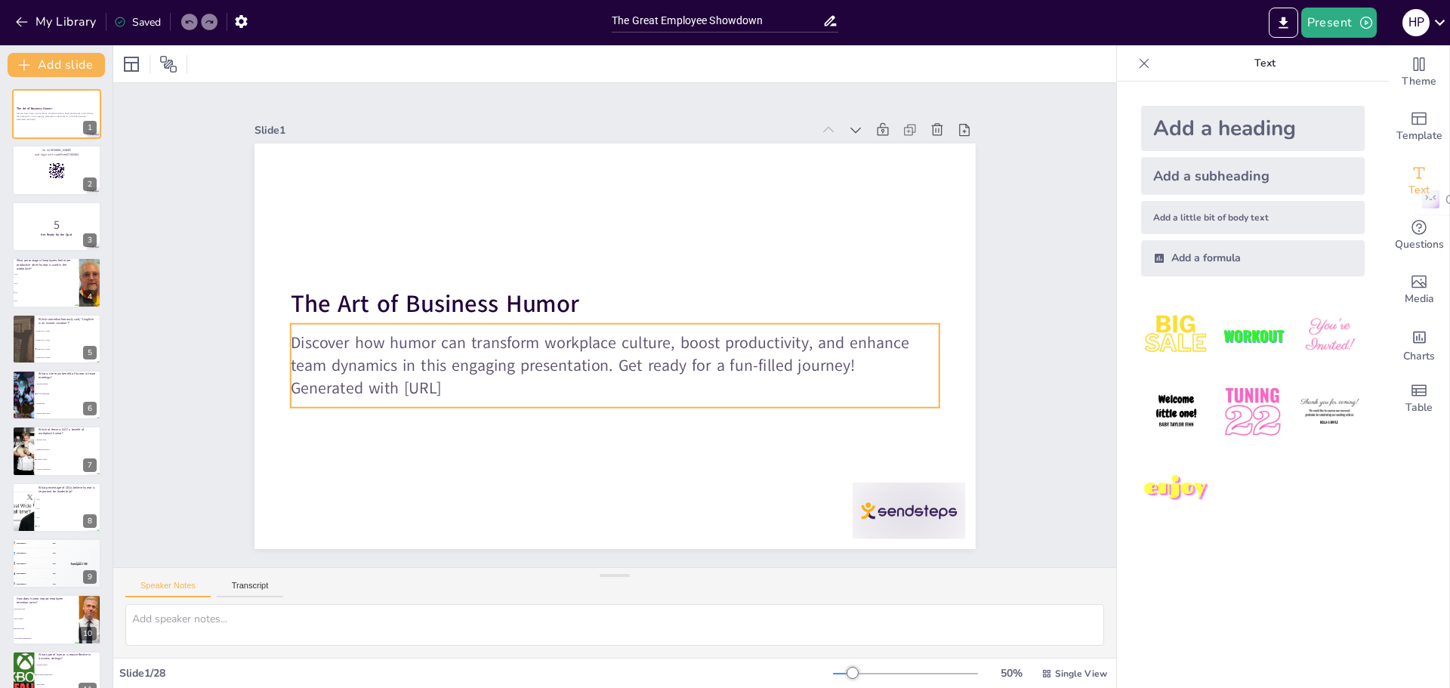
checkbox input "true"
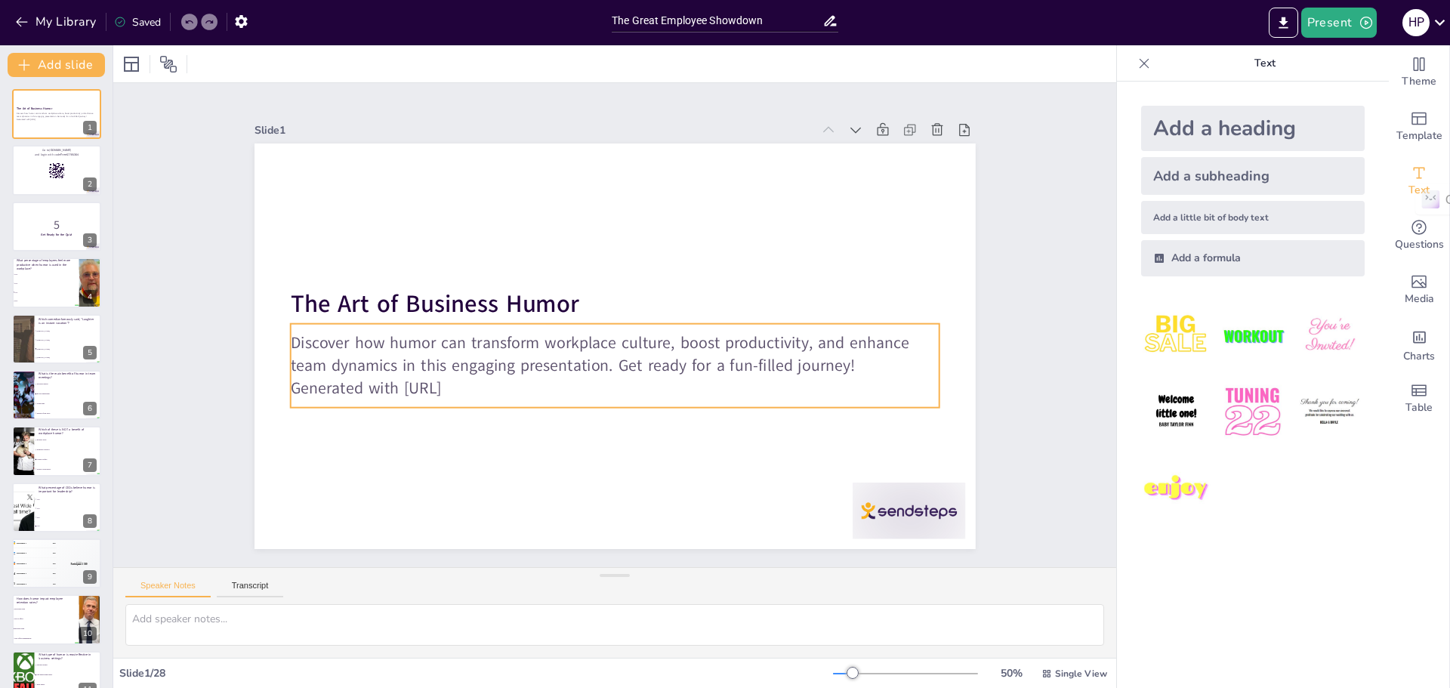
checkbox input "true"
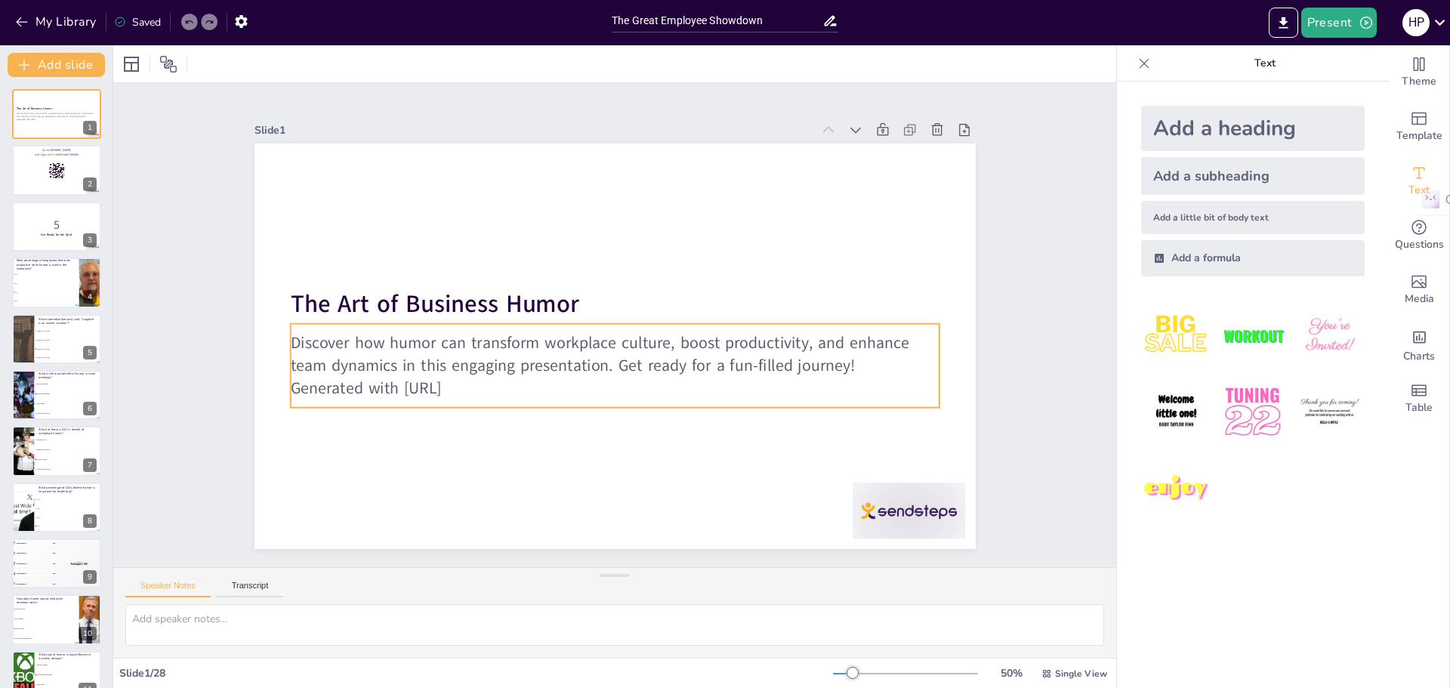
checkbox input "true"
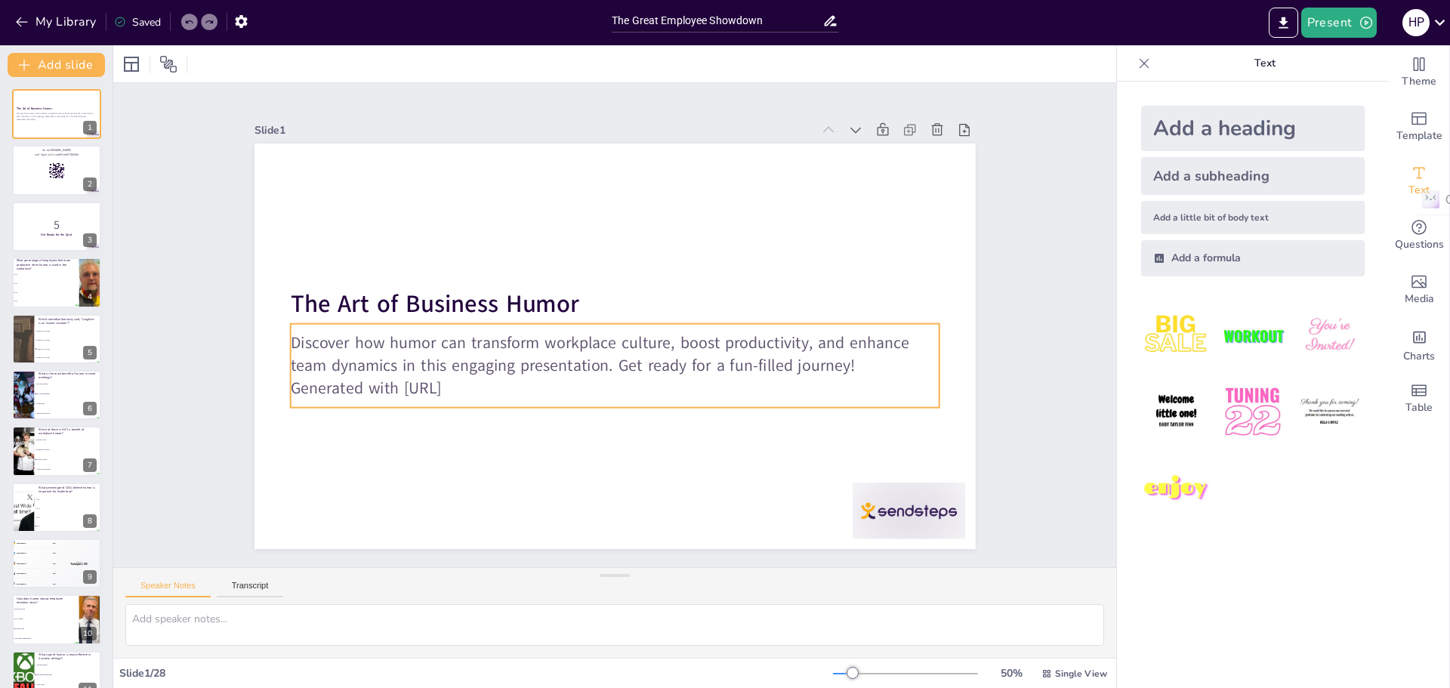
checkbox input "true"
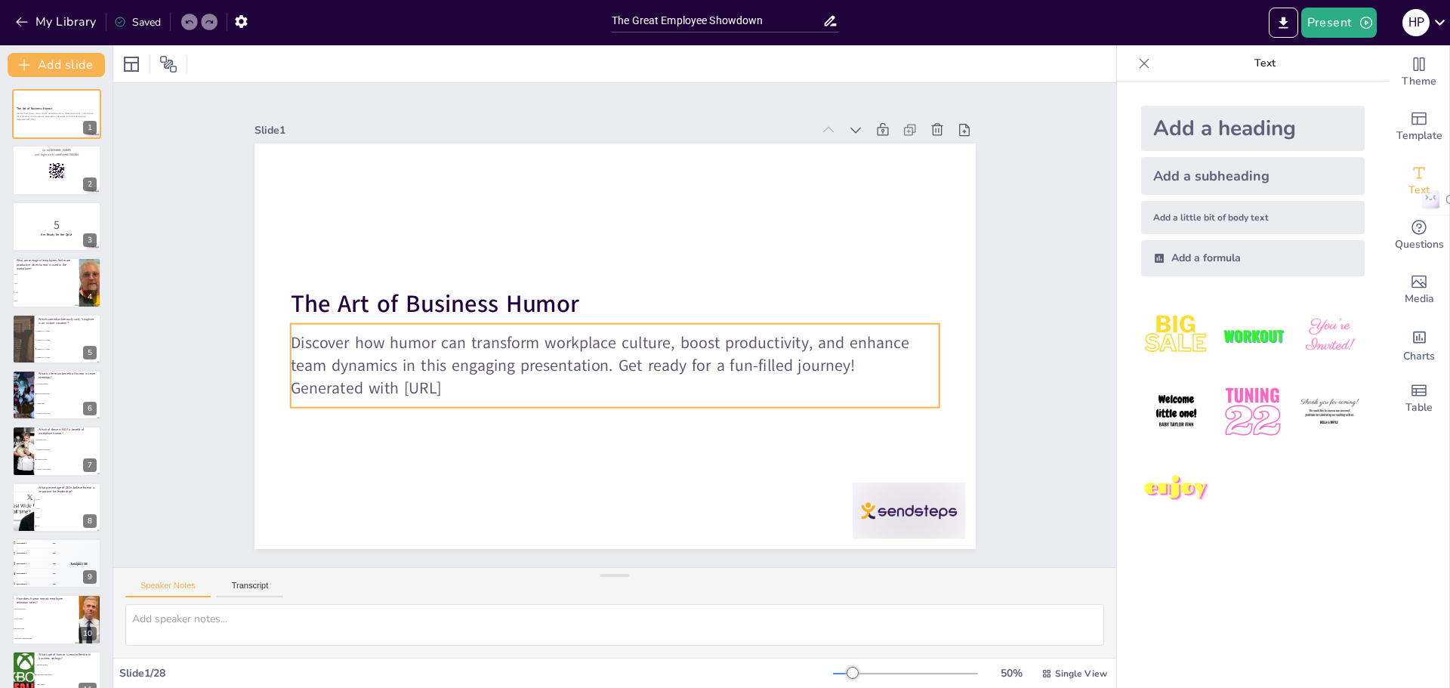
checkbox input "true"
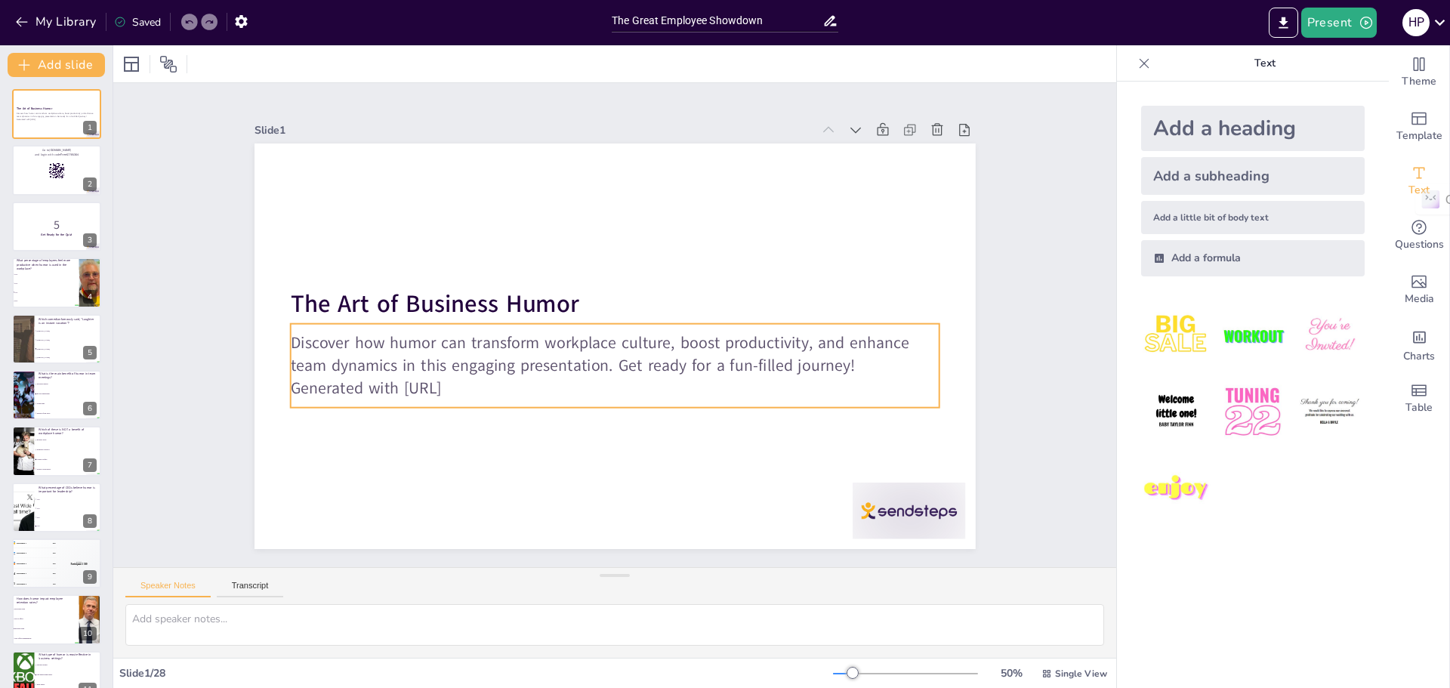
checkbox input "true"
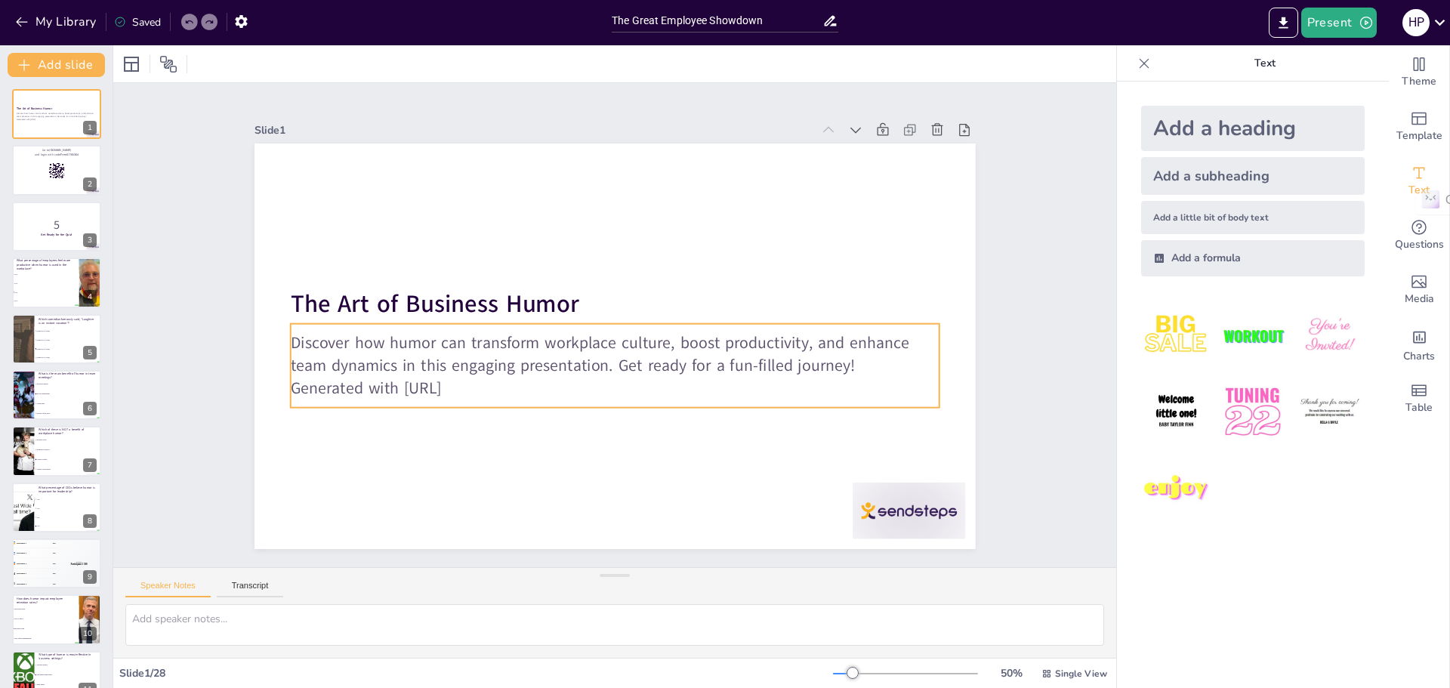
checkbox input "true"
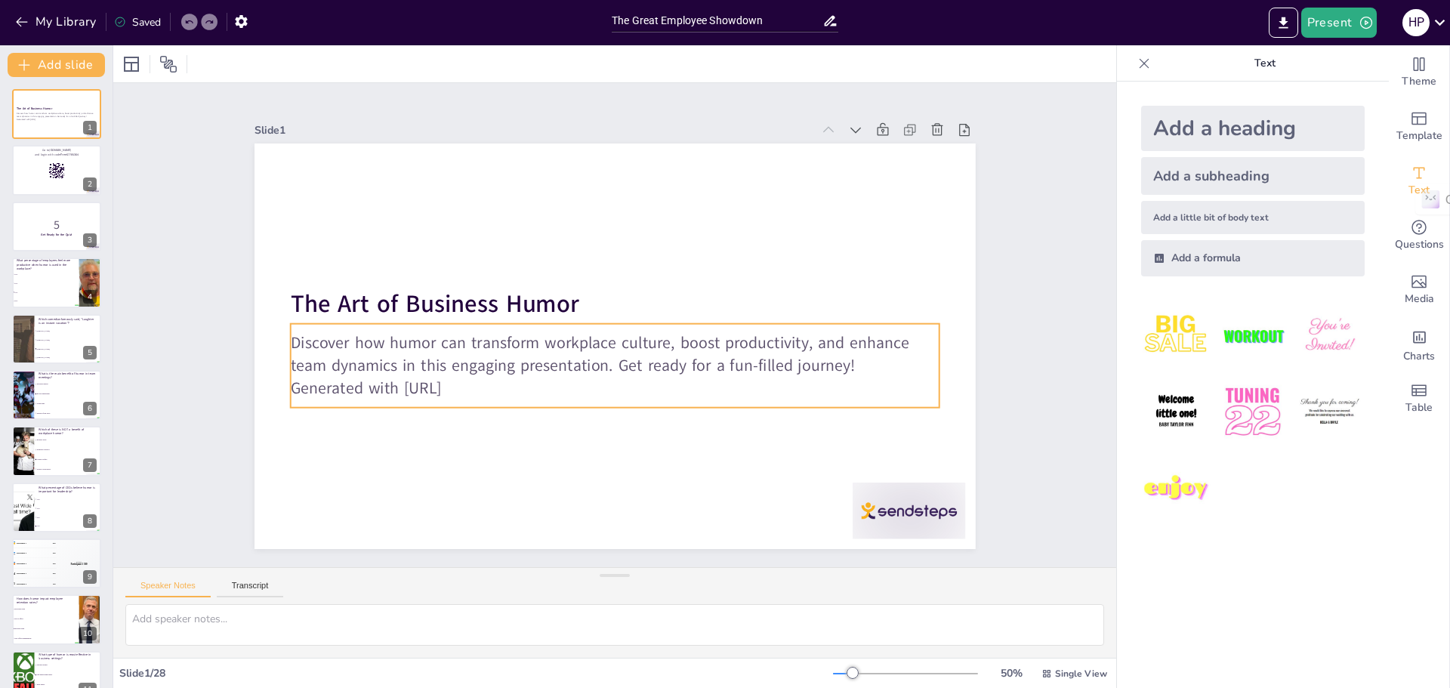
checkbox input "true"
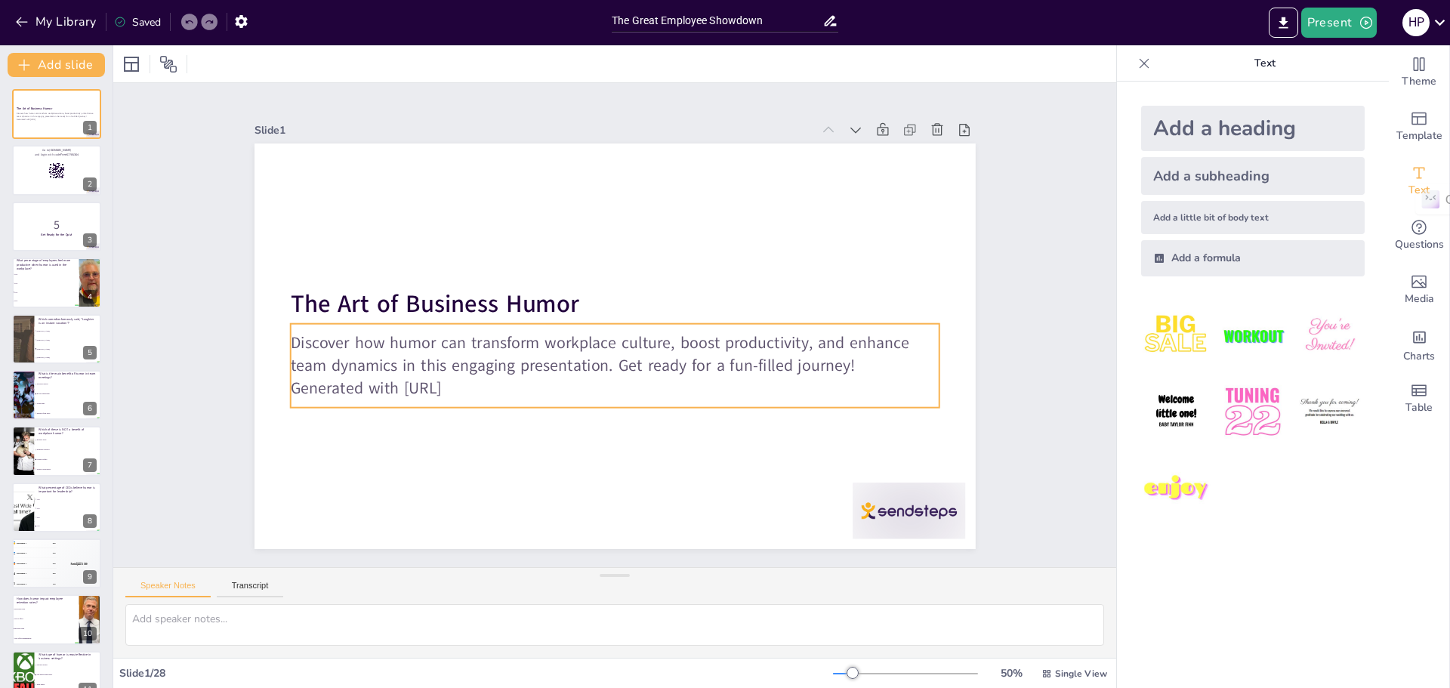
checkbox input "true"
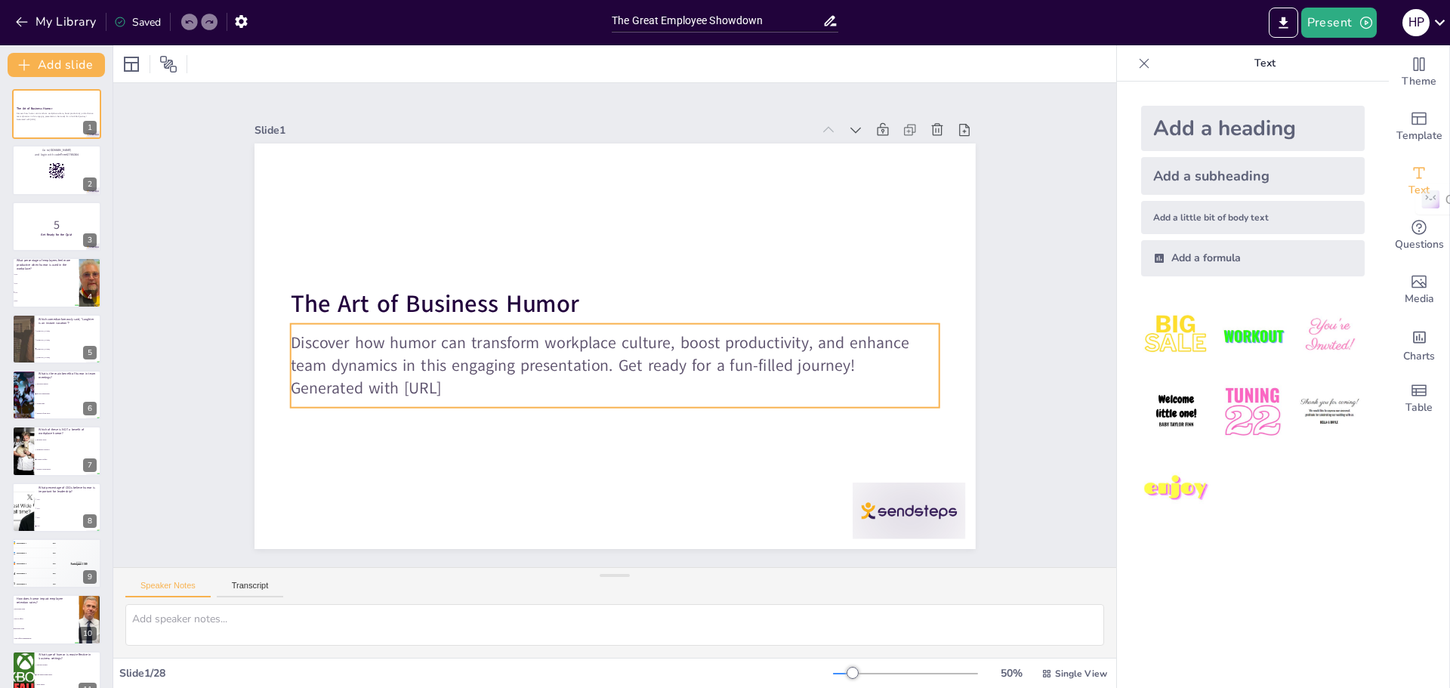
checkbox input "true"
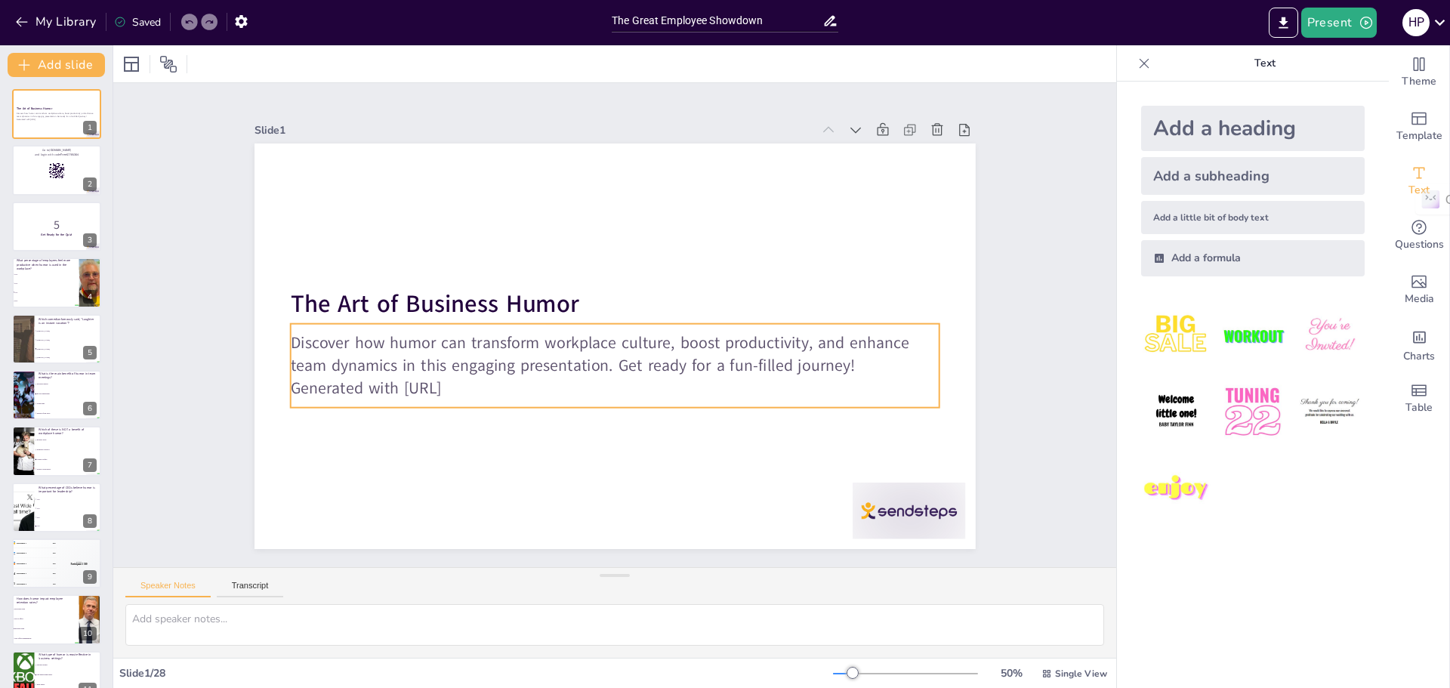
checkbox input "true"
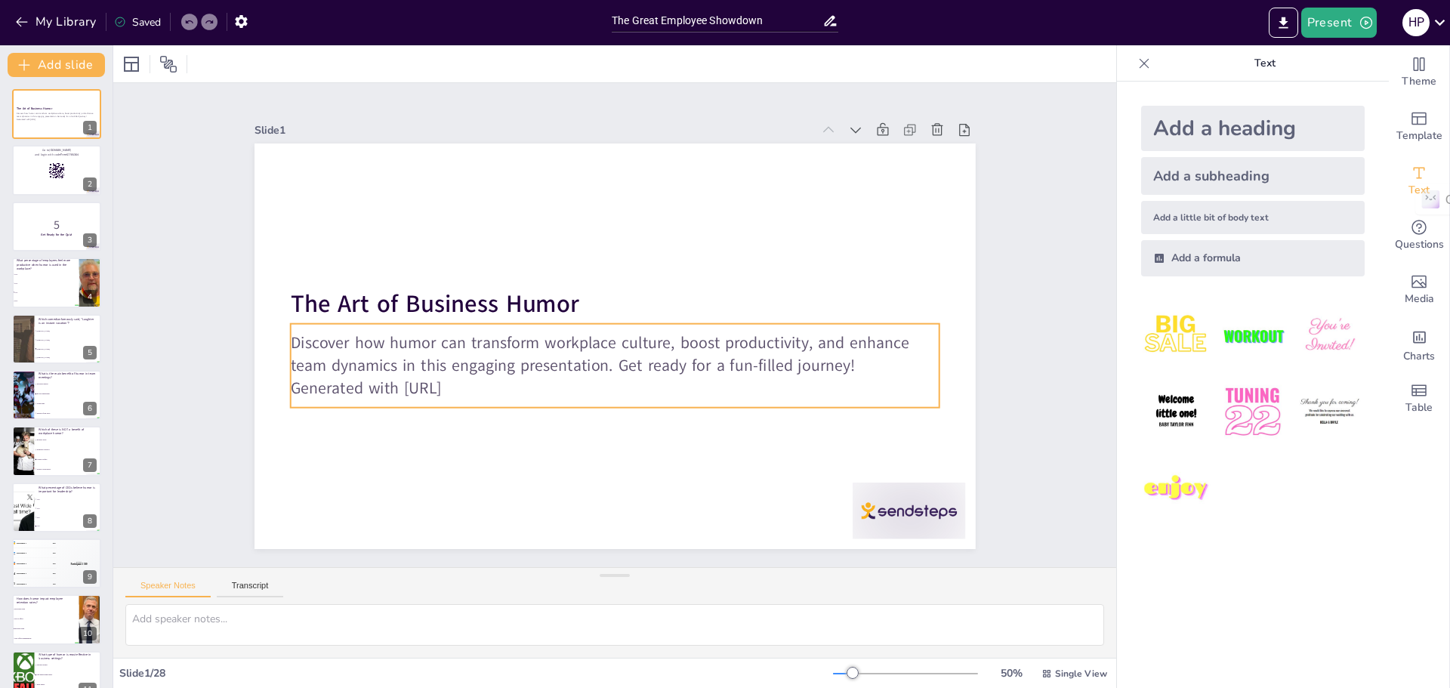
checkbox input "true"
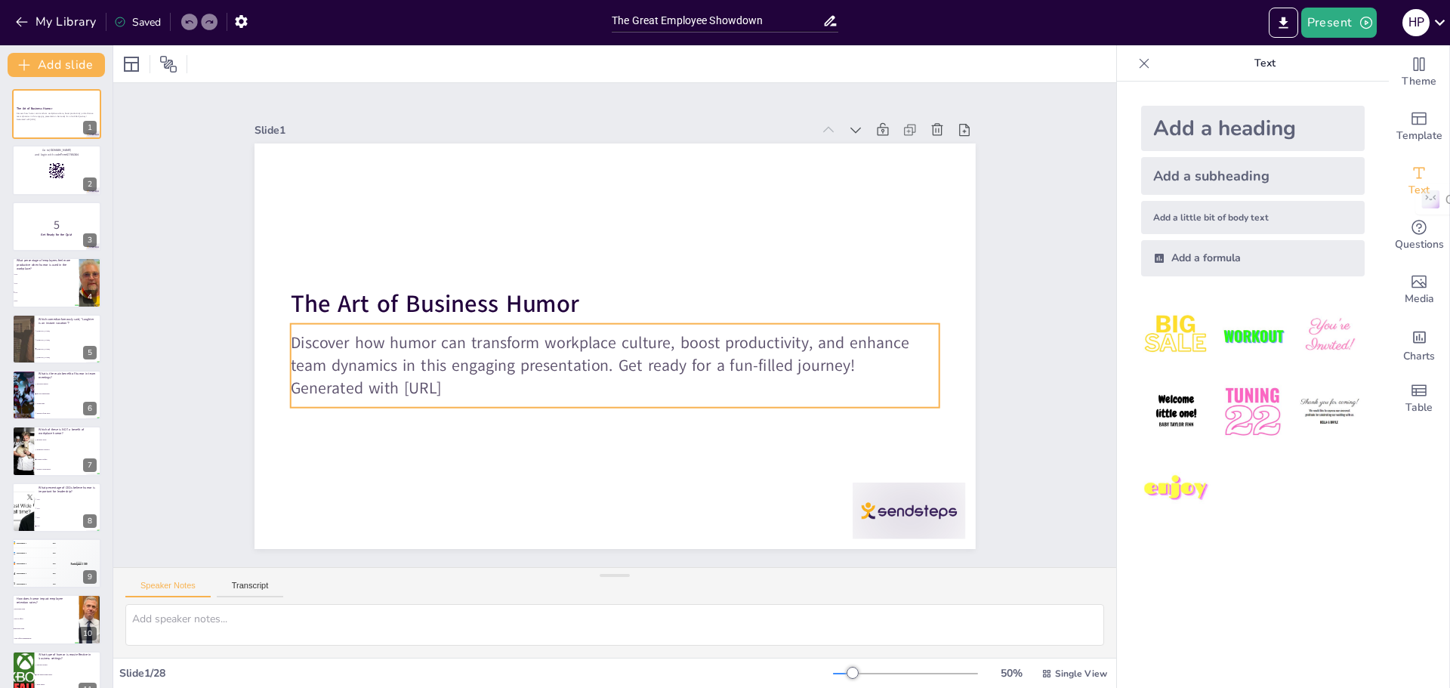
checkbox input "true"
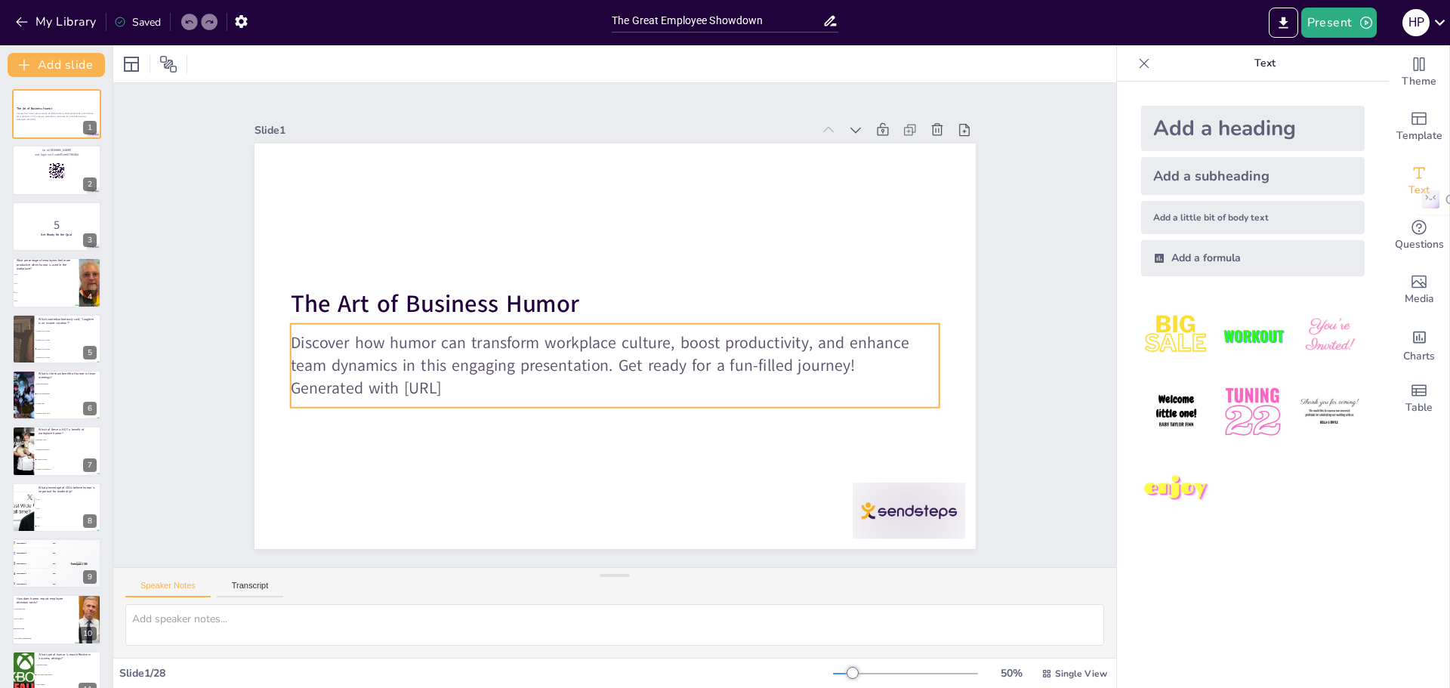
checkbox input "true"
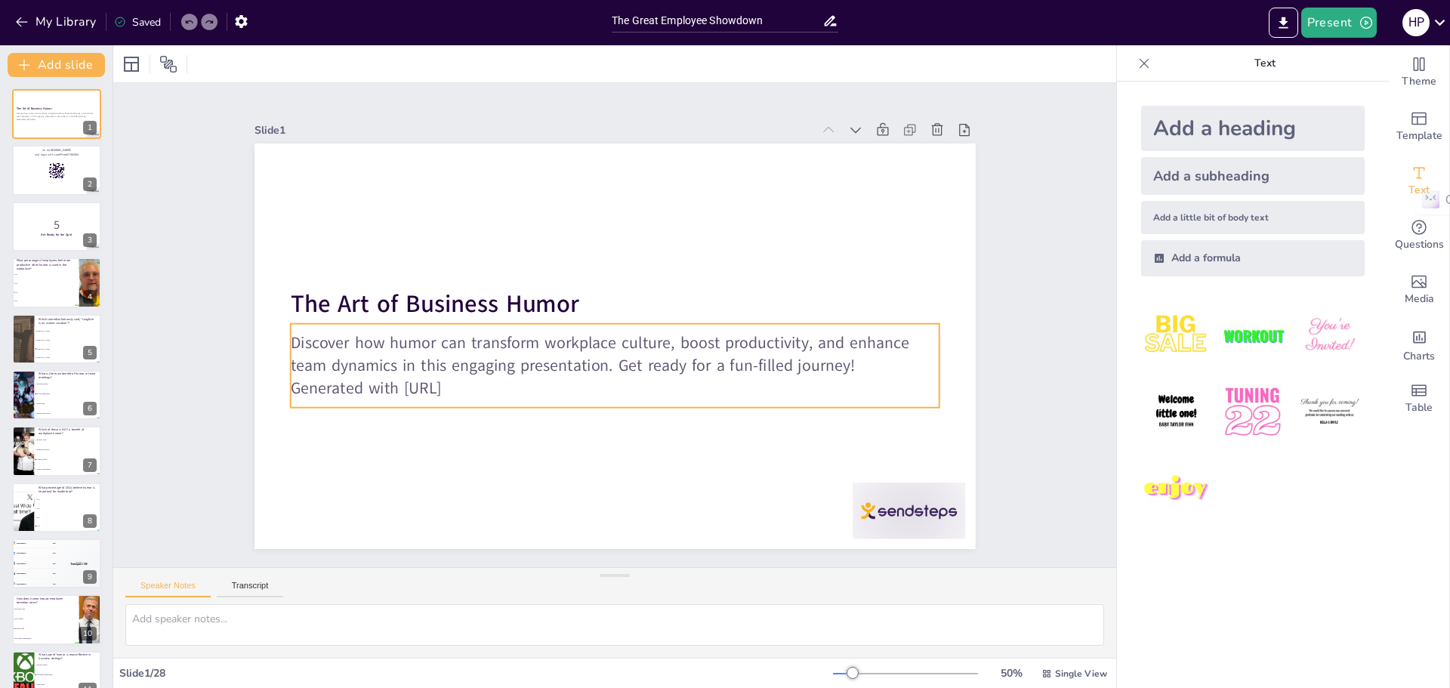
checkbox input "true"
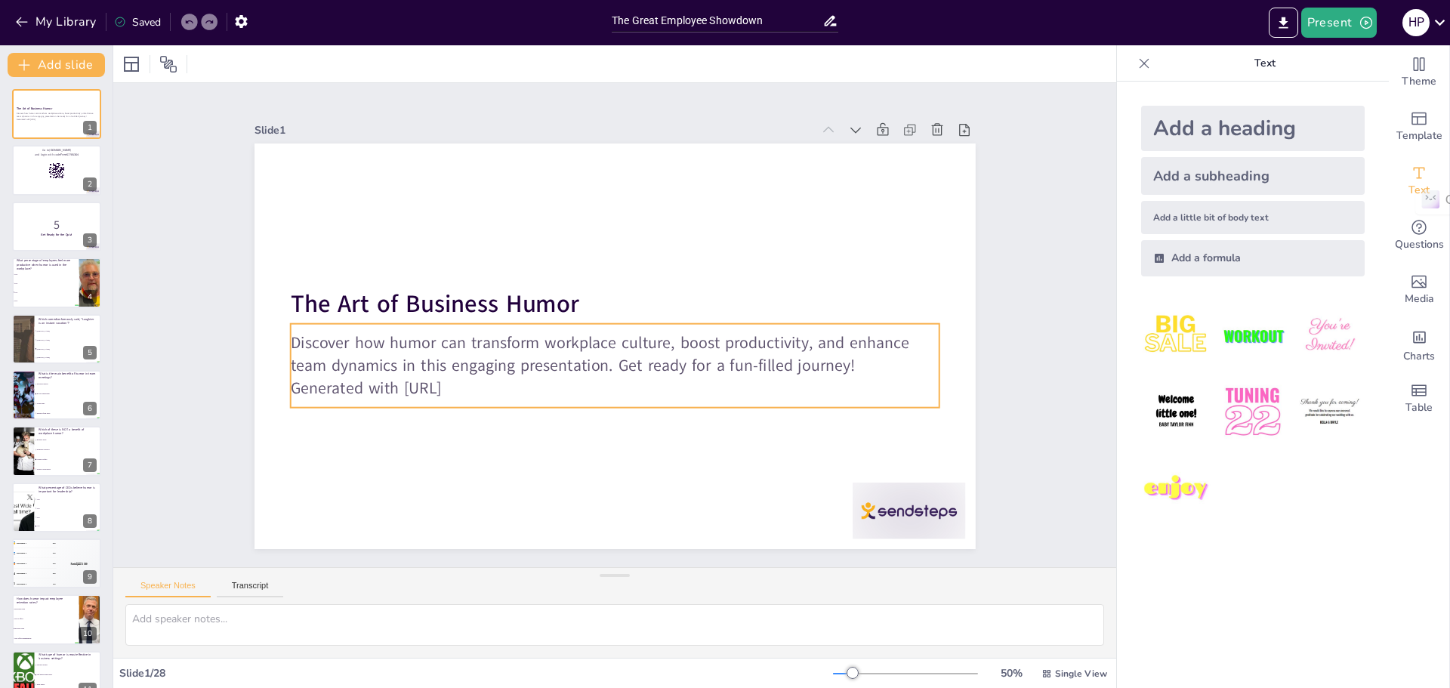
checkbox input "true"
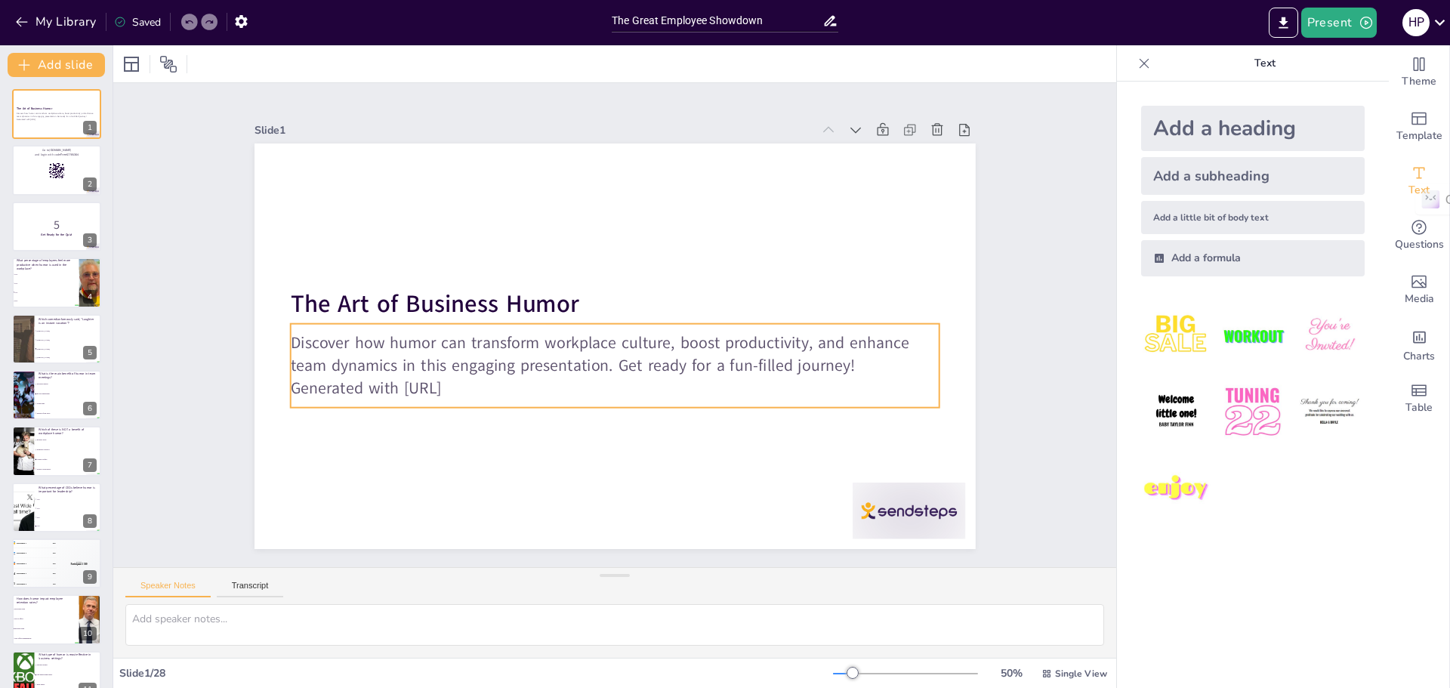
checkbox input "true"
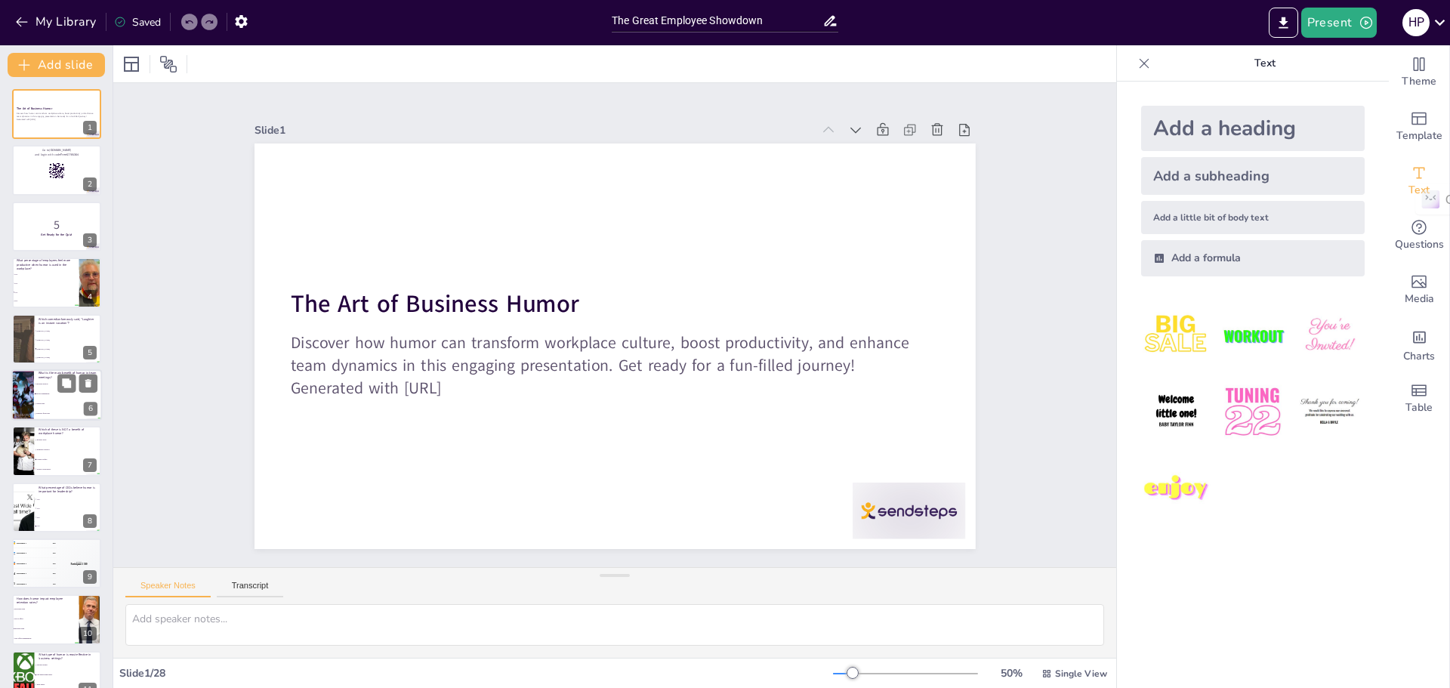
checkbox input "true"
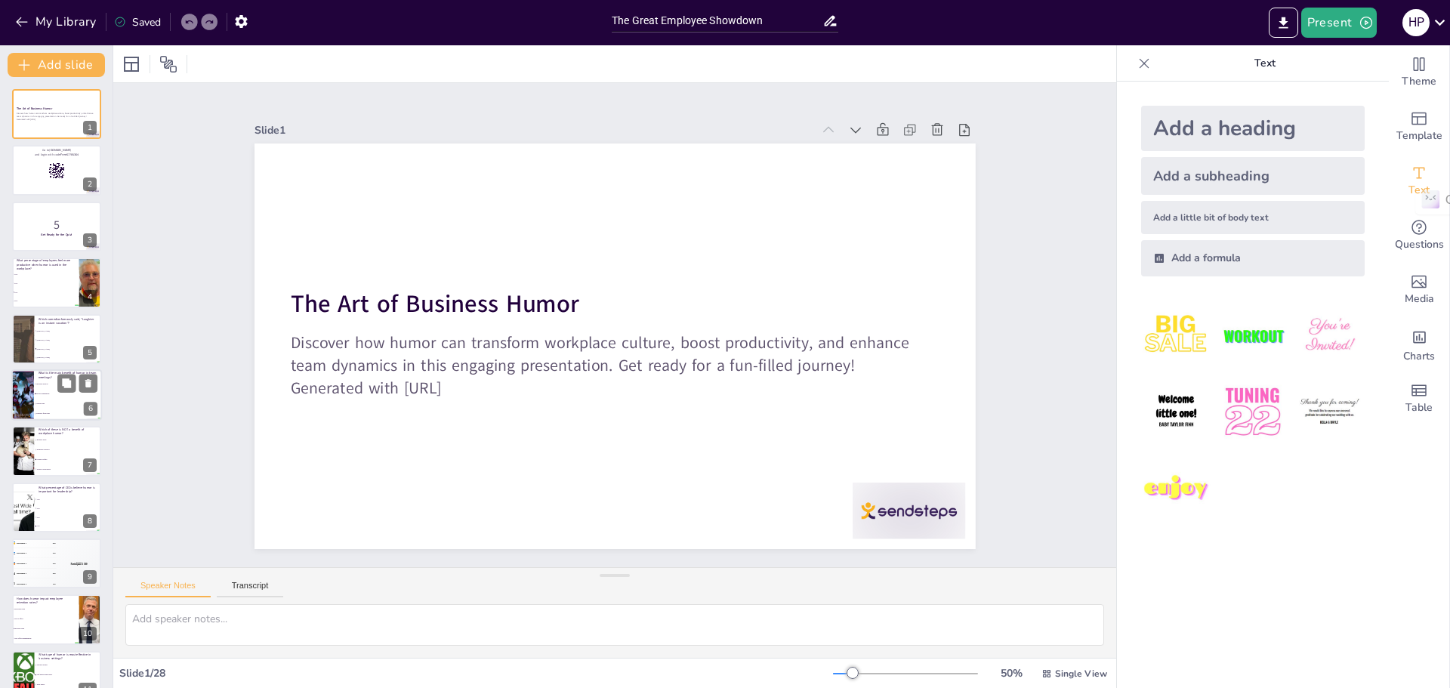
checkbox input "true"
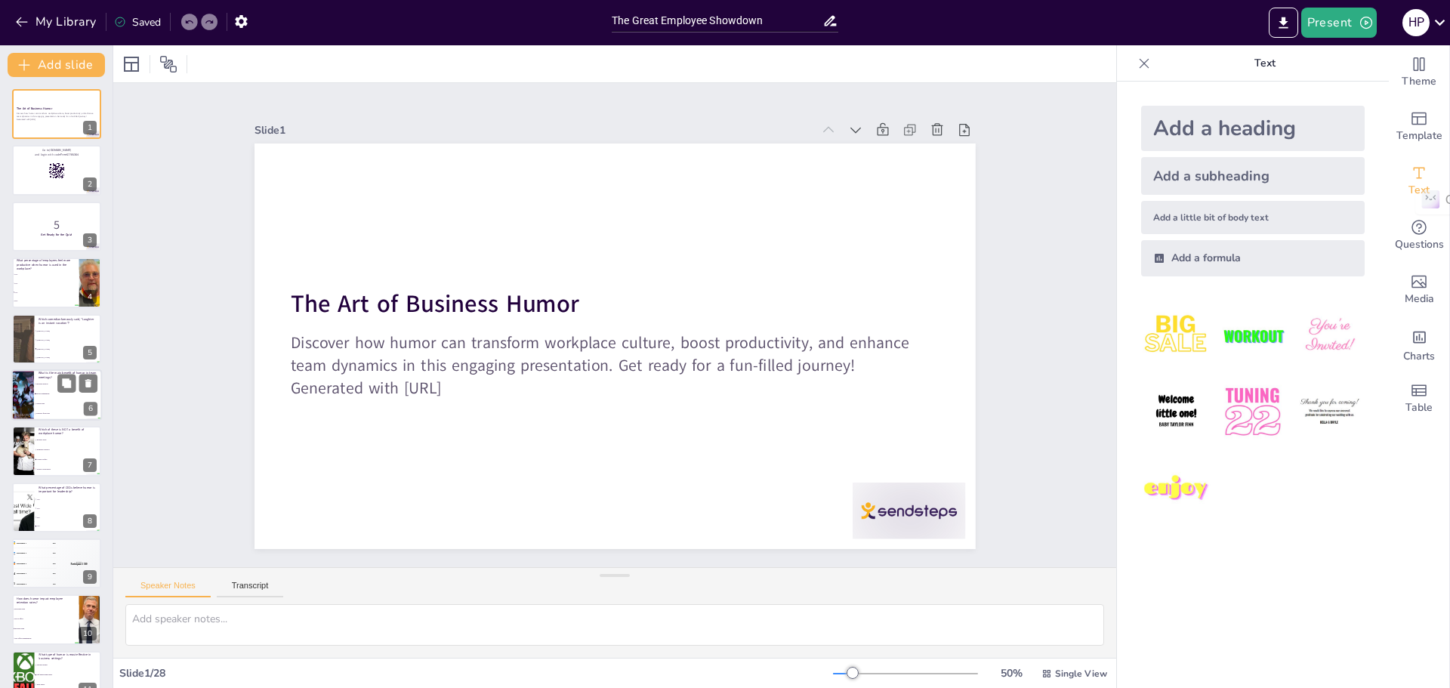
checkbox input "true"
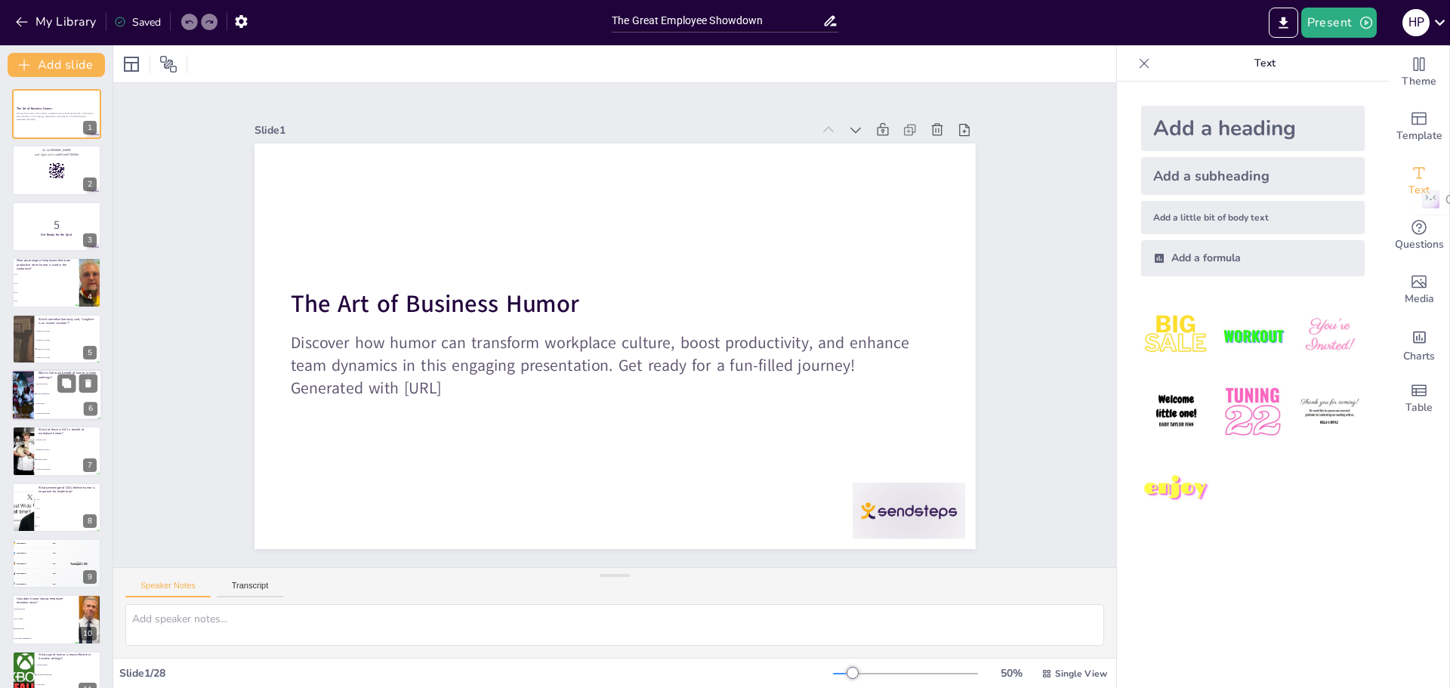
checkbox input "true"
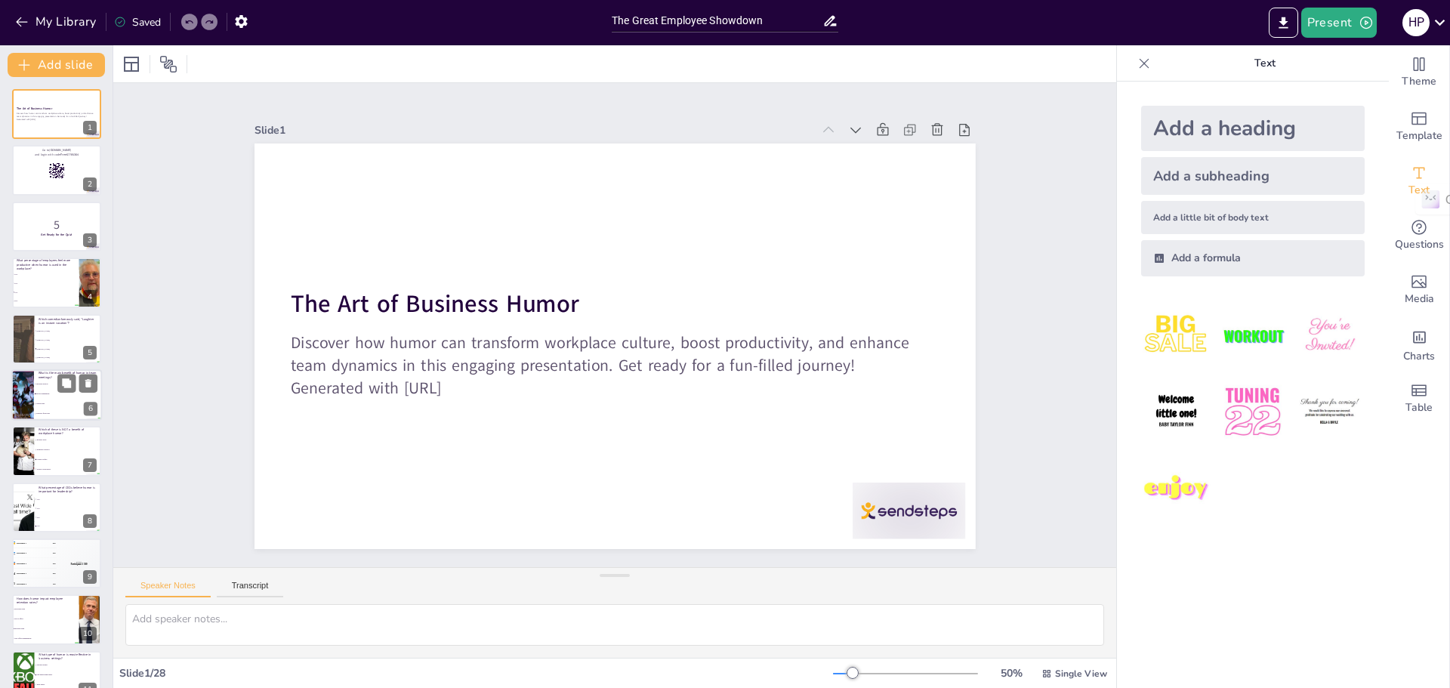
checkbox input "true"
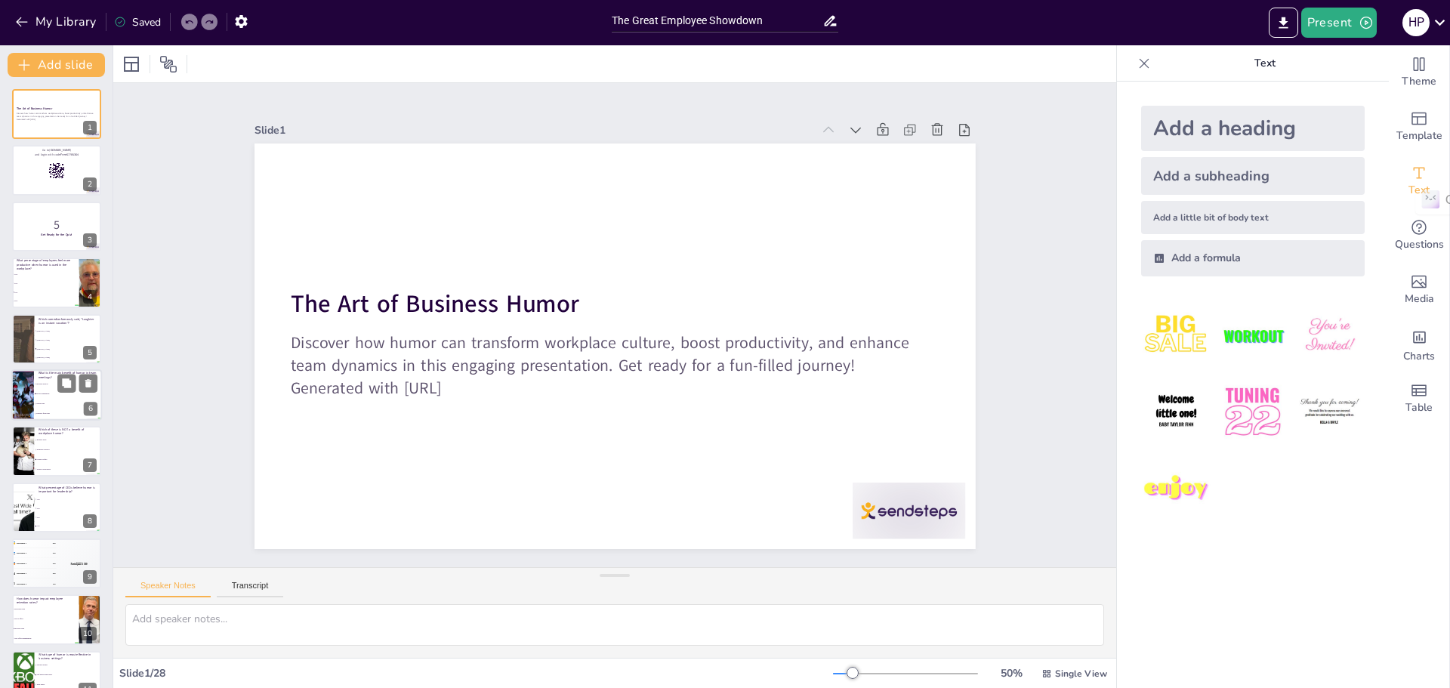
checkbox input "true"
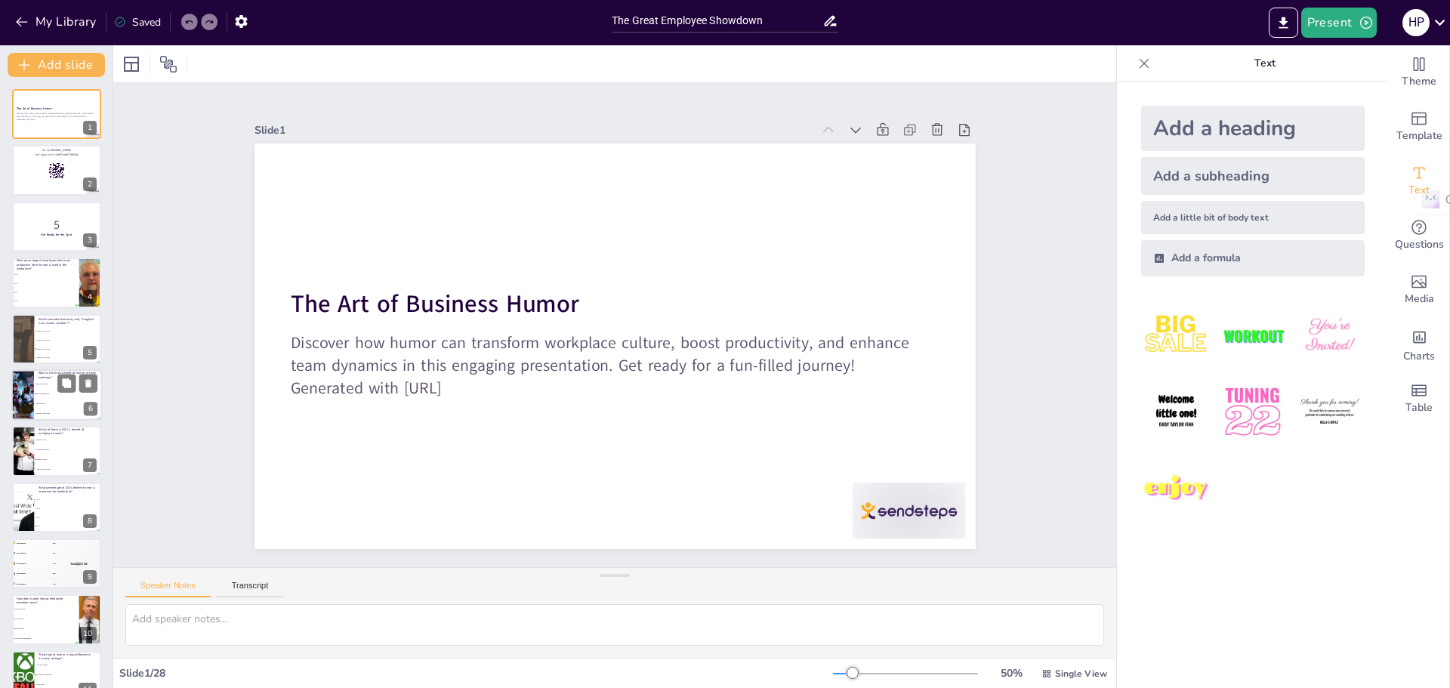
checkbox input "true"
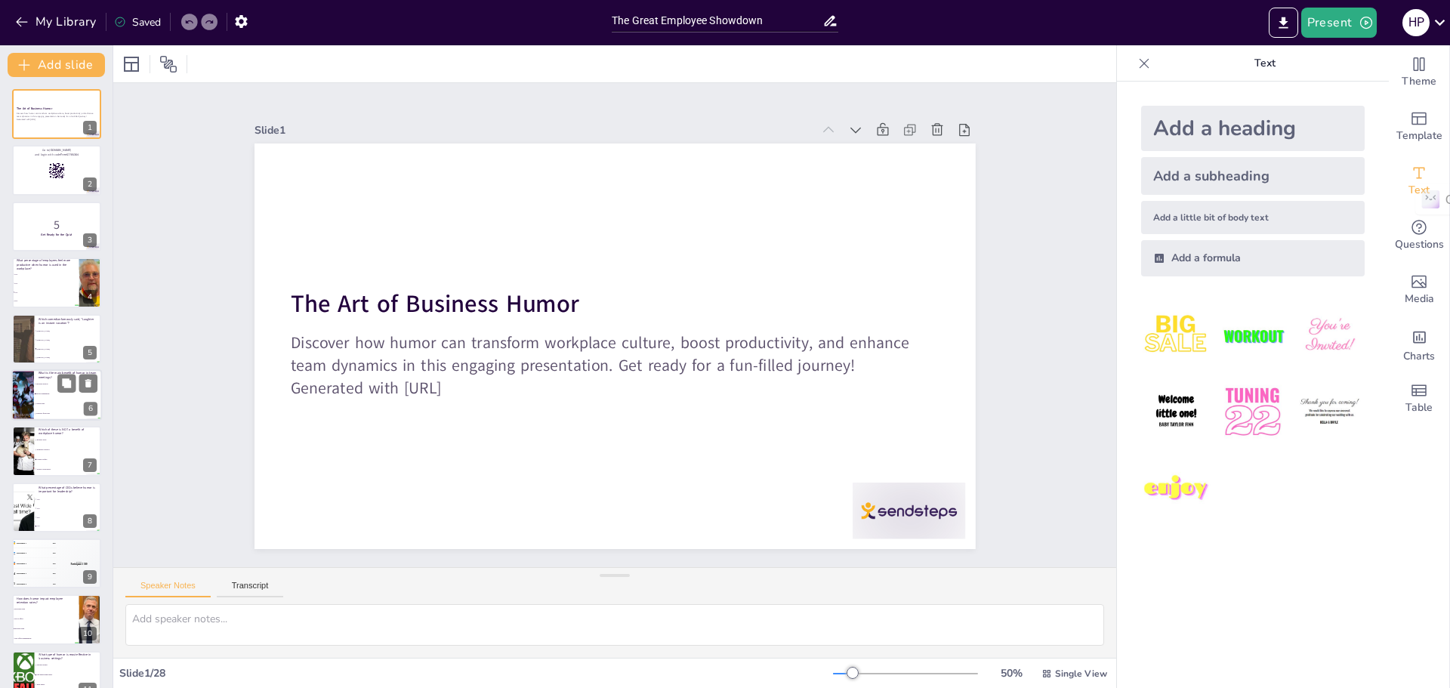
checkbox input "true"
click at [1309, 344] on img at bounding box center [1329, 336] width 70 height 70
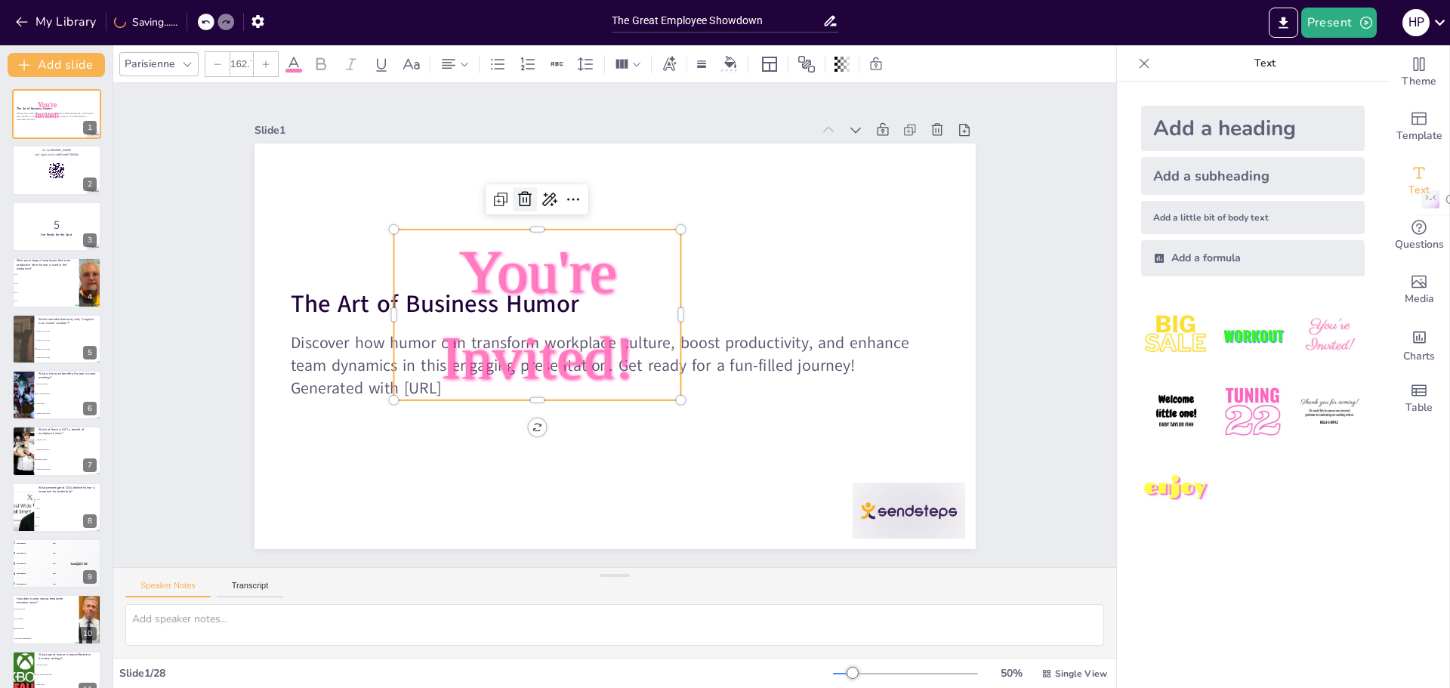
click at [470, 330] on icon at bounding box center [461, 339] width 20 height 19
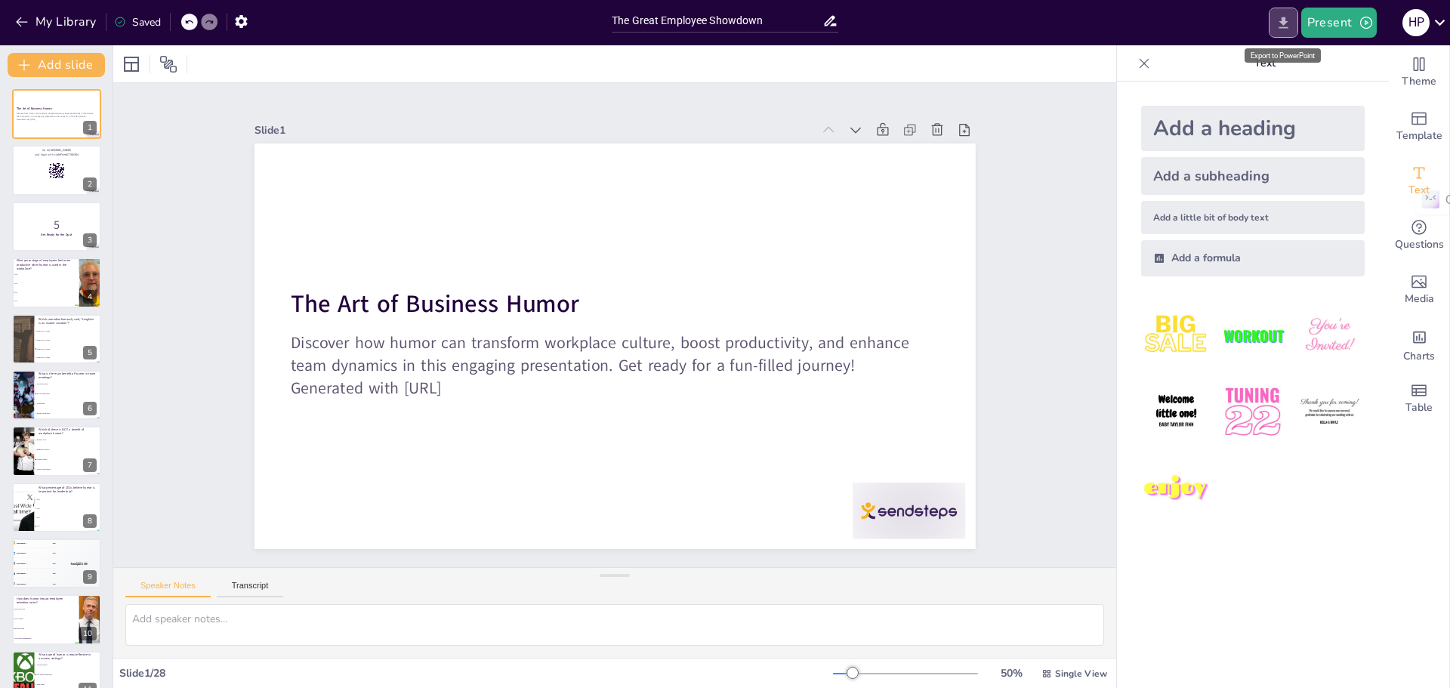
click at [1283, 21] on icon "Export to PowerPoint" at bounding box center [1282, 22] width 9 height 11
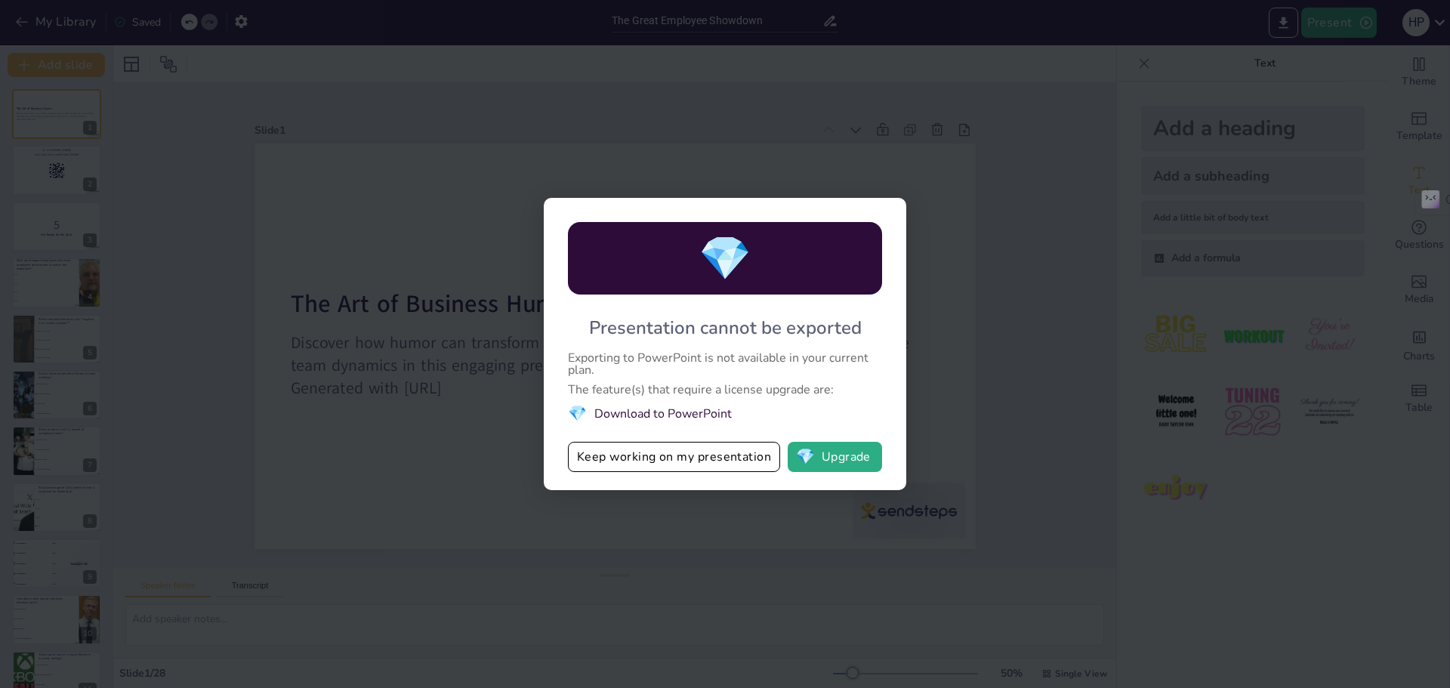
click at [949, 317] on div "💎 Presentation cannot be exported Exporting to PowerPoint is not available in y…" at bounding box center [725, 344] width 1450 height 688
click at [1131, 177] on div "💎 Presentation cannot be exported Exporting to PowerPoint is not available in y…" at bounding box center [725, 344] width 1450 height 688
click at [132, 81] on div "💎 Presentation cannot be exported Exporting to PowerPoint is not available in y…" at bounding box center [725, 344] width 1450 height 688
click at [917, 185] on div "💎 Presentation cannot be exported Exporting to PowerPoint is not available in y…" at bounding box center [725, 344] width 1450 height 688
click at [671, 456] on button "Keep working on my presentation" at bounding box center [674, 457] width 212 height 30
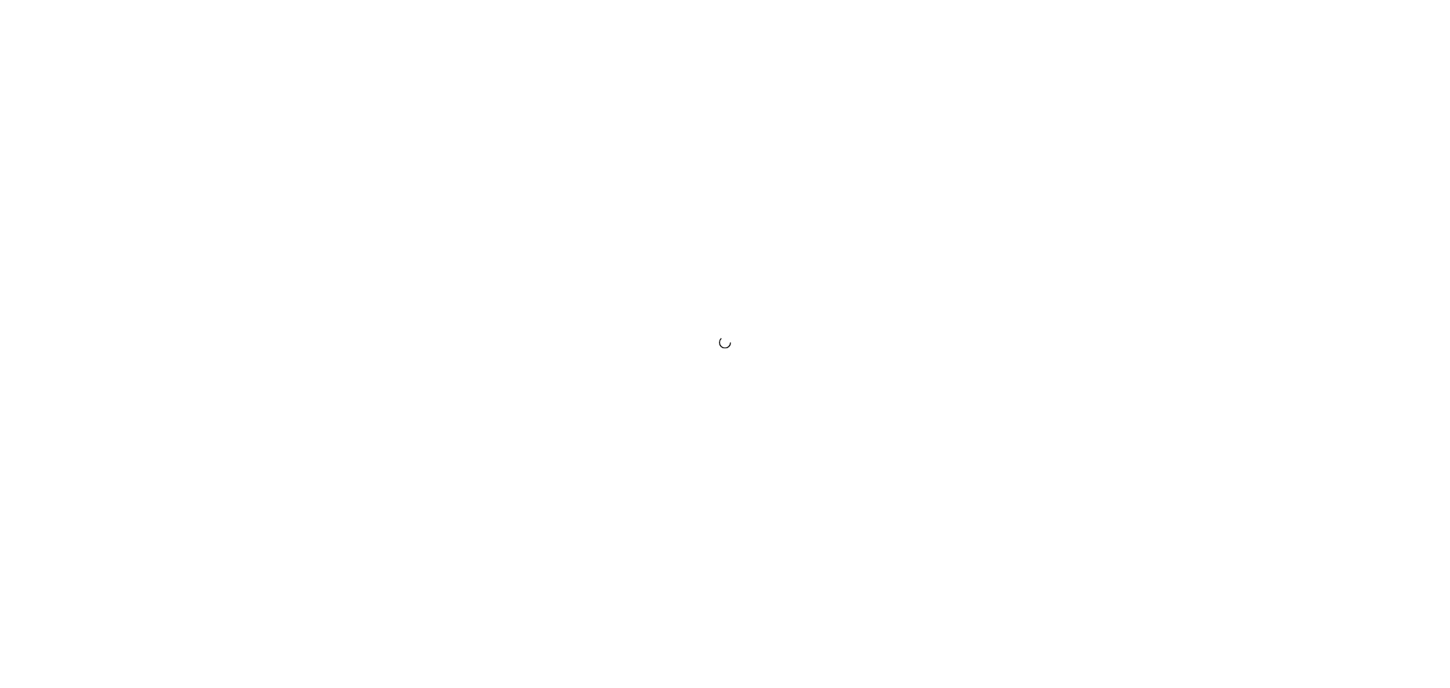
click at [1416, 38] on div at bounding box center [725, 344] width 1450 height 688
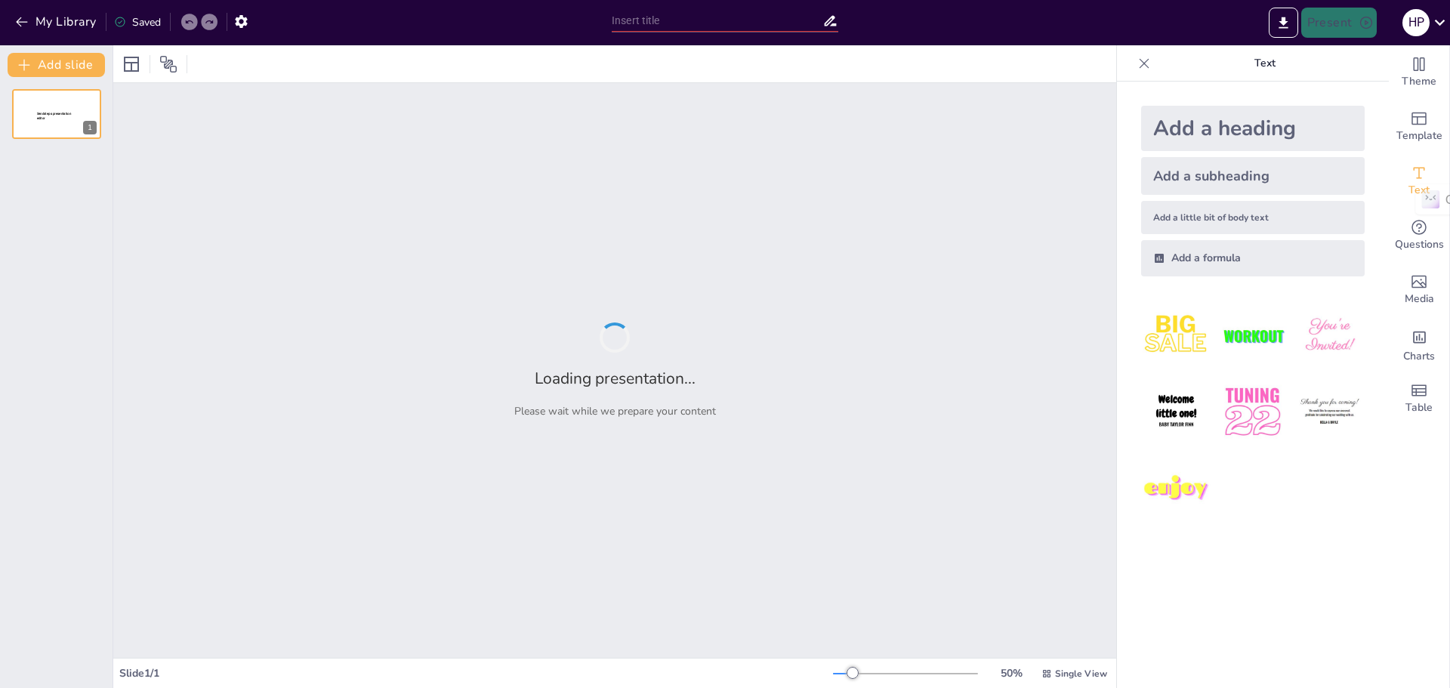
type input "The Great Employee Showdown"
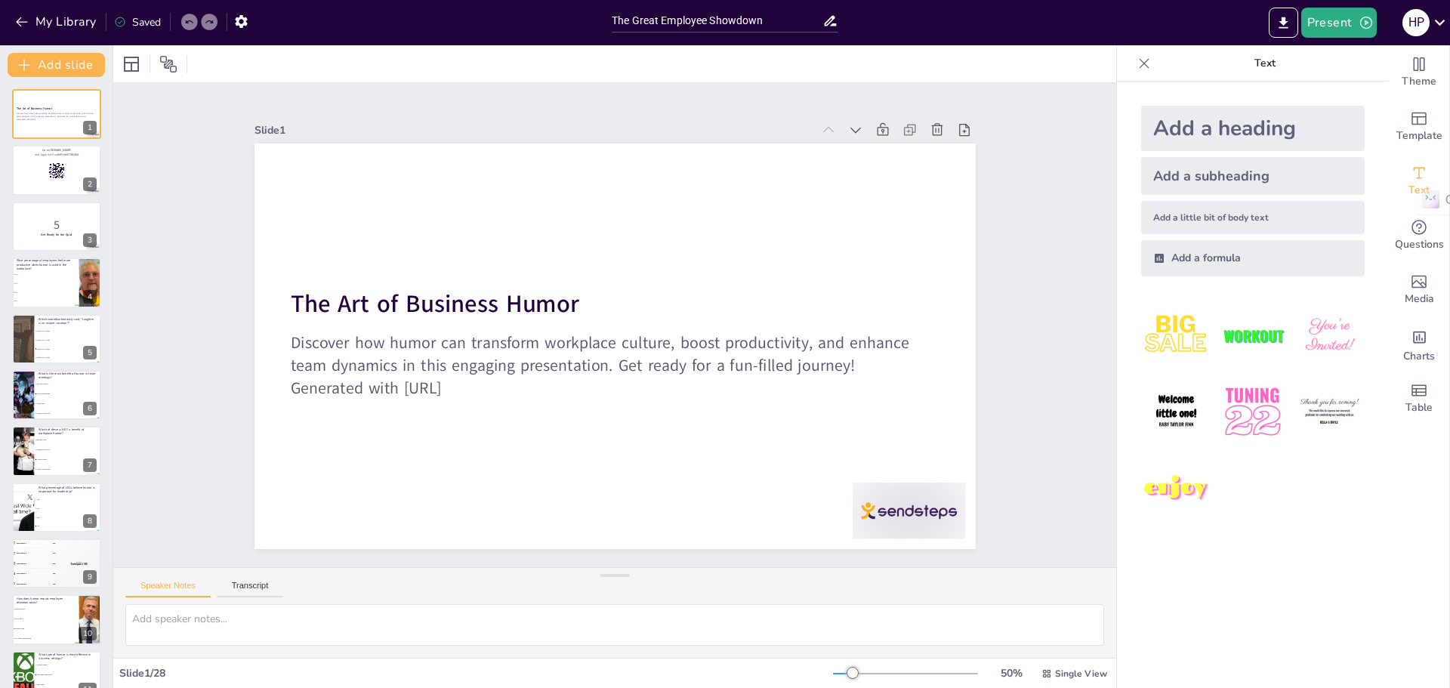
checkbox input "true"
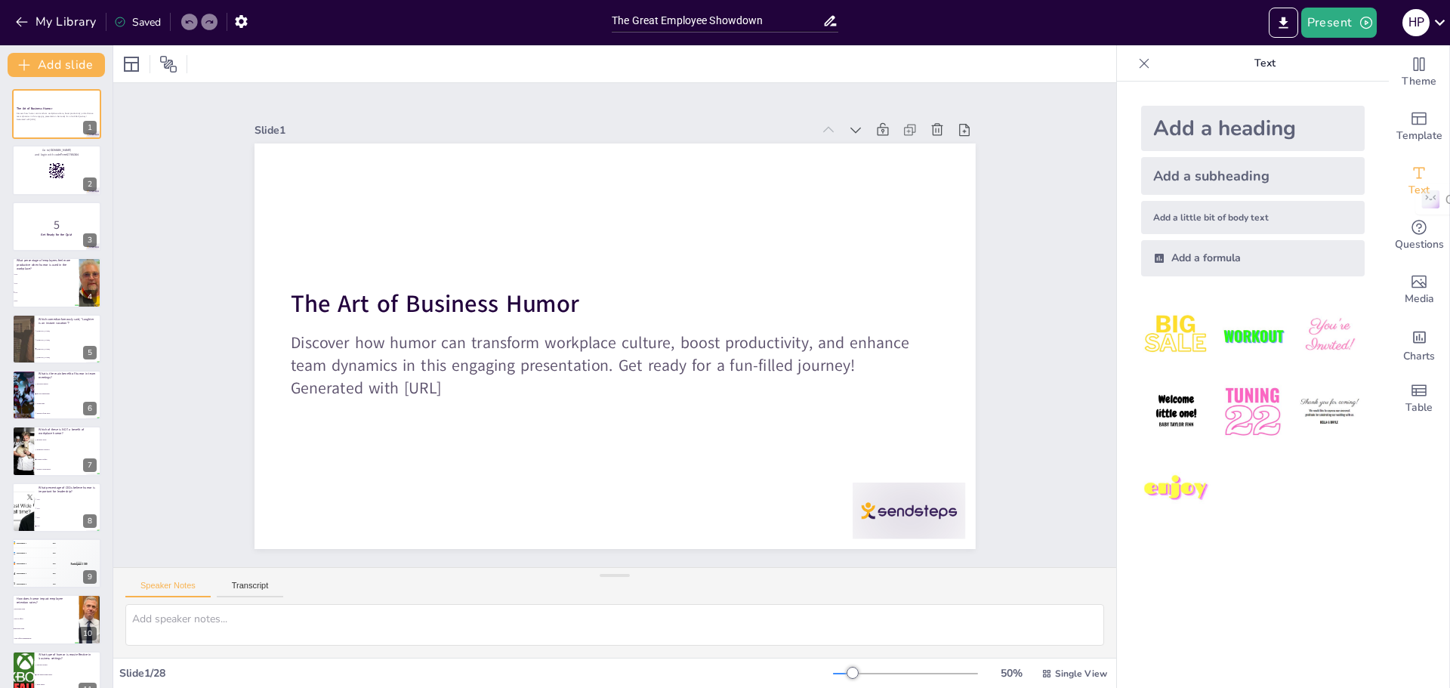
checkbox input "true"
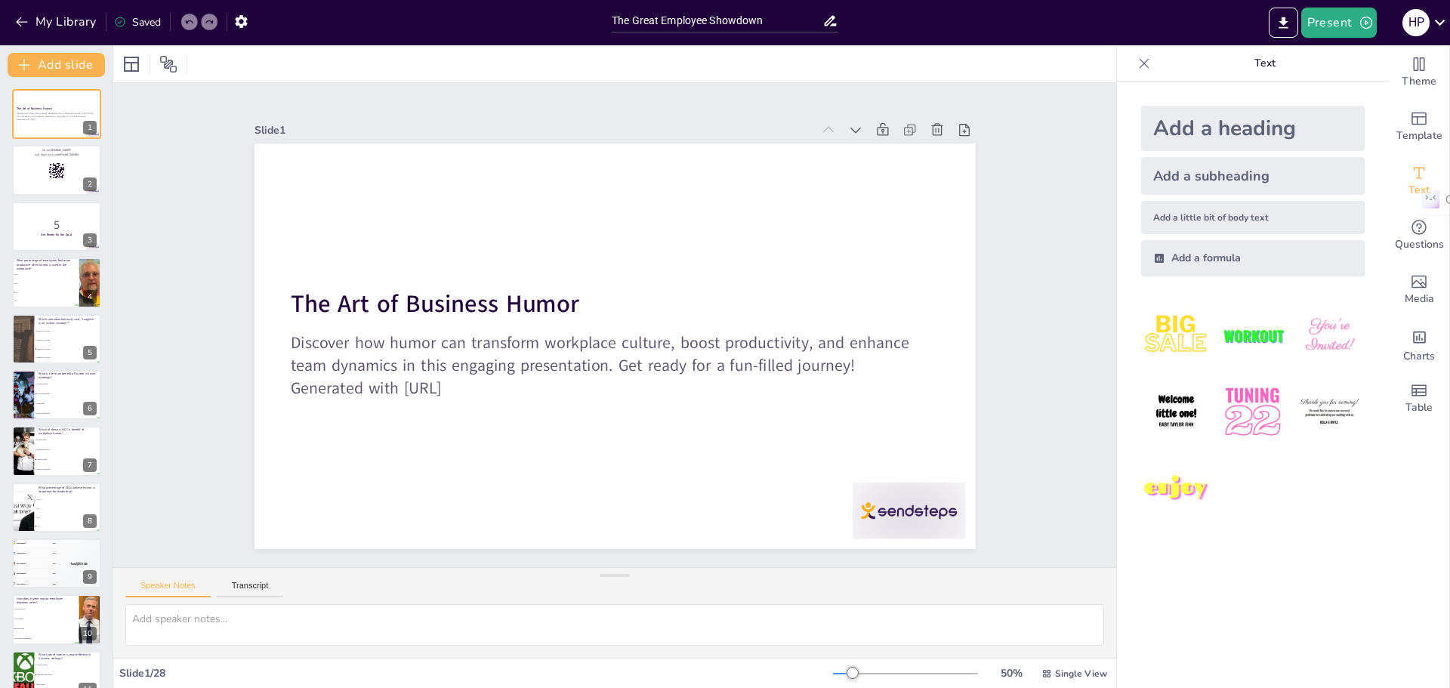
checkbox input "true"
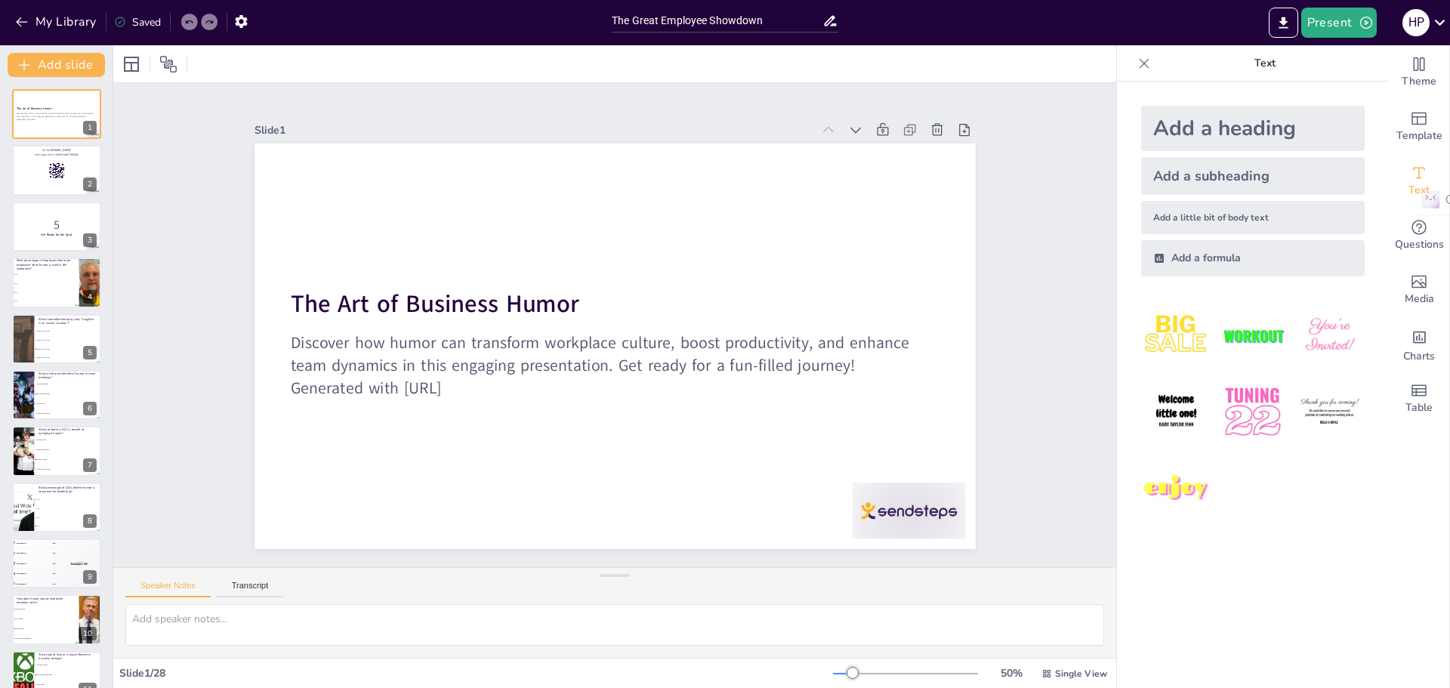
checkbox input "true"
